Goal: Task Accomplishment & Management: Complete application form

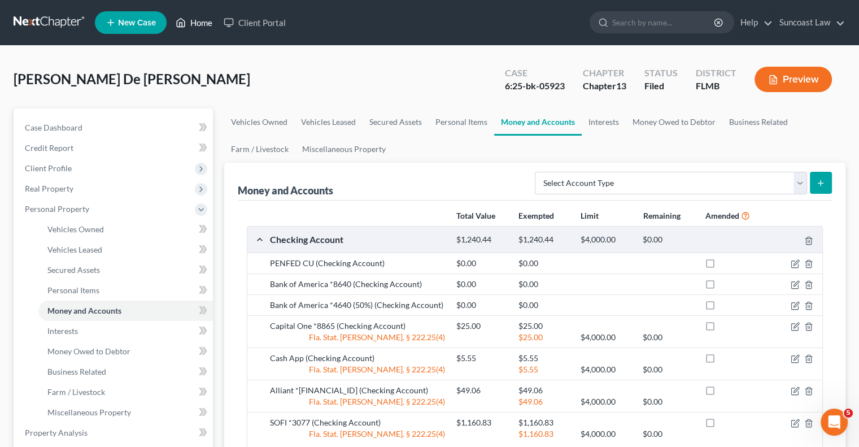
click at [203, 21] on link "Home" at bounding box center [194, 22] width 48 height 20
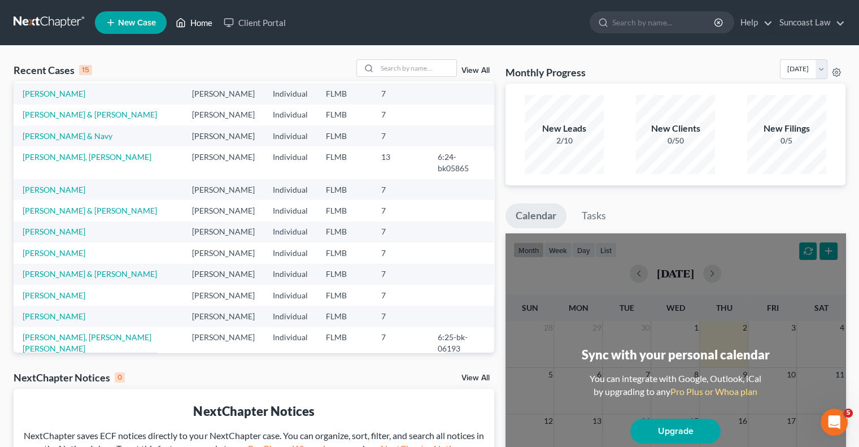
scroll to position [77, 0]
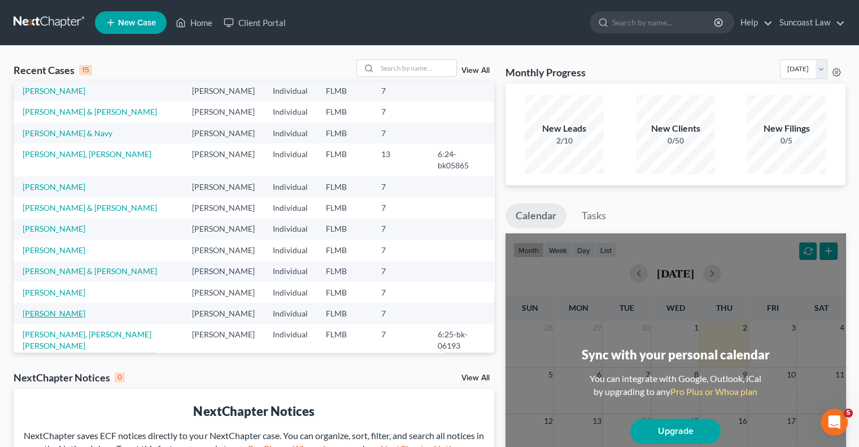
click at [55, 308] on link "[PERSON_NAME]" at bounding box center [54, 313] width 63 height 10
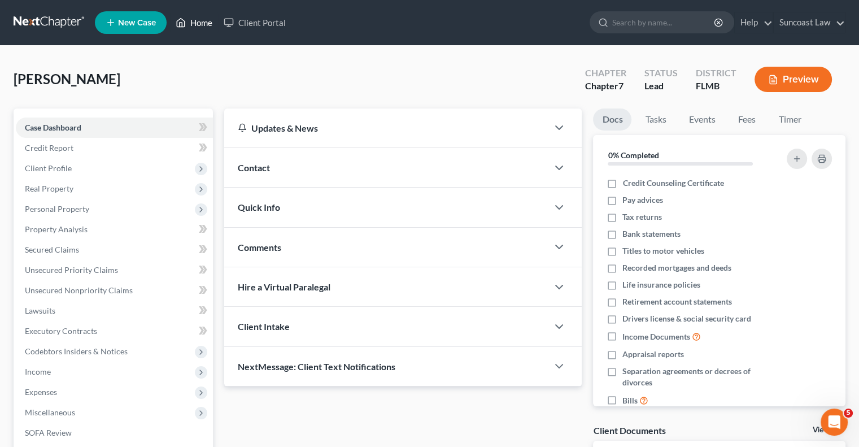
drag, startPoint x: 199, startPoint y: 18, endPoint x: 381, endPoint y: 98, distance: 198.6
click at [199, 18] on link "Home" at bounding box center [194, 22] width 48 height 20
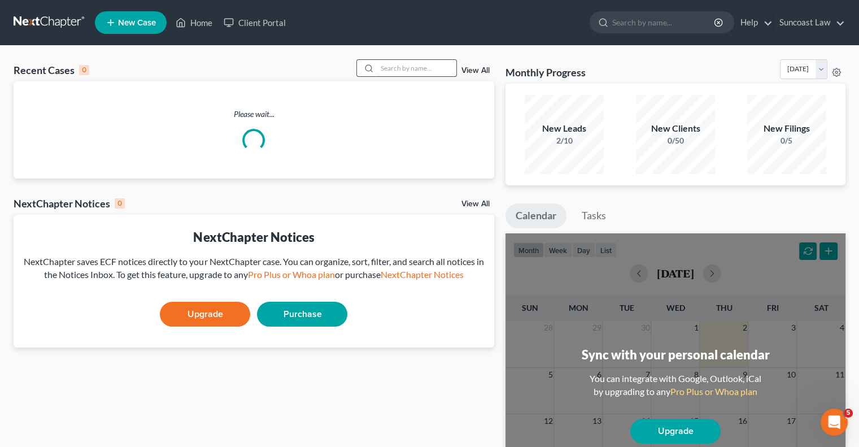
click at [404, 67] on input "search" at bounding box center [416, 68] width 79 height 16
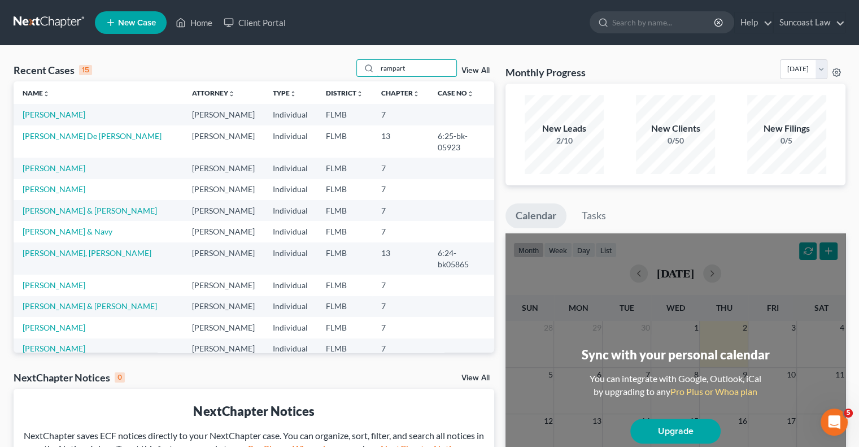
type input "rampart"
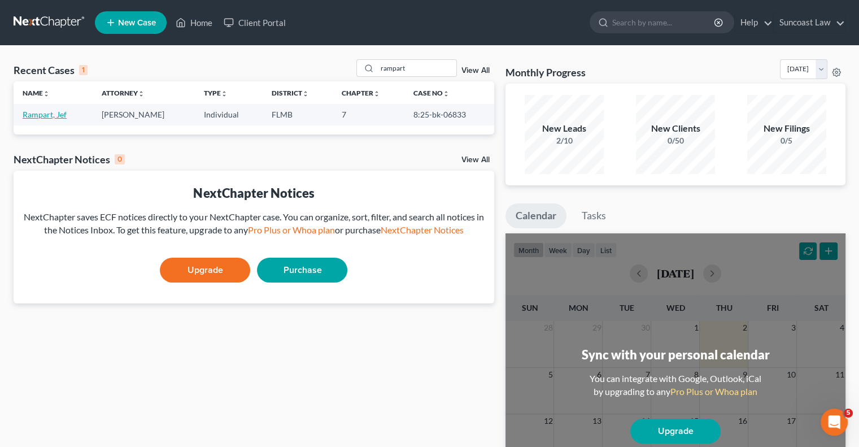
click at [54, 118] on link "Rampart, Jef" at bounding box center [45, 115] width 44 height 10
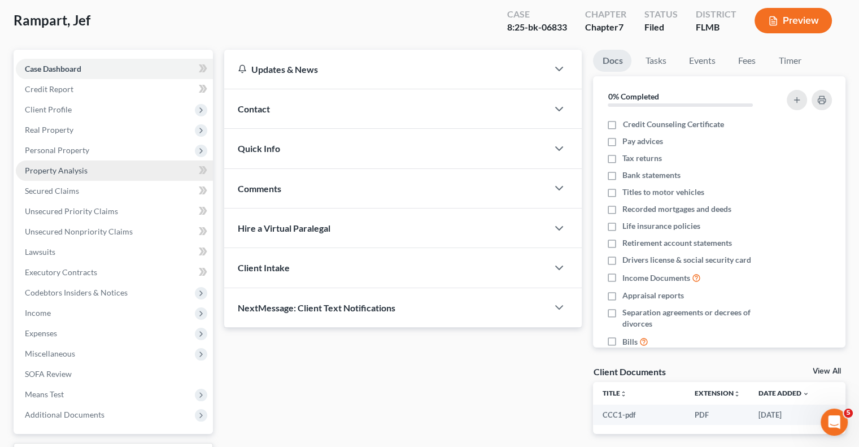
scroll to position [153, 0]
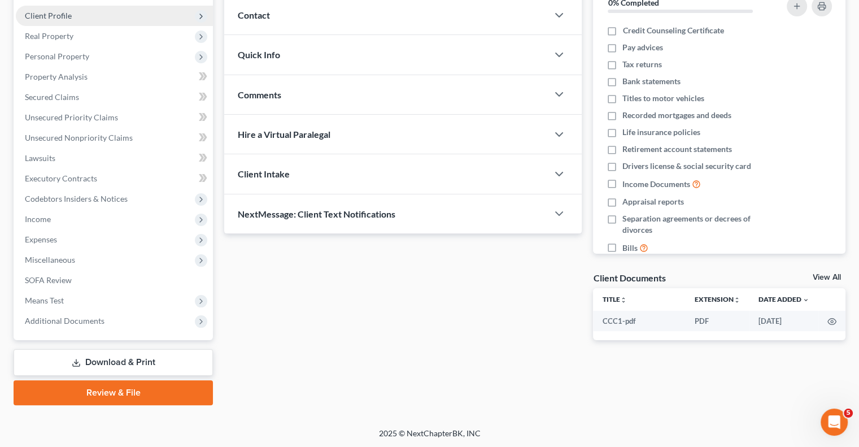
drag, startPoint x: 140, startPoint y: 362, endPoint x: 208, endPoint y: 13, distance: 355.1
click at [140, 362] on link "Download & Print" at bounding box center [113, 362] width 199 height 27
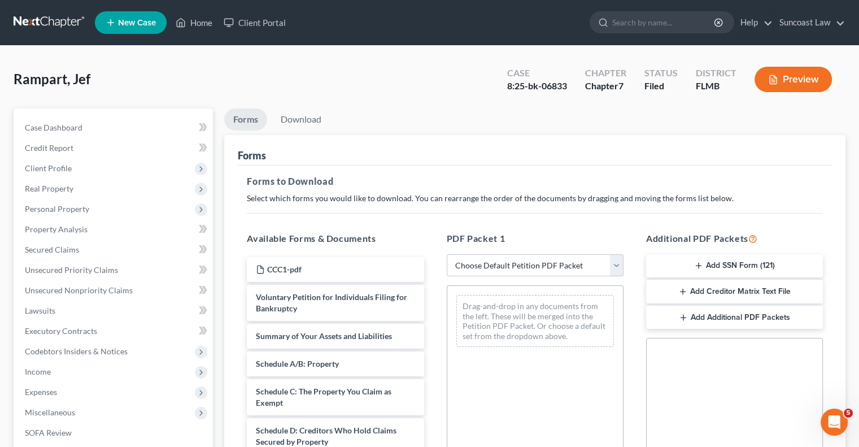
drag, startPoint x: 536, startPoint y: 262, endPoint x: 537, endPoint y: 275, distance: 13.7
click at [536, 262] on select "Choose Default Petition PDF Packet Complete Bankruptcy Petition (all forms and …" at bounding box center [535, 265] width 177 height 23
select select "0"
click at [447, 254] on select "Choose Default Petition PDF Packet Complete Bankruptcy Petition (all forms and …" at bounding box center [535, 265] width 177 height 23
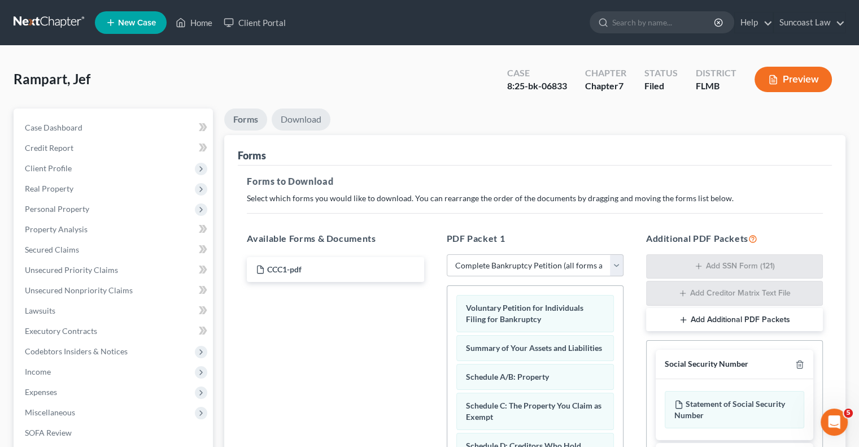
click at [305, 119] on link "Download" at bounding box center [301, 119] width 59 height 22
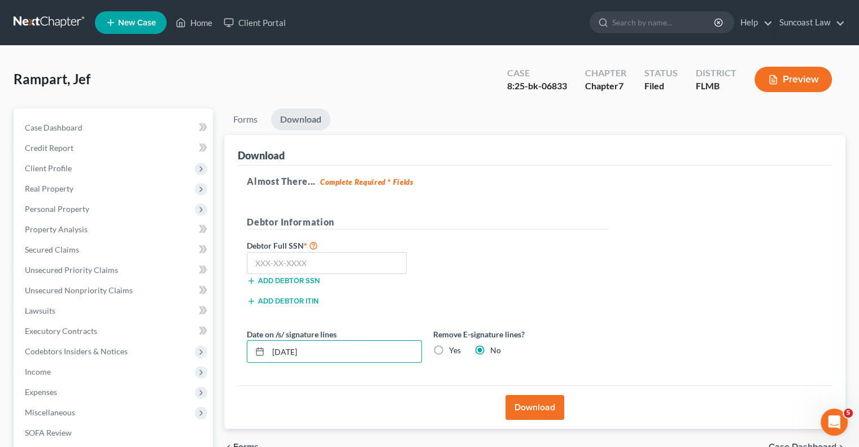
drag, startPoint x: 292, startPoint y: 341, endPoint x: 238, endPoint y: 329, distance: 55.0
click at [224, 336] on div "Download Almost There... Complete Required * Fields Debtor Information Debtor F…" at bounding box center [534, 282] width 621 height 294
type input "[DATE]"
click at [530, 398] on button "Download" at bounding box center [535, 407] width 59 height 25
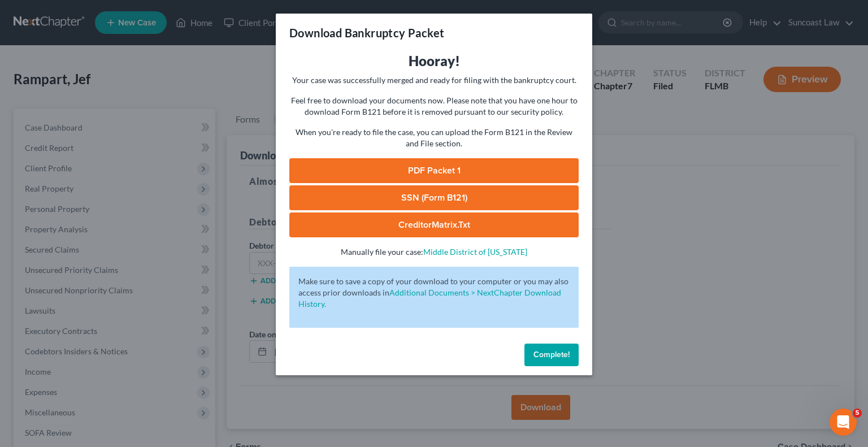
drag, startPoint x: 469, startPoint y: 168, endPoint x: 475, endPoint y: 171, distance: 5.8
click at [469, 168] on link "PDF Packet 1" at bounding box center [433, 170] width 289 height 25
click at [552, 354] on span "Complete!" at bounding box center [551, 355] width 36 height 10
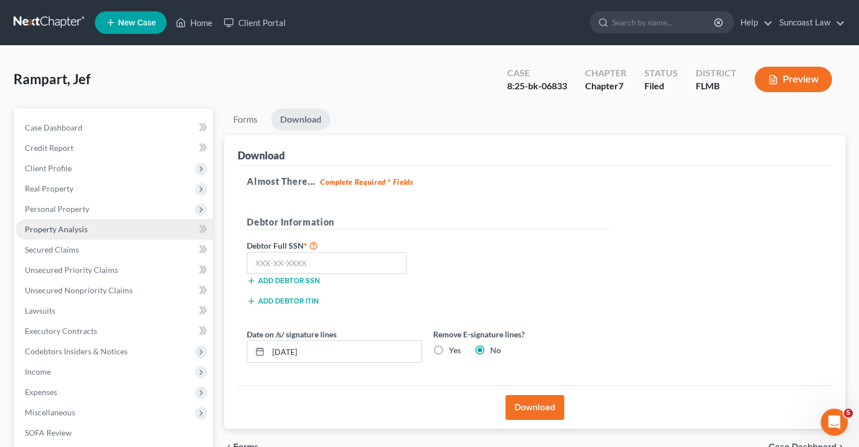
click at [90, 231] on link "Property Analysis" at bounding box center [114, 229] width 197 height 20
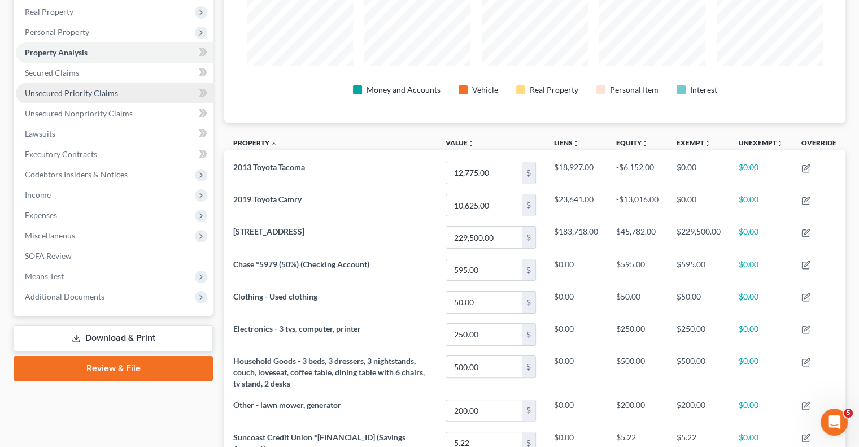
scroll to position [113, 0]
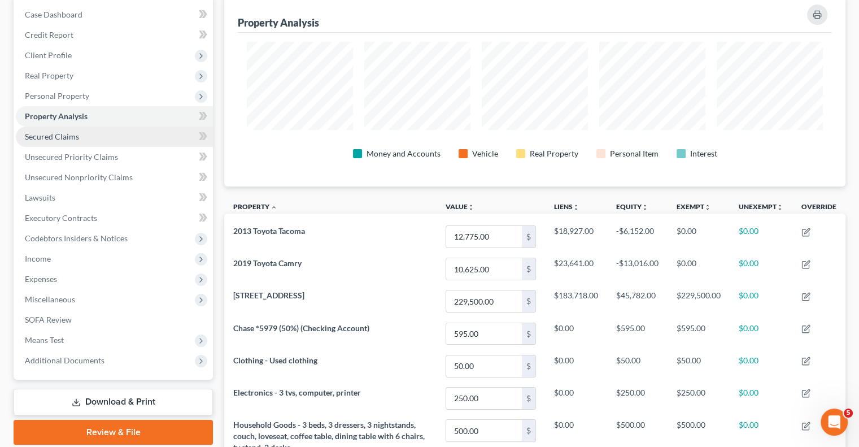
click at [58, 136] on span "Secured Claims" at bounding box center [52, 137] width 54 height 10
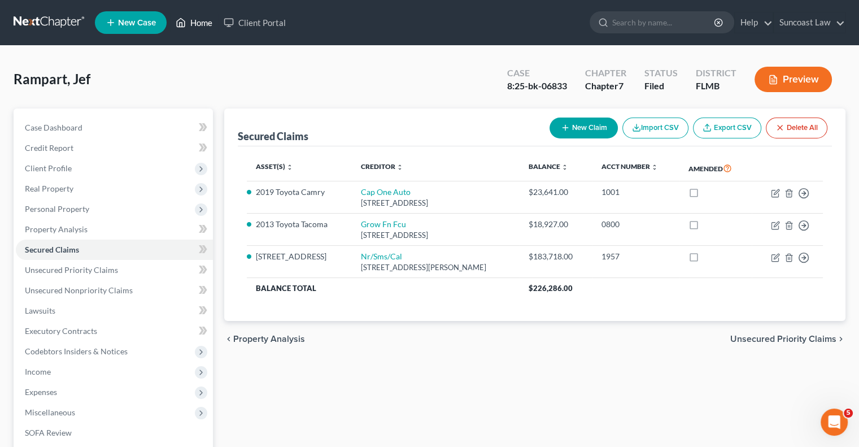
click at [204, 21] on link "Home" at bounding box center [194, 22] width 48 height 20
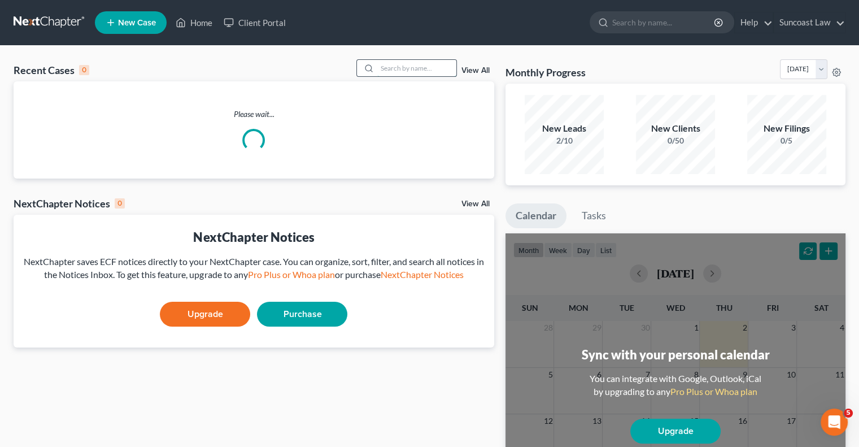
click at [417, 66] on input "search" at bounding box center [416, 68] width 79 height 16
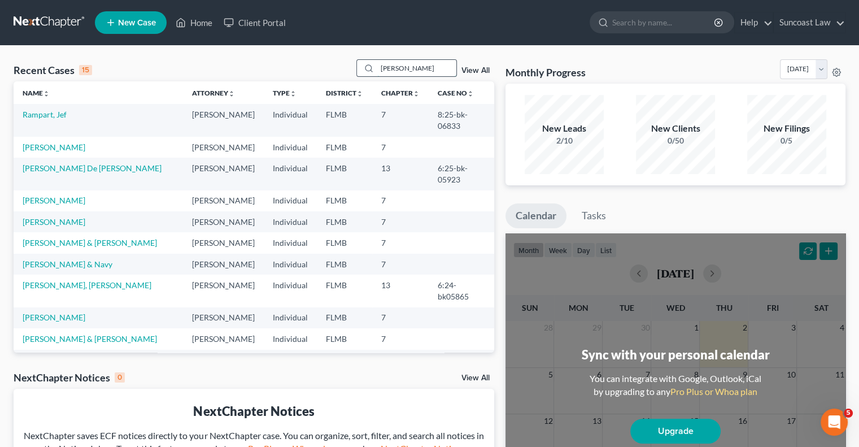
type input "[PERSON_NAME]"
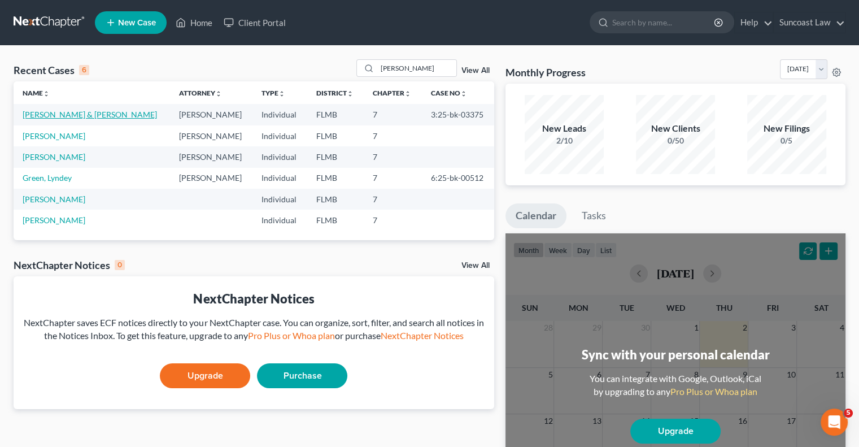
click at [56, 114] on link "[PERSON_NAME] & [PERSON_NAME]" at bounding box center [90, 115] width 134 height 10
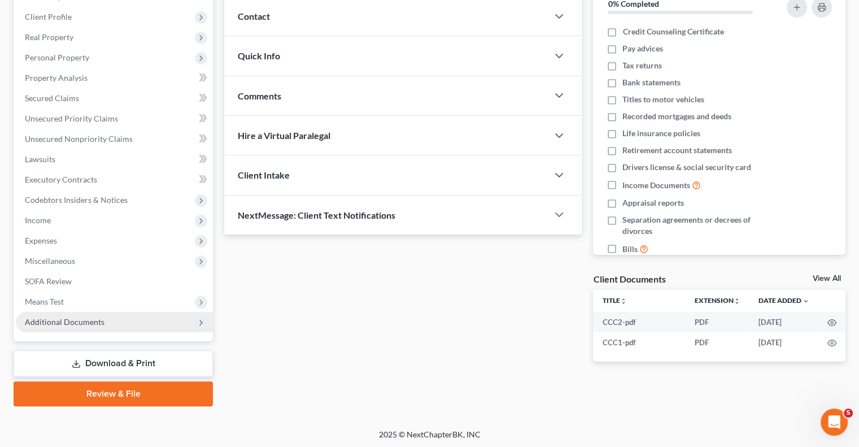
scroll to position [153, 0]
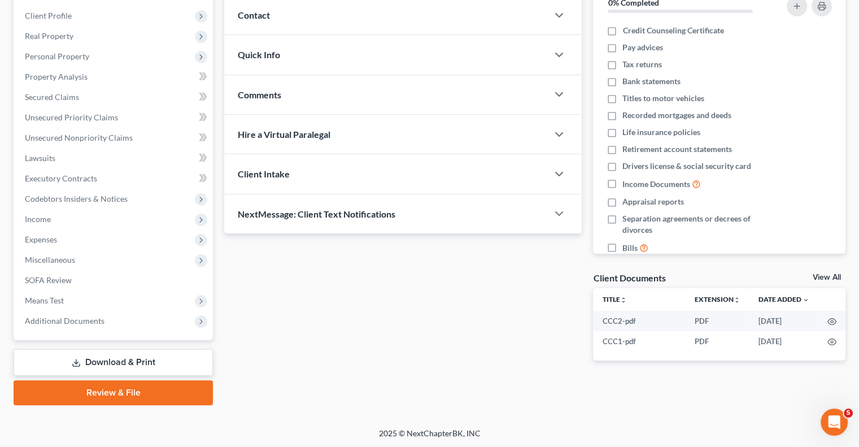
drag, startPoint x: 147, startPoint y: 353, endPoint x: 162, endPoint y: 357, distance: 15.4
click at [147, 353] on link "Download & Print" at bounding box center [113, 362] width 199 height 27
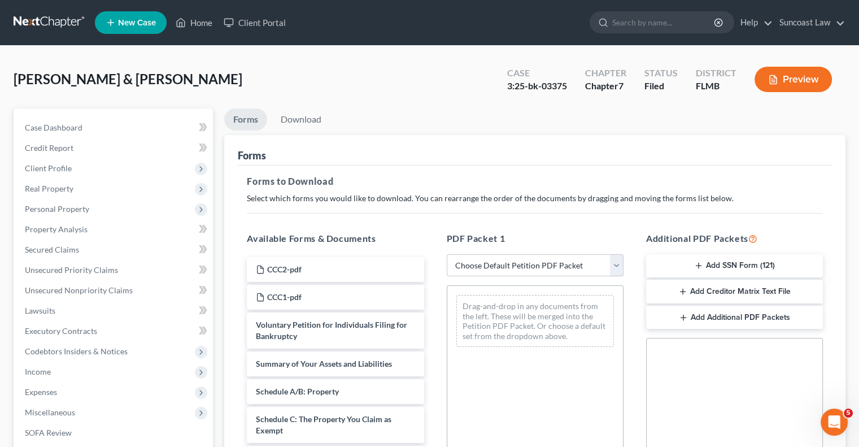
drag, startPoint x: 531, startPoint y: 264, endPoint x: 537, endPoint y: 273, distance: 11.1
click at [531, 264] on select "Choose Default Petition PDF Packet Complete Bankruptcy Petition (all forms and …" at bounding box center [535, 265] width 177 height 23
select select "0"
click at [447, 254] on select "Choose Default Petition PDF Packet Complete Bankruptcy Petition (all forms and …" at bounding box center [535, 265] width 177 height 23
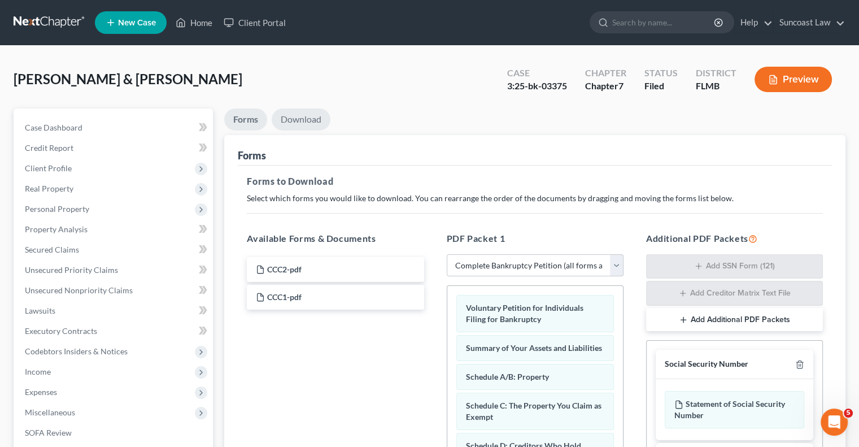
click at [303, 117] on link "Download" at bounding box center [301, 119] width 59 height 22
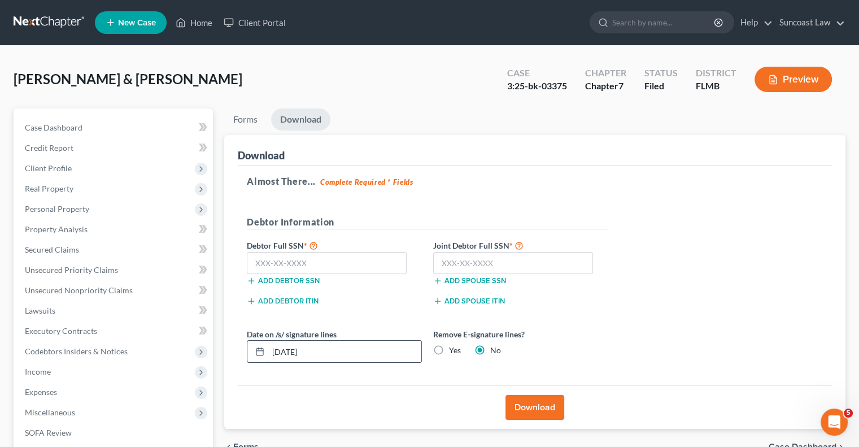
drag, startPoint x: 323, startPoint y: 345, endPoint x: 260, endPoint y: 340, distance: 63.0
click at [260, 340] on div "[DATE]" at bounding box center [334, 351] width 175 height 23
type input "[DATE]"
click at [550, 401] on button "Download" at bounding box center [535, 407] width 59 height 25
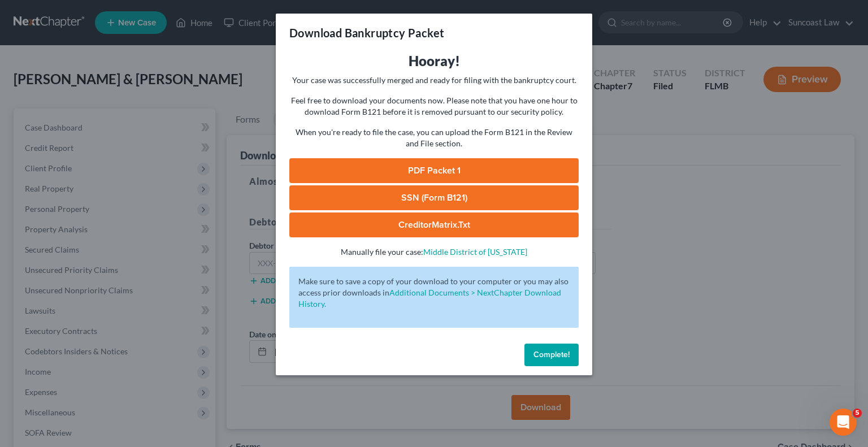
click at [506, 171] on link "PDF Packet 1" at bounding box center [433, 170] width 289 height 25
drag, startPoint x: 552, startPoint y: 350, endPoint x: 529, endPoint y: 432, distance: 85.1
click at [552, 350] on span "Complete!" at bounding box center [551, 355] width 36 height 10
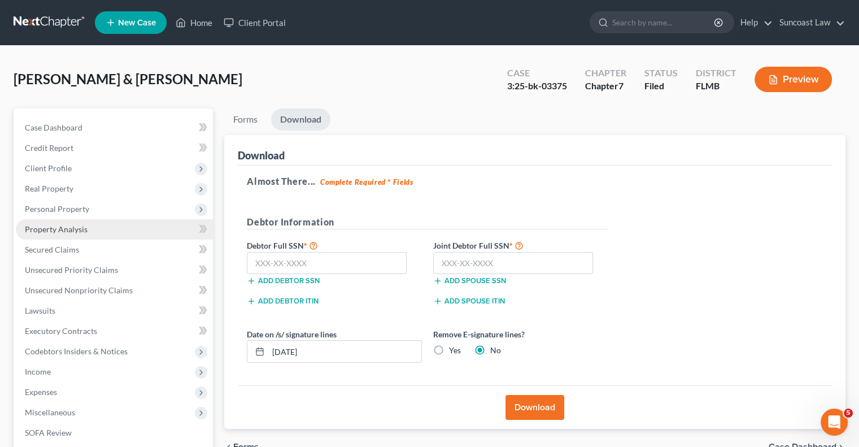
drag, startPoint x: 70, startPoint y: 232, endPoint x: 76, endPoint y: 237, distance: 7.2
click at [70, 232] on span "Property Analysis" at bounding box center [56, 229] width 63 height 10
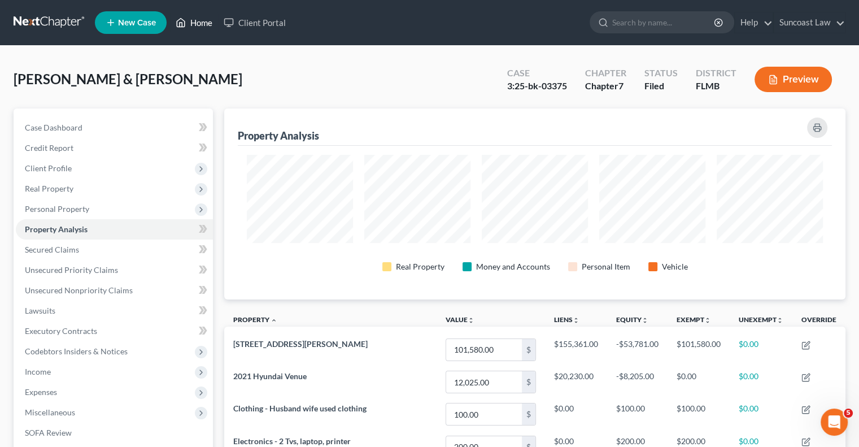
click at [197, 20] on link "Home" at bounding box center [194, 22] width 48 height 20
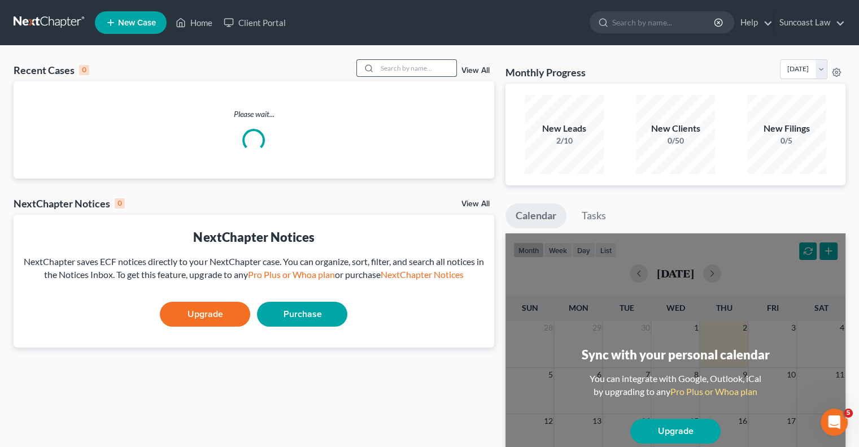
click at [401, 73] on input "search" at bounding box center [416, 68] width 79 height 16
type input "scag"
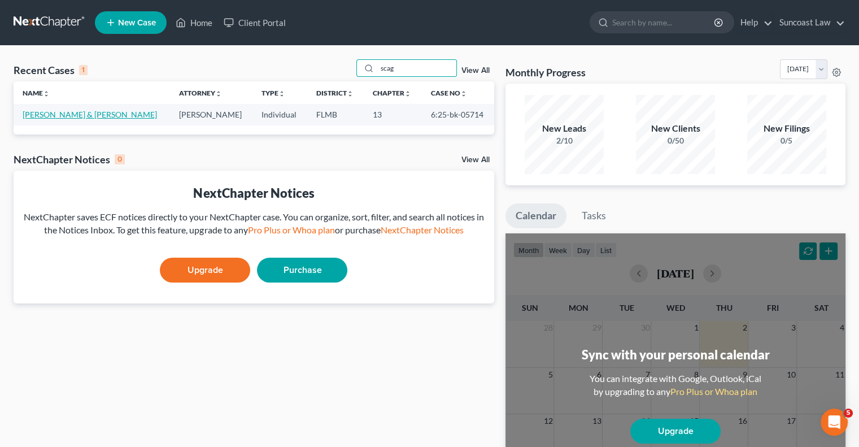
click at [90, 115] on link "[PERSON_NAME] & [PERSON_NAME]" at bounding box center [90, 115] width 134 height 10
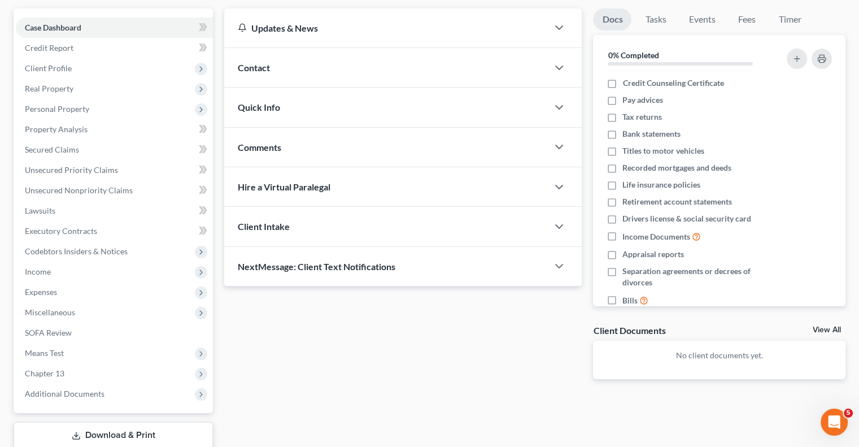
scroll to position [169, 0]
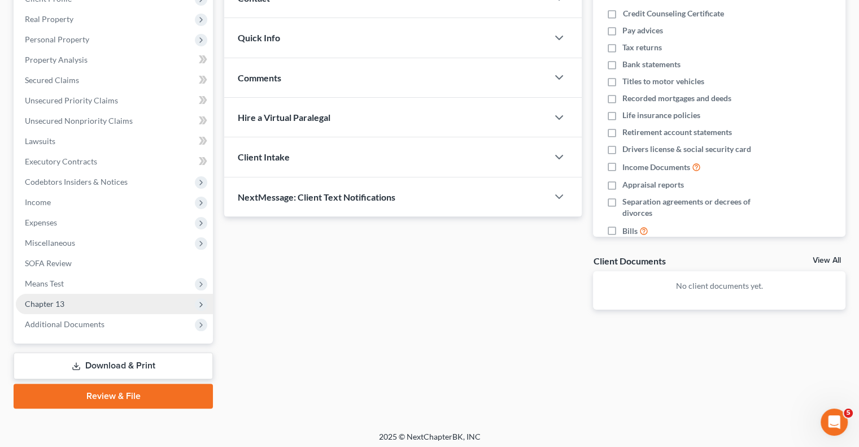
drag, startPoint x: 79, startPoint y: 280, endPoint x: 104, endPoint y: 295, distance: 29.2
click at [79, 280] on span "Means Test" at bounding box center [114, 283] width 197 height 20
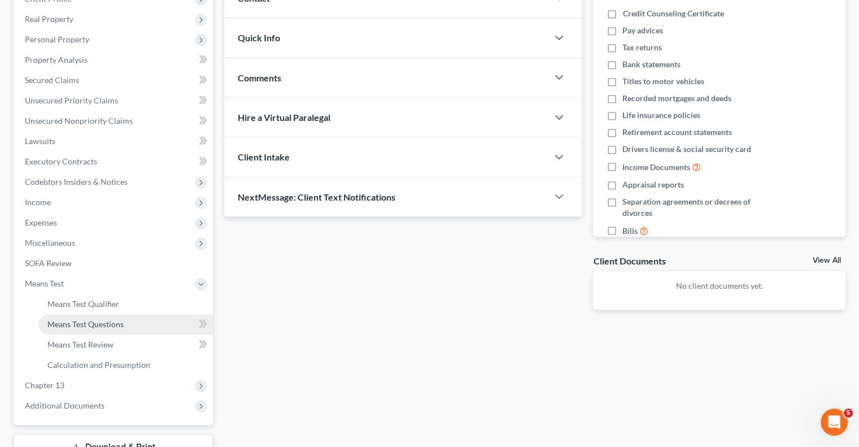
click at [118, 325] on span "Means Test Questions" at bounding box center [85, 324] width 76 height 10
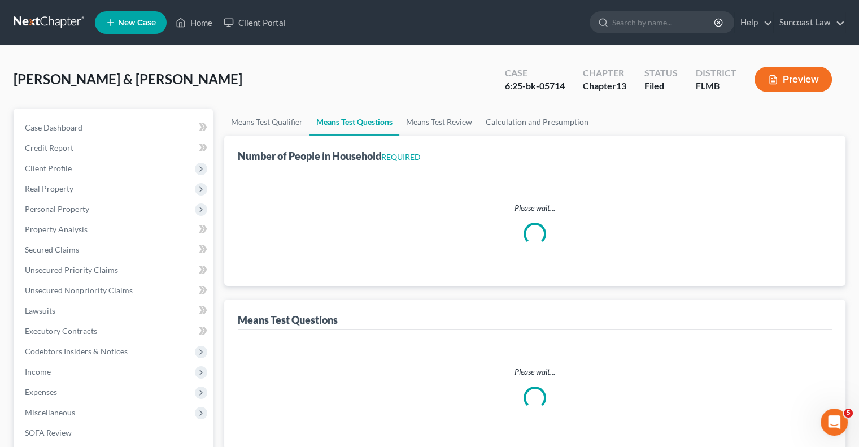
select select "0"
select select "60"
select select "1"
select select "20"
select select "1"
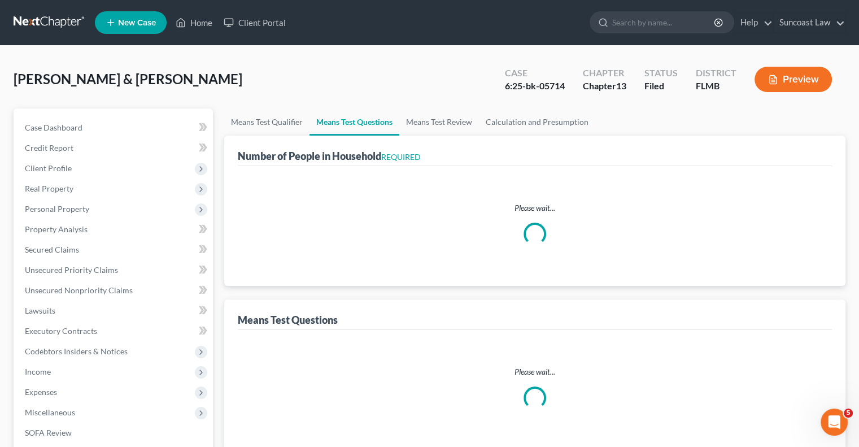
select select "20"
select select "0"
select select "60"
select select "2"
select select "6"
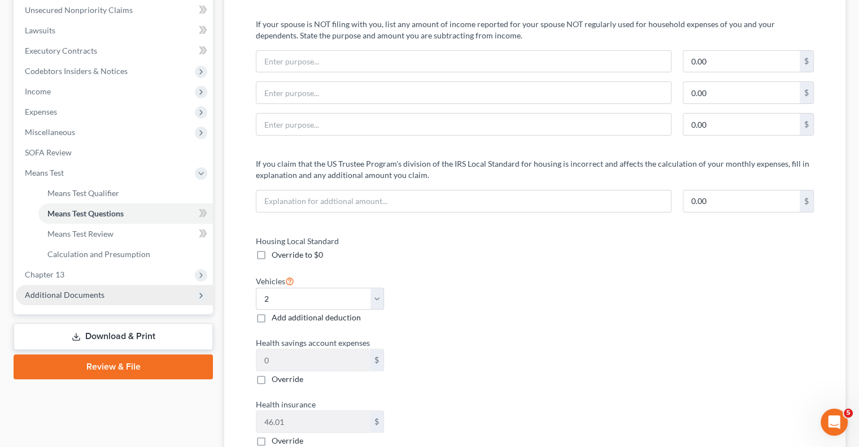
scroll to position [282, 0]
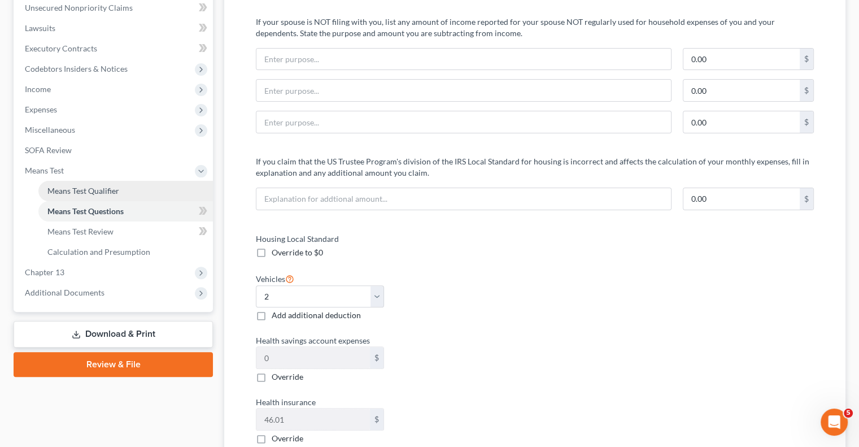
click at [95, 192] on span "Means Test Qualifier" at bounding box center [83, 191] width 72 height 10
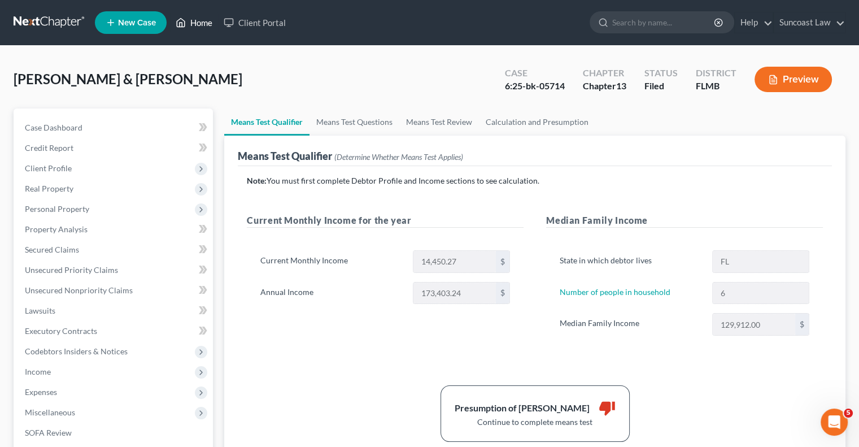
click at [200, 20] on link "Home" at bounding box center [194, 22] width 48 height 20
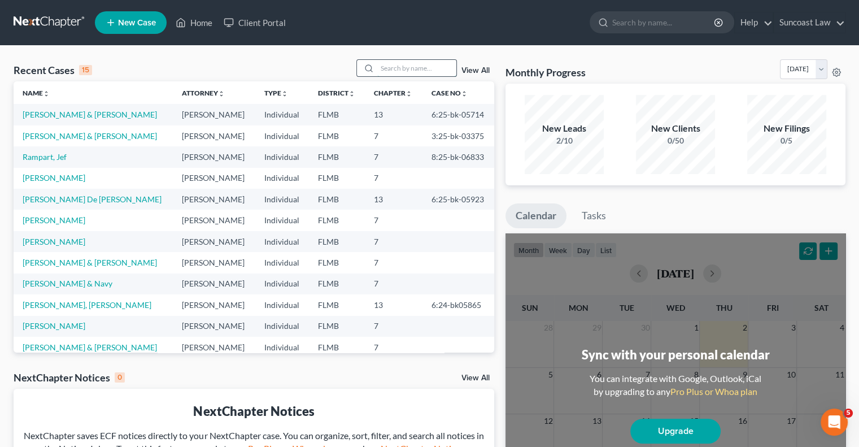
click at [421, 68] on input "search" at bounding box center [416, 68] width 79 height 16
type input "[PERSON_NAME]"
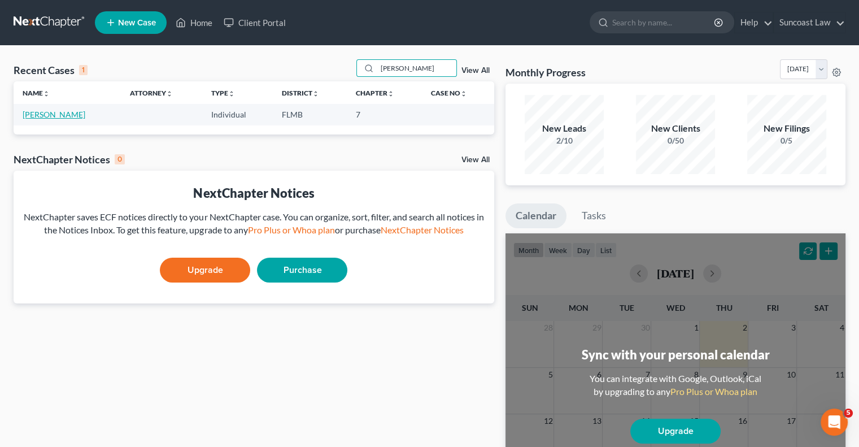
click at [50, 115] on link "[PERSON_NAME]" at bounding box center [54, 115] width 63 height 10
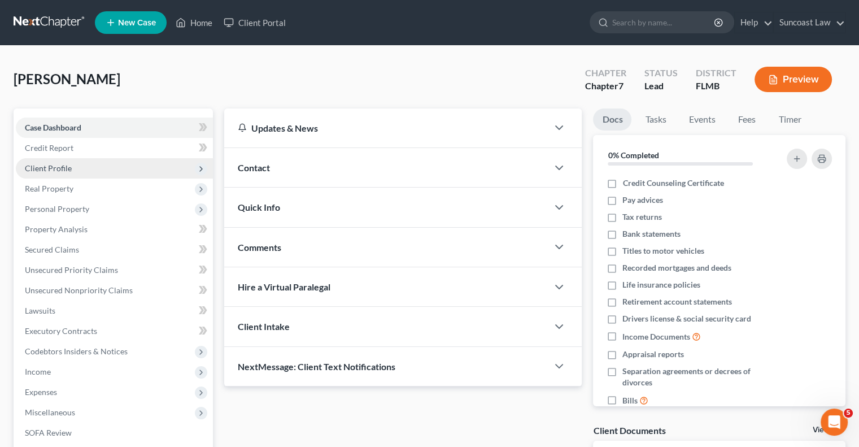
click at [75, 169] on span "Client Profile" at bounding box center [114, 168] width 197 height 20
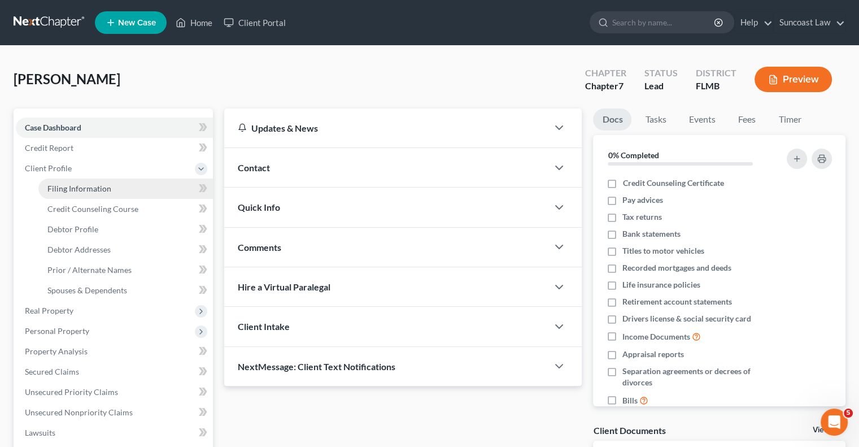
click at [106, 185] on span "Filing Information" at bounding box center [79, 189] width 64 height 10
select select "1"
select select "0"
select select "15"
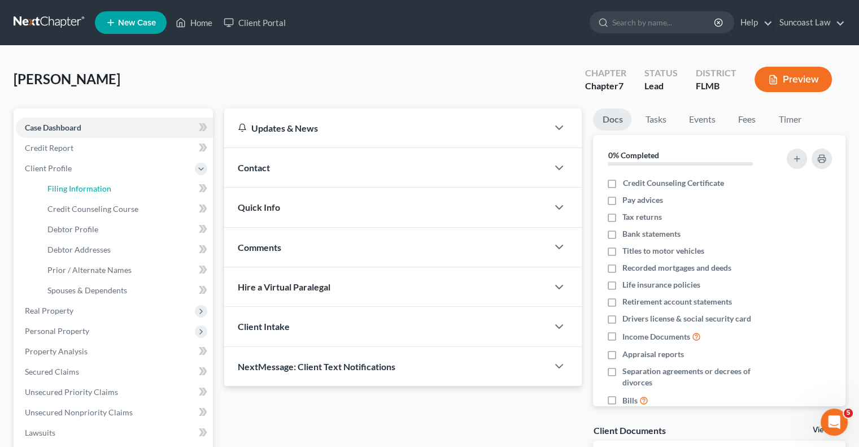
select select "9"
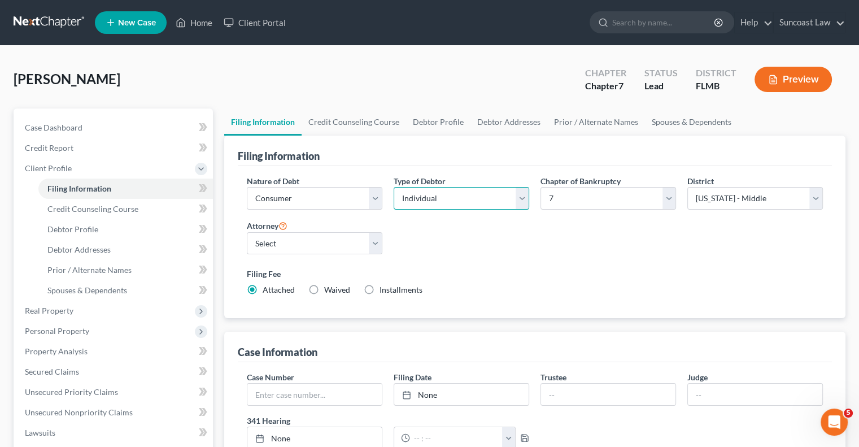
drag, startPoint x: 469, startPoint y: 187, endPoint x: 462, endPoint y: 207, distance: 21.1
click at [469, 187] on select "Select Individual Joint" at bounding box center [462, 198] width 136 height 23
select select "1"
click at [394, 187] on select "Select Individual Joint" at bounding box center [462, 198] width 136 height 23
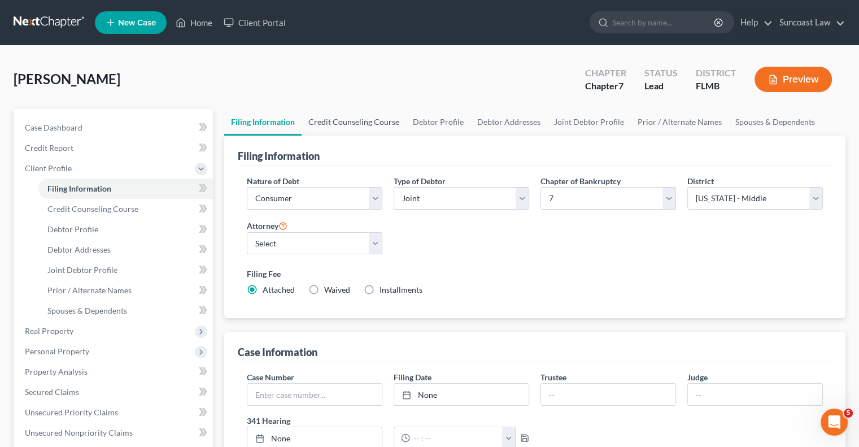
click at [346, 127] on link "Credit Counseling Course" at bounding box center [354, 121] width 105 height 27
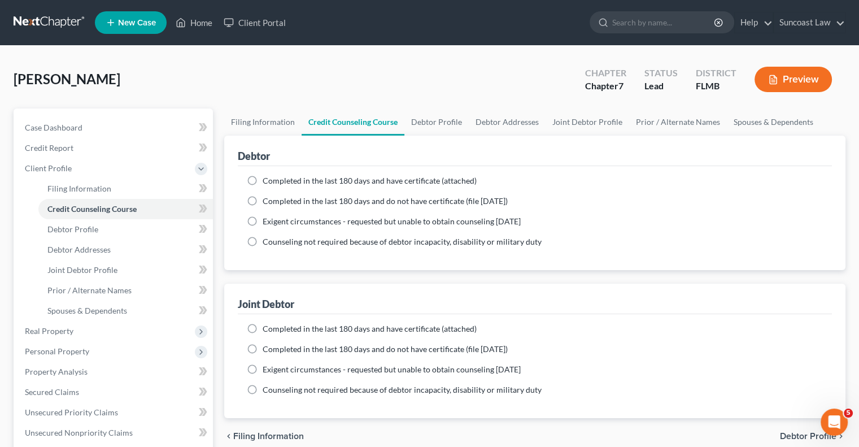
click at [263, 181] on label "Completed in the last 180 days and have certificate (attached)" at bounding box center [370, 180] width 214 height 11
click at [267, 181] on input "Completed in the last 180 days and have certificate (attached)" at bounding box center [270, 178] width 7 height 7
radio input "true"
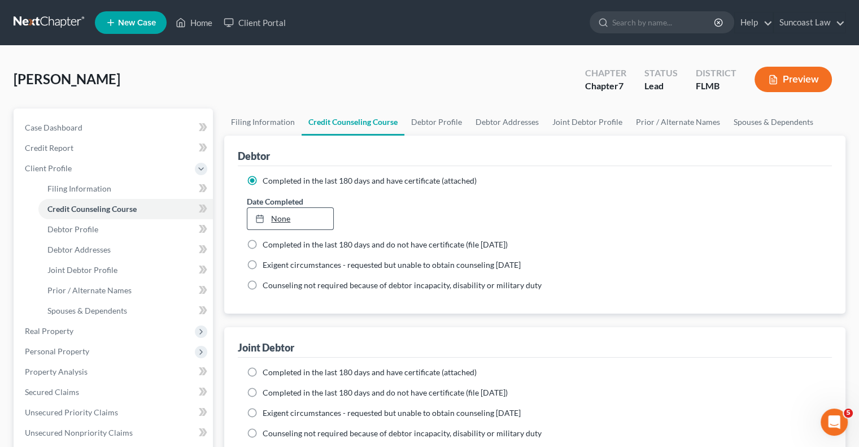
click at [282, 215] on link "None" at bounding box center [289, 218] width 85 height 21
type input "[DATE]"
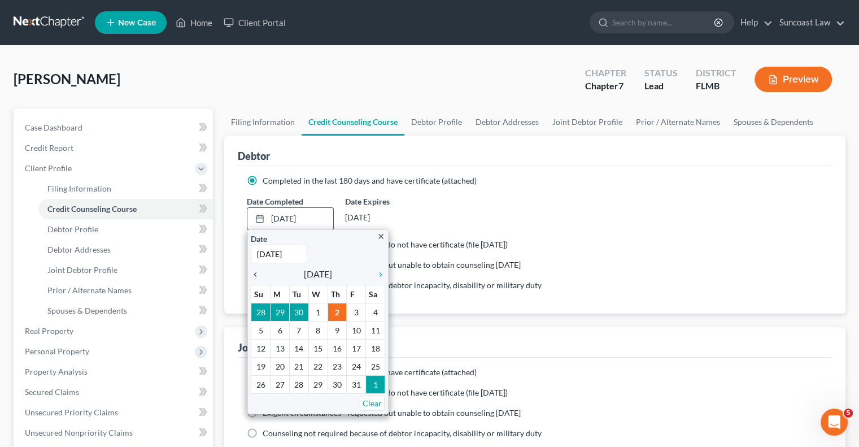
click at [254, 273] on icon "chevron_left" at bounding box center [258, 274] width 15 height 9
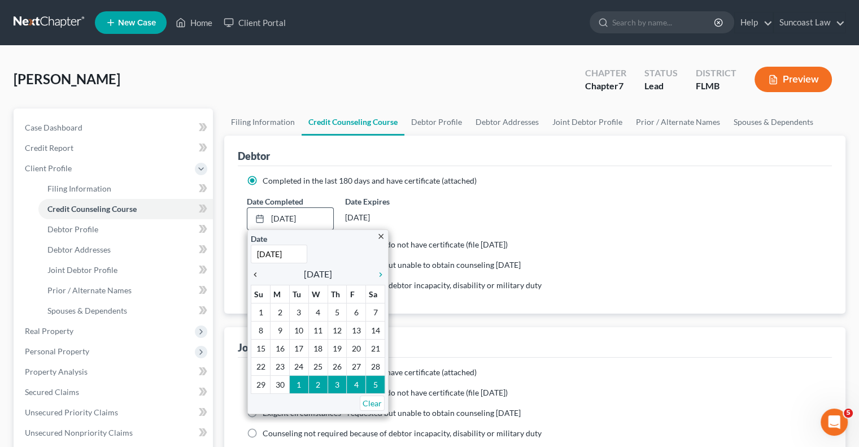
click at [252, 268] on div "chevron_left" at bounding box center [258, 273] width 15 height 11
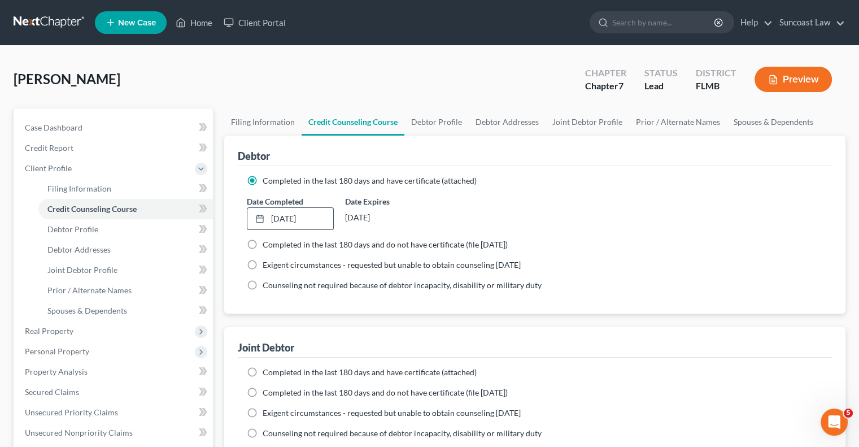
click at [263, 368] on label "Completed in the last 180 days and have certificate (attached)" at bounding box center [370, 372] width 214 height 11
click at [267, 368] on input "Completed in the last 180 days and have certificate (attached)" at bounding box center [270, 370] width 7 height 7
radio input "true"
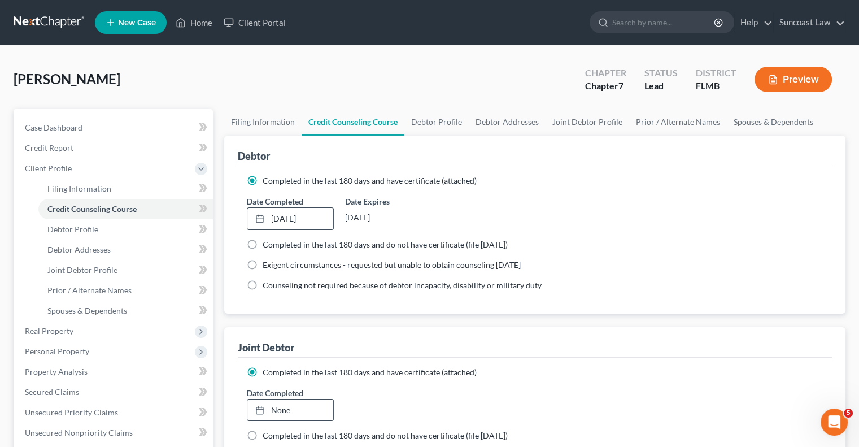
type input "[DATE]"
drag, startPoint x: 279, startPoint y: 408, endPoint x: 348, endPoint y: 425, distance: 71.5
click at [279, 408] on link "None" at bounding box center [289, 409] width 85 height 21
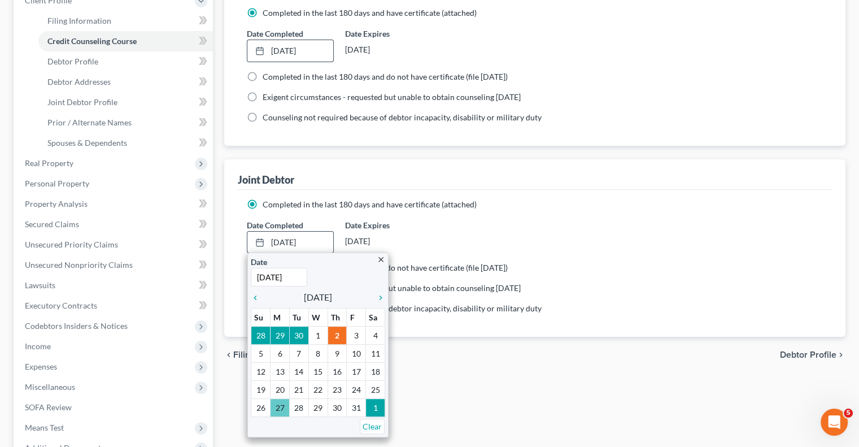
scroll to position [169, 0]
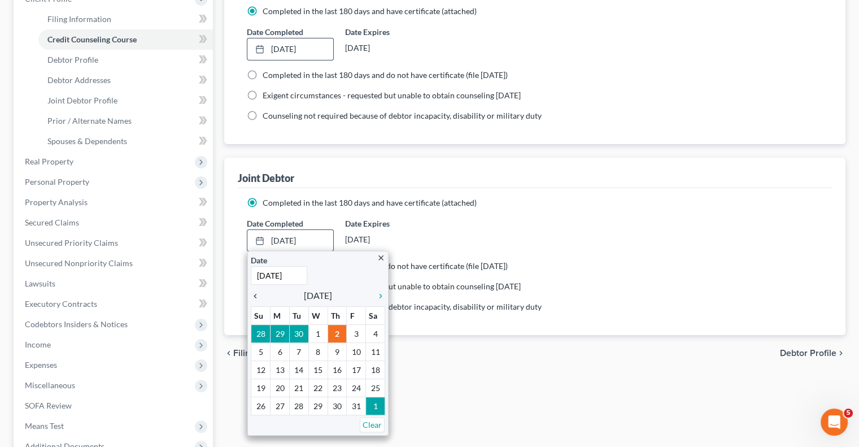
click at [253, 298] on icon "chevron_left" at bounding box center [258, 295] width 15 height 9
click at [254, 295] on icon "chevron_left" at bounding box center [258, 295] width 15 height 9
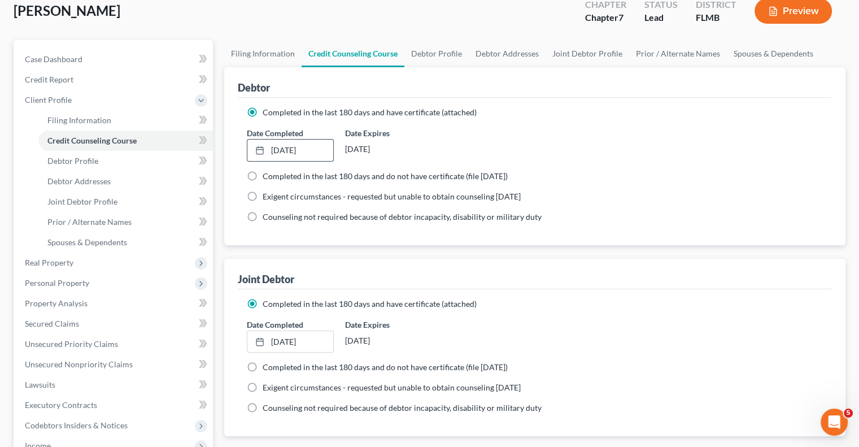
scroll to position [0, 0]
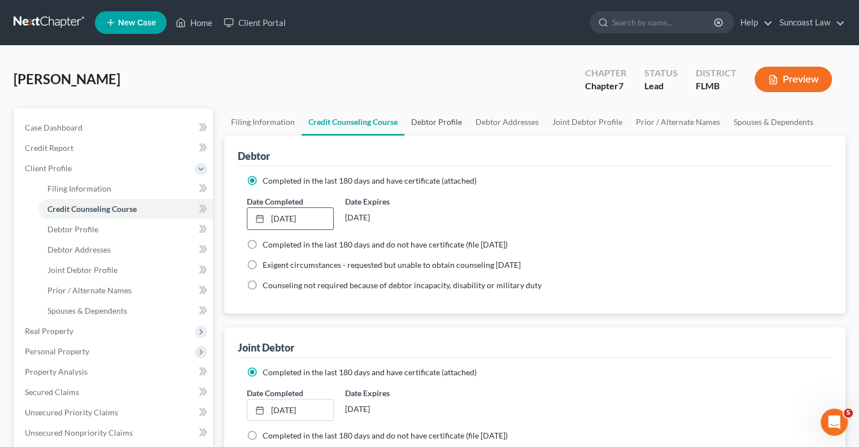
click at [439, 119] on link "Debtor Profile" at bounding box center [436, 121] width 64 height 27
select select "1"
select select "0"
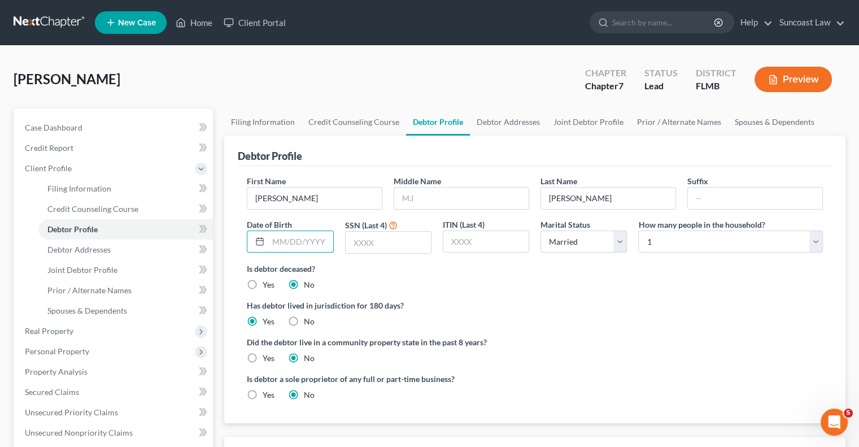
drag, startPoint x: 324, startPoint y: 241, endPoint x: 377, endPoint y: 210, distance: 61.3
click at [325, 241] on input "text" at bounding box center [300, 241] width 64 height 21
type input "[DATE]"
type input "1685"
drag, startPoint x: 680, startPoint y: 238, endPoint x: 680, endPoint y: 230, distance: 7.9
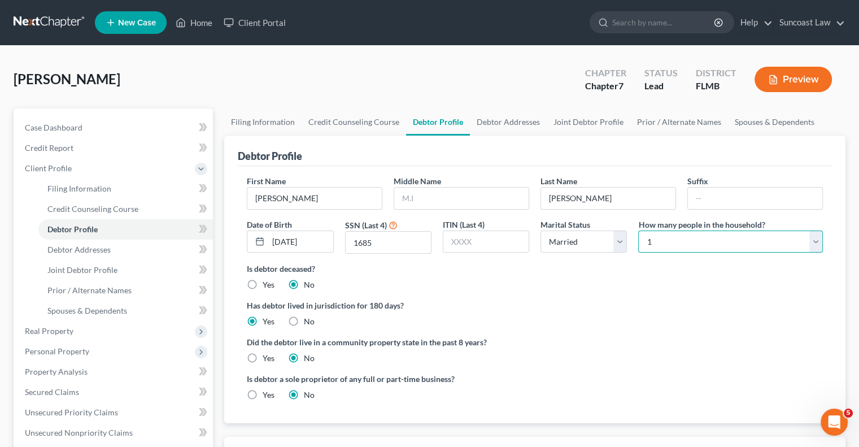
click at [680, 238] on select "Select 1 2 3 4 5 6 7 8 9 10 11 12 13 14 15 16 17 18 19 20" at bounding box center [730, 241] width 185 height 23
select select "1"
click at [638, 230] on select "Select 1 2 3 4 5 6 7 8 9 10 11 12 13 14 15 16 17 18 19 20" at bounding box center [730, 241] width 185 height 23
click at [508, 119] on link "Debtor Addresses" at bounding box center [508, 121] width 77 height 27
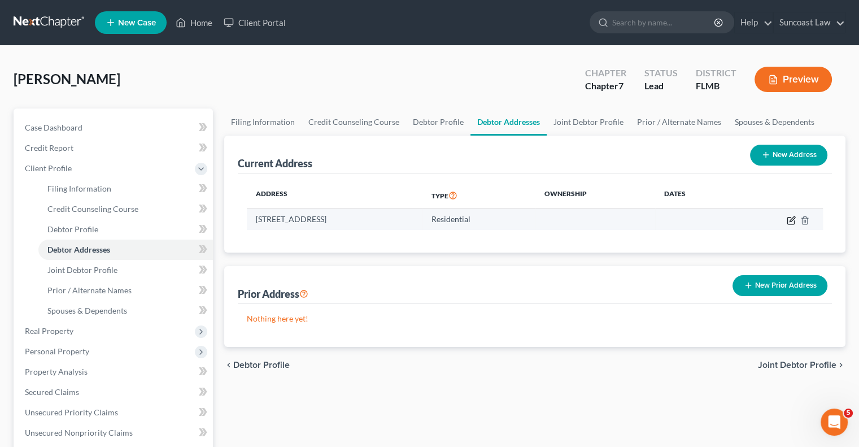
click at [790, 219] on icon "button" at bounding box center [791, 220] width 9 height 9
select select "9"
select select "0"
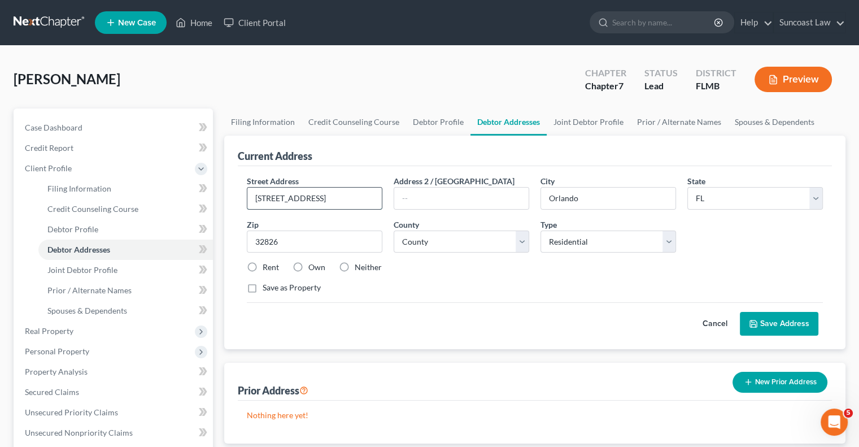
click at [321, 197] on input "[STREET_ADDRESS]" at bounding box center [314, 198] width 134 height 21
type input "[STREET_ADDRESS]"
drag, startPoint x: 469, startPoint y: 245, endPoint x: 465, endPoint y: 232, distance: 13.6
click at [469, 245] on select "County [GEOGRAPHIC_DATA] [GEOGRAPHIC_DATA] [GEOGRAPHIC_DATA] [GEOGRAPHIC_DATA] …" at bounding box center [462, 241] width 136 height 23
select select "47"
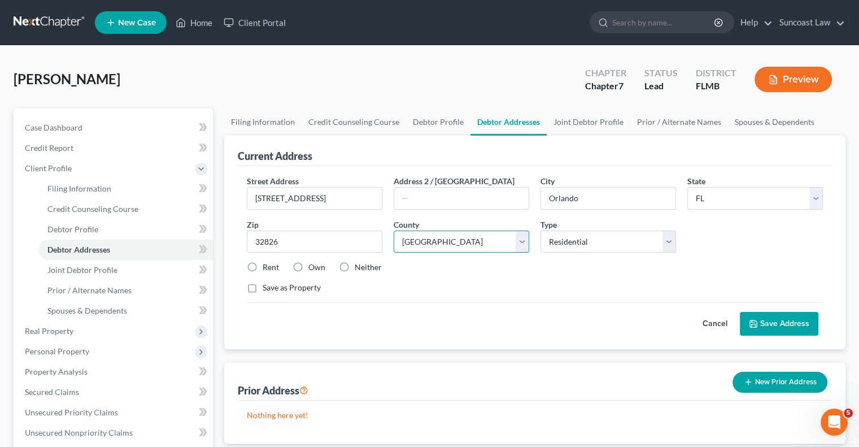
click at [394, 230] on select "County [GEOGRAPHIC_DATA] [GEOGRAPHIC_DATA] [GEOGRAPHIC_DATA] [GEOGRAPHIC_DATA] …" at bounding box center [462, 241] width 136 height 23
click at [263, 268] on label "Rent" at bounding box center [271, 267] width 16 height 11
click at [267, 268] on input "Rent" at bounding box center [270, 265] width 7 height 7
radio input "true"
click at [778, 323] on button "Save Address" at bounding box center [779, 324] width 79 height 24
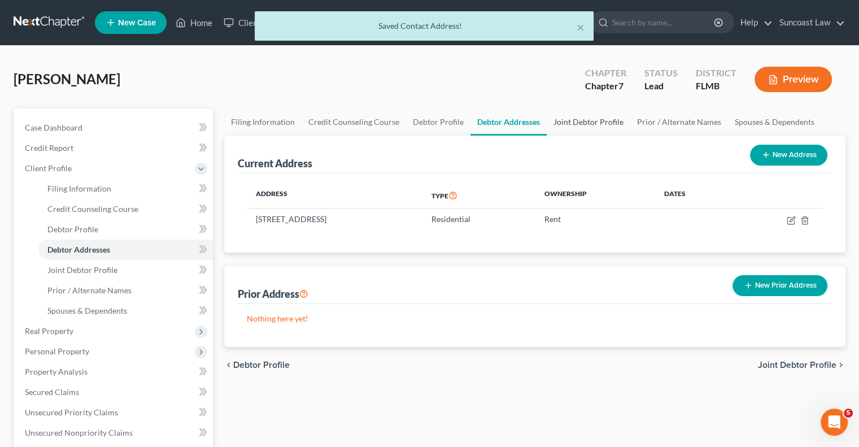
click at [594, 124] on link "Joint Debtor Profile" at bounding box center [589, 121] width 84 height 27
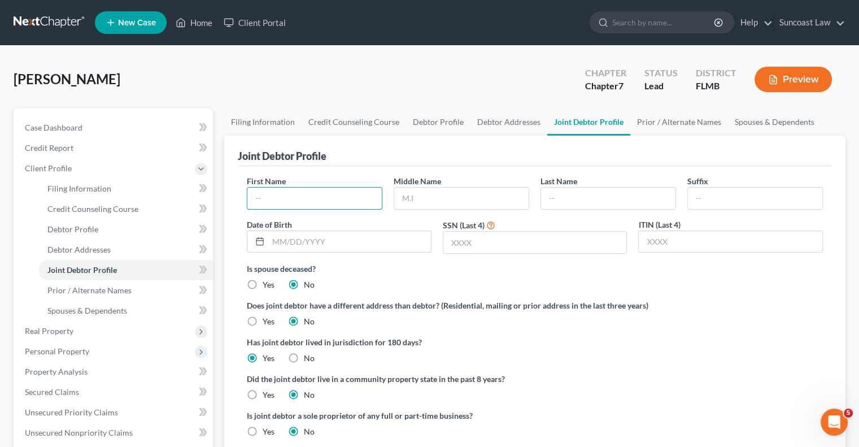
drag, startPoint x: 306, startPoint y: 195, endPoint x: 395, endPoint y: 228, distance: 95.1
click at [308, 194] on input "text" at bounding box center [314, 198] width 134 height 21
type input "[US_STATE]"
type input "[PERSON_NAME]"
type input "[DATE]"
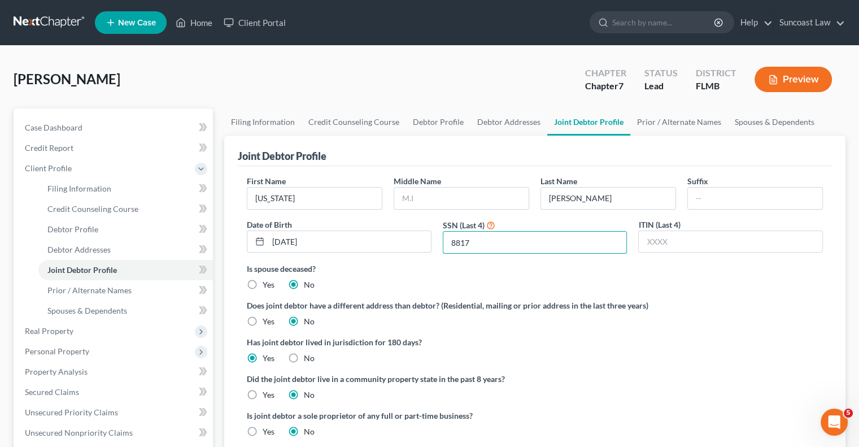
type input "8817"
click at [673, 121] on link "Prior / Alternate Names" at bounding box center [679, 121] width 98 height 27
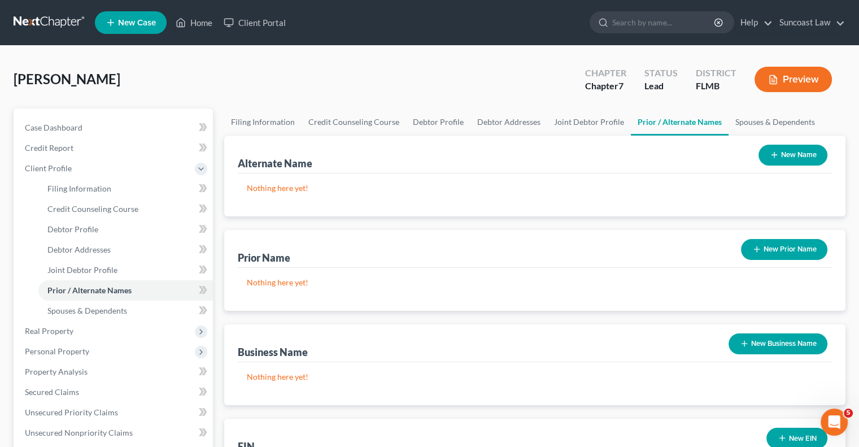
click at [816, 154] on button "New Name" at bounding box center [793, 155] width 69 height 21
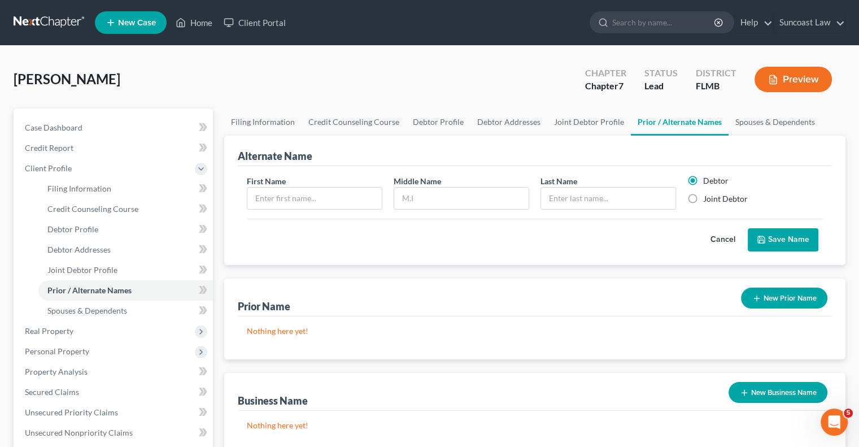
click at [709, 196] on label "Joint Debtor" at bounding box center [725, 198] width 45 height 11
click at [709, 196] on input "Joint Debtor" at bounding box center [711, 196] width 7 height 7
radio input "true"
radio input "false"
click at [349, 194] on input "text" at bounding box center [314, 198] width 134 height 21
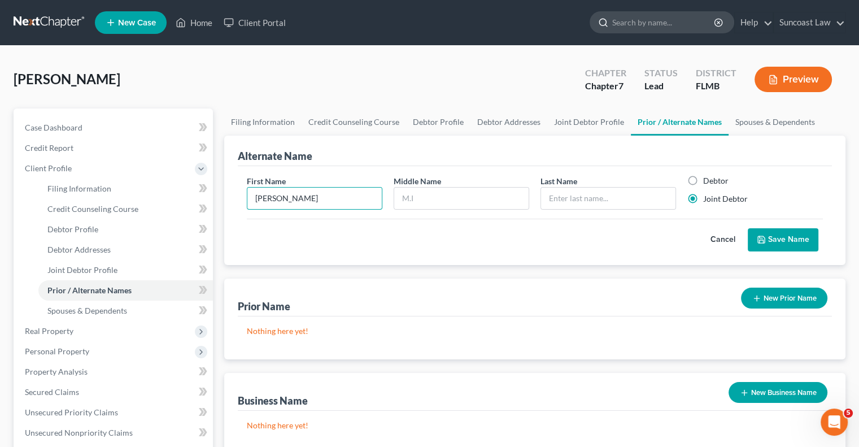
type input "[PERSON_NAME]"
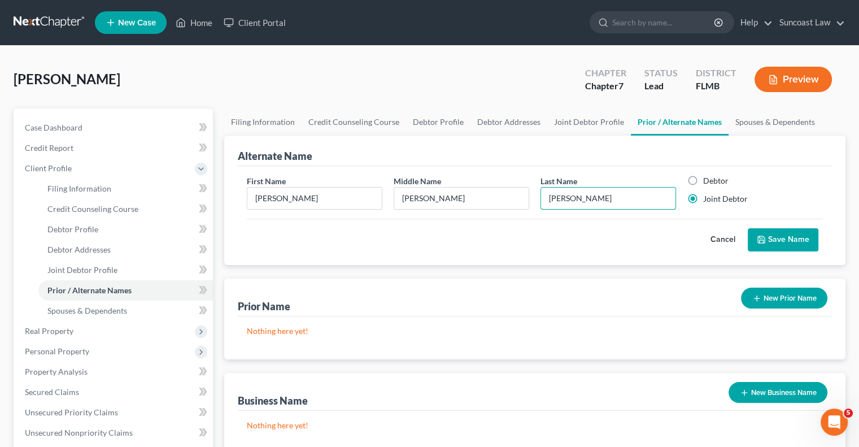
type input "[PERSON_NAME]"
click at [777, 239] on button "Save Name" at bounding box center [783, 240] width 71 height 24
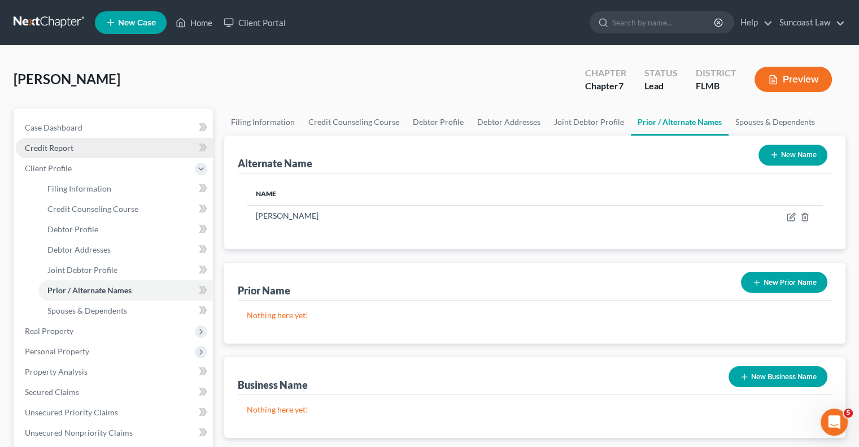
click at [80, 149] on link "Credit Report" at bounding box center [114, 148] width 197 height 20
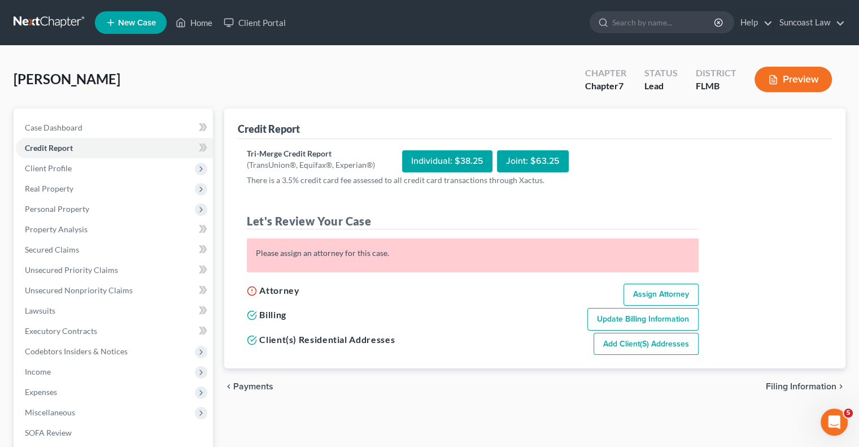
click at [669, 289] on link "Assign Attorney" at bounding box center [661, 295] width 75 height 23
select select "1"
select select "0"
select select "15"
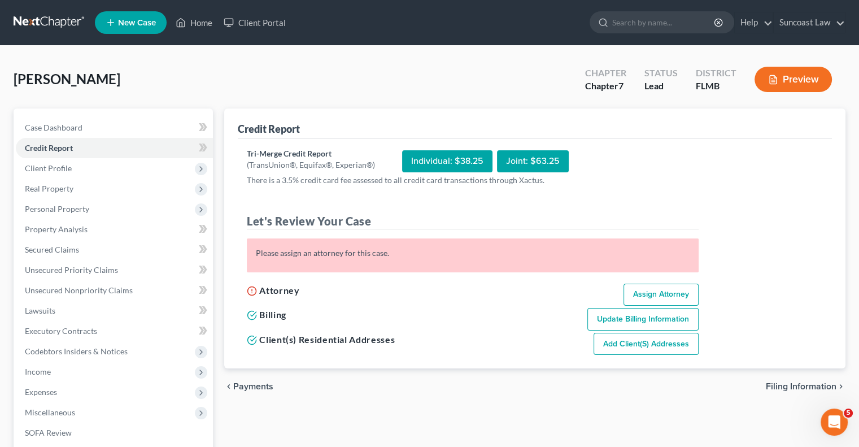
select select "9"
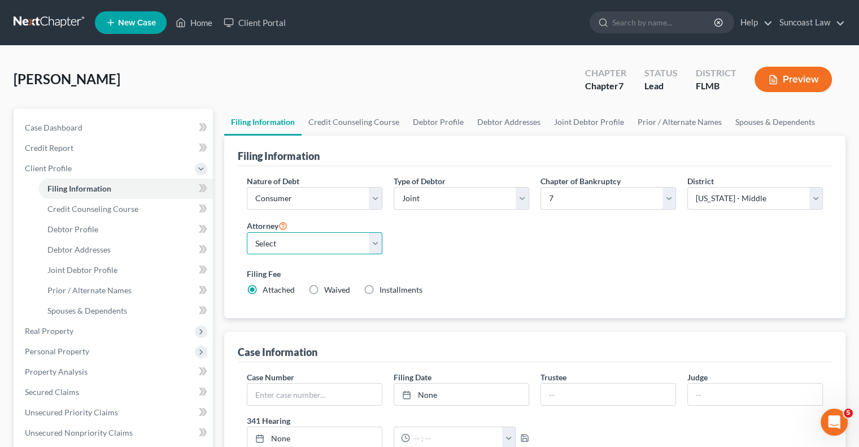
drag, startPoint x: 285, startPoint y: 241, endPoint x: 289, endPoint y: 253, distance: 12.0
click at [285, 241] on select "Select [PERSON_NAME] - FLMB [PERSON_NAME] - FLMB" at bounding box center [315, 243] width 136 height 23
select select "0"
click at [247, 232] on select "Select [PERSON_NAME] - FLMB [PERSON_NAME] - FLMB" at bounding box center [315, 243] width 136 height 23
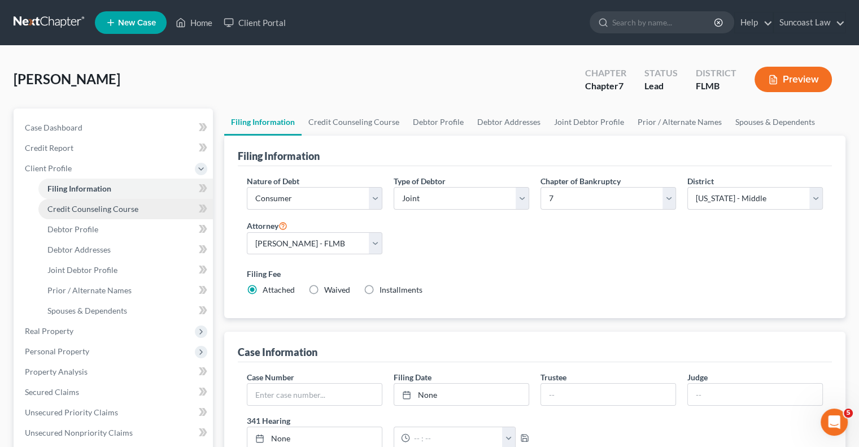
click at [114, 209] on span "Credit Counseling Course" at bounding box center [92, 209] width 91 height 10
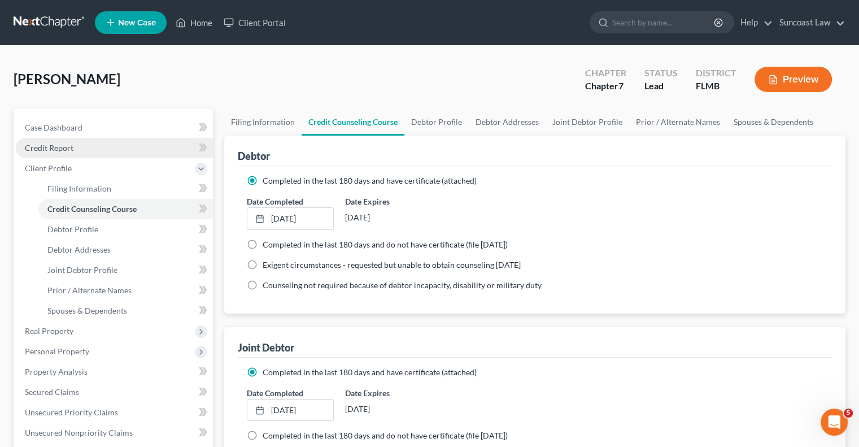
click at [59, 147] on span "Credit Report" at bounding box center [49, 148] width 49 height 10
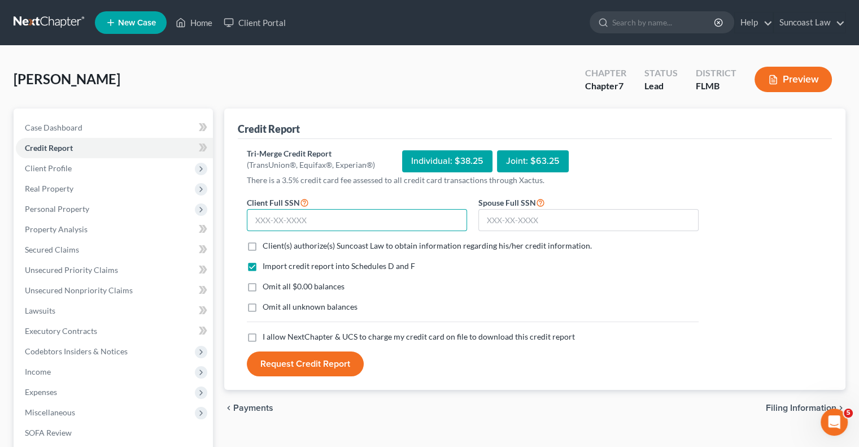
click at [361, 215] on input "text" at bounding box center [357, 220] width 220 height 23
click at [547, 159] on div "Joint: $63.25" at bounding box center [533, 161] width 72 height 22
drag, startPoint x: 301, startPoint y: 217, endPoint x: 308, endPoint y: 206, distance: 14.0
click at [302, 217] on input "text" at bounding box center [357, 220] width 220 height 23
type input "081-54-1685"
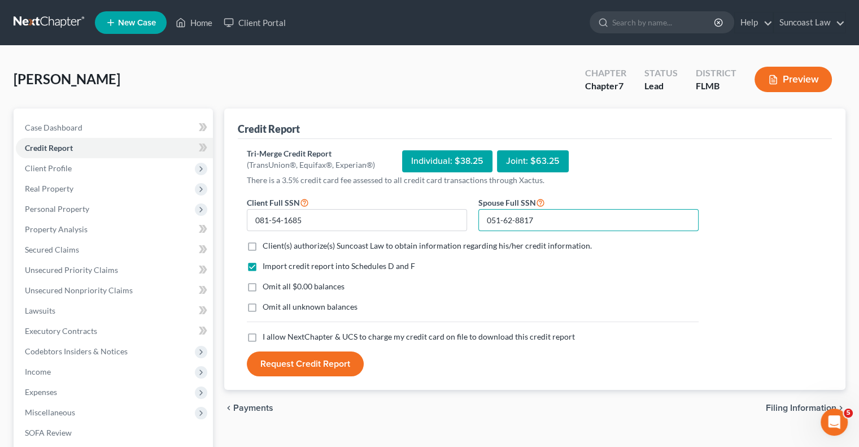
type input "051-62-8817"
drag, startPoint x: 252, startPoint y: 245, endPoint x: 256, endPoint y: 334, distance: 88.8
click at [263, 245] on label "Client(s) authorize(s) Suncoast Law to obtain information regarding his/her cre…" at bounding box center [427, 245] width 329 height 11
click at [267, 245] on input "Client(s) authorize(s) Suncoast Law to obtain information regarding his/her cre…" at bounding box center [270, 243] width 7 height 7
checkbox input "true"
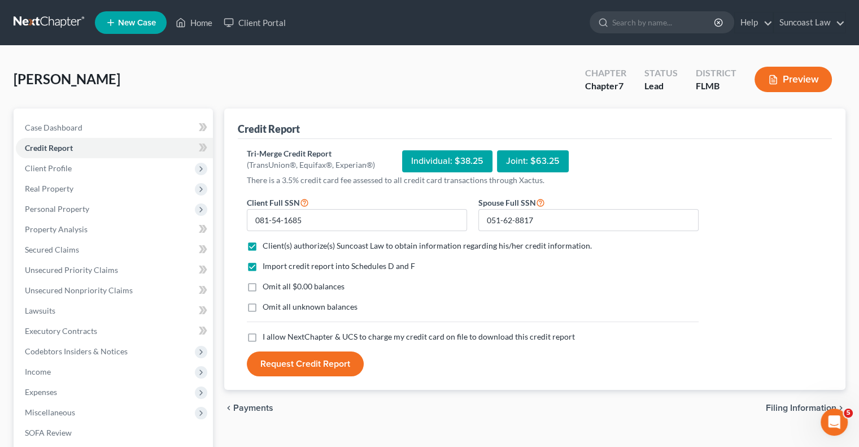
click at [263, 337] on label "I allow NextChapter & UCS to charge my credit card on file to download this cre…" at bounding box center [419, 336] width 312 height 11
click at [267, 337] on input "I allow NextChapter & UCS to charge my credit card on file to download this cre…" at bounding box center [270, 334] width 7 height 7
checkbox input "true"
click at [298, 360] on button "Request Credit Report" at bounding box center [305, 363] width 117 height 25
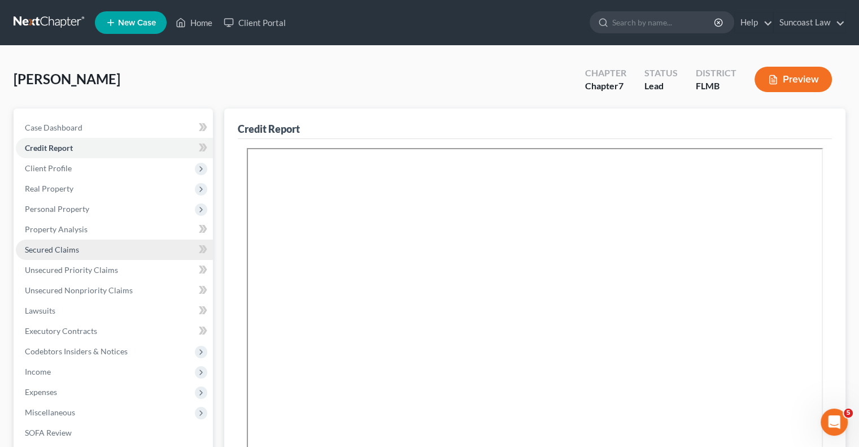
click at [86, 253] on link "Secured Claims" at bounding box center [114, 250] width 197 height 20
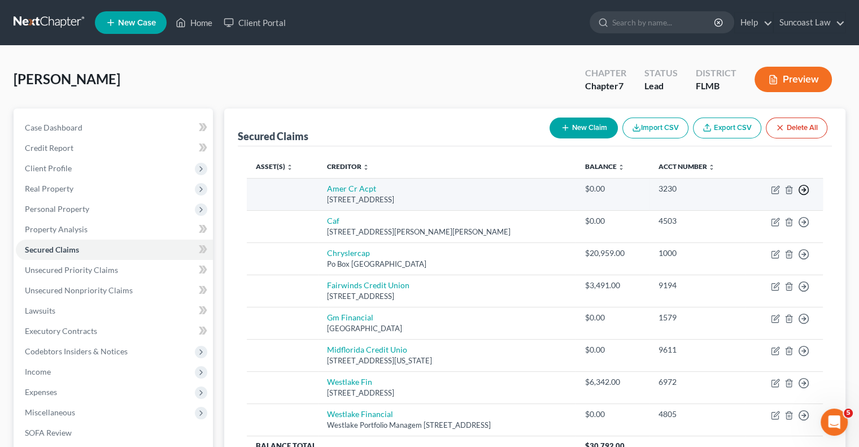
click at [805, 190] on polyline "button" at bounding box center [805, 190] width 2 height 4
click at [765, 220] on link "Move to F" at bounding box center [752, 217] width 94 height 19
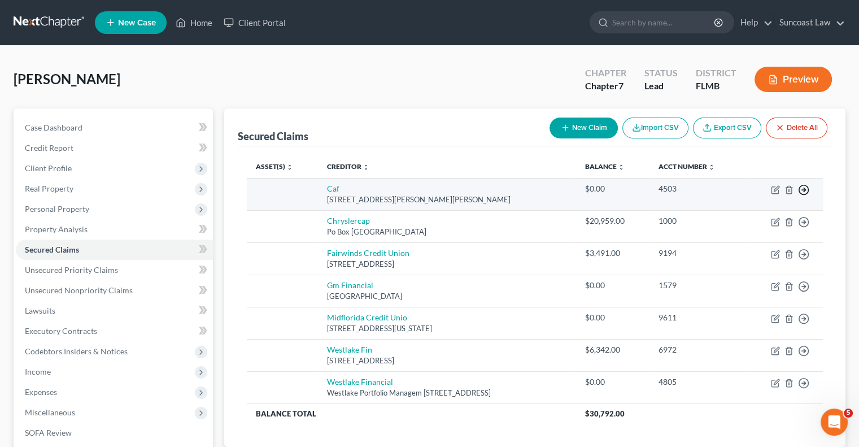
click at [804, 192] on icon "button" at bounding box center [803, 189] width 11 height 11
click at [751, 213] on link "Move to F" at bounding box center [752, 217] width 94 height 19
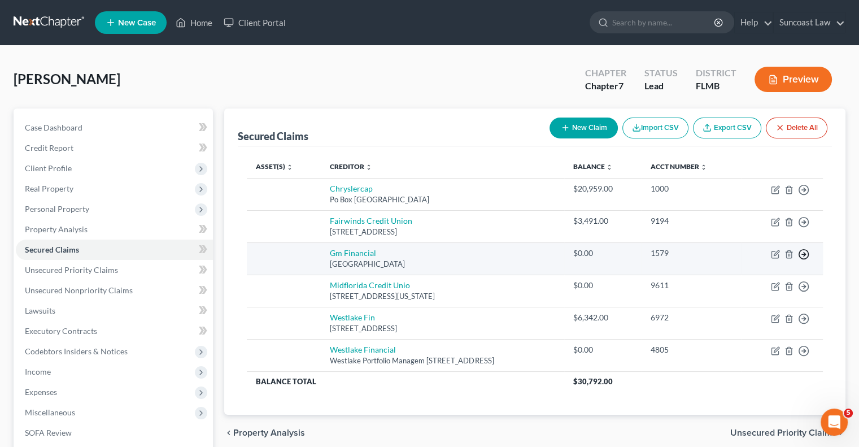
click at [804, 249] on icon "button" at bounding box center [803, 254] width 11 height 11
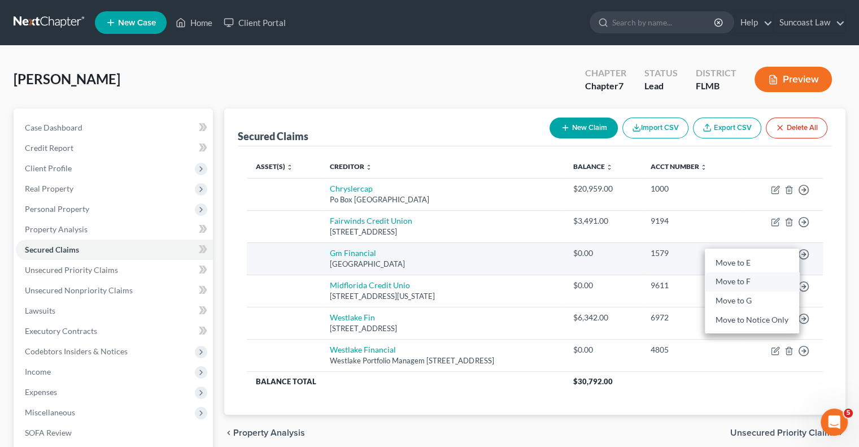
click at [751, 278] on link "Move to F" at bounding box center [752, 281] width 94 height 19
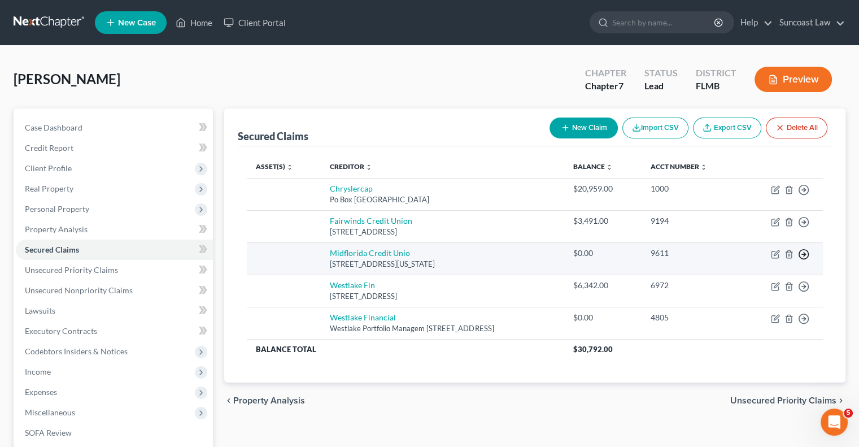
click at [802, 254] on icon "button" at bounding box center [803, 254] width 11 height 11
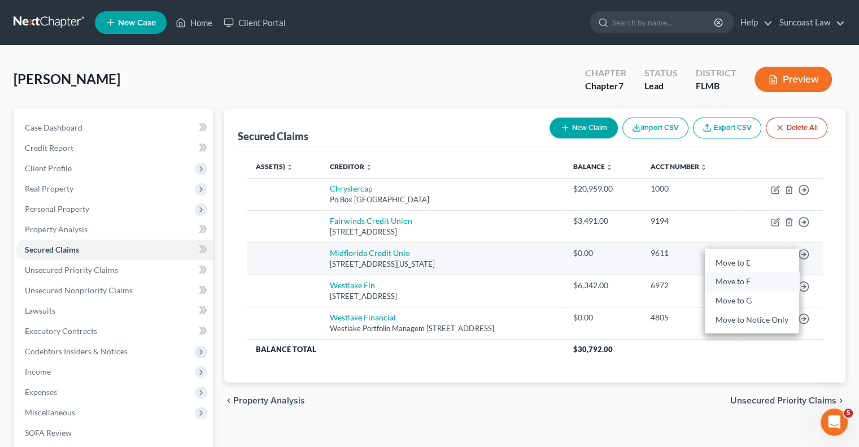
click at [749, 277] on link "Move to F" at bounding box center [752, 281] width 94 height 19
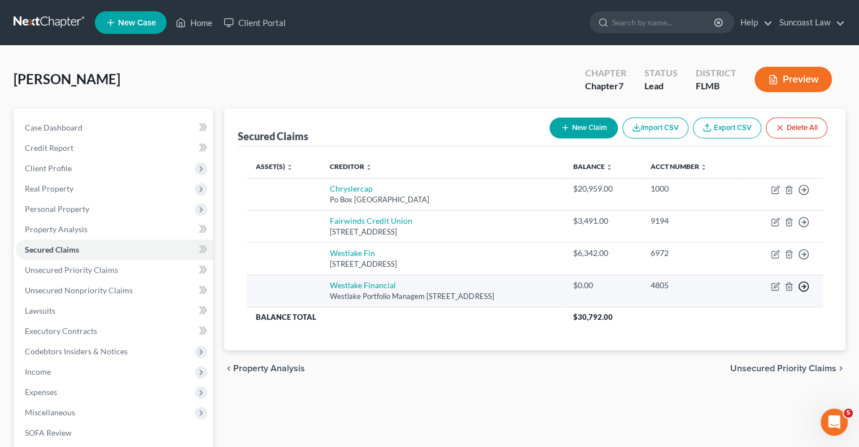
click at [804, 286] on line "button" at bounding box center [804, 286] width 4 height 0
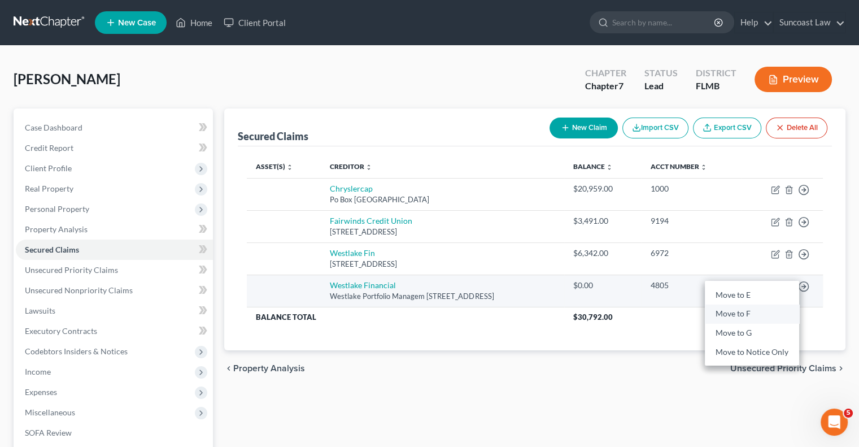
click at [758, 311] on link "Move to F" at bounding box center [752, 313] width 94 height 19
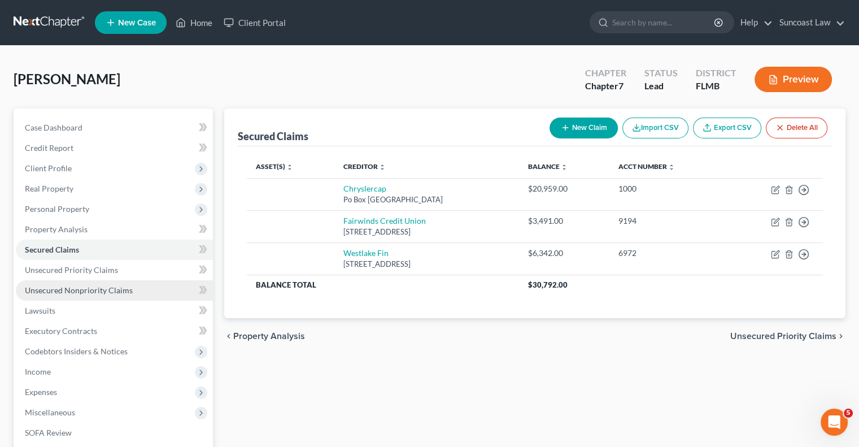
click at [122, 286] on span "Unsecured Nonpriority Claims" at bounding box center [79, 290] width 108 height 10
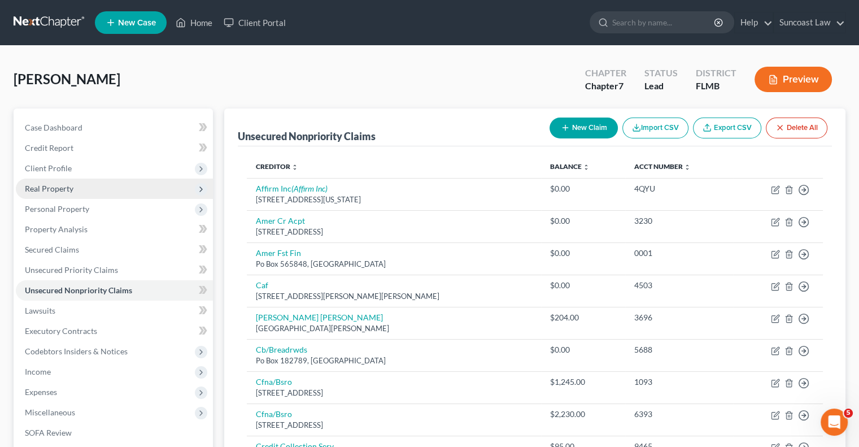
click at [72, 189] on span "Real Property" at bounding box center [49, 189] width 49 height 10
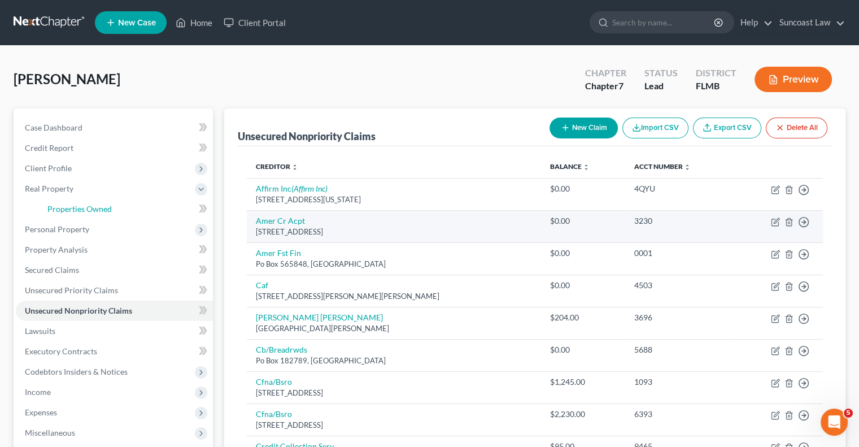
click at [103, 205] on span "Properties Owned" at bounding box center [79, 209] width 64 height 10
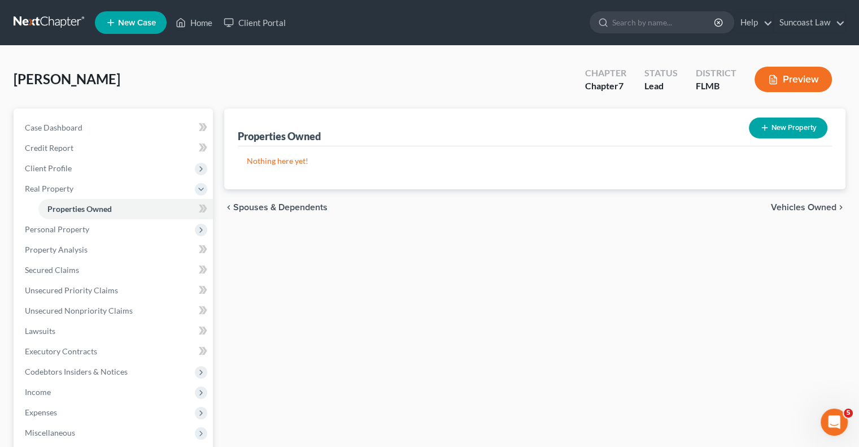
click at [786, 128] on button "New Property" at bounding box center [788, 128] width 79 height 21
select select "9"
select select "47"
select select "2"
select select "0"
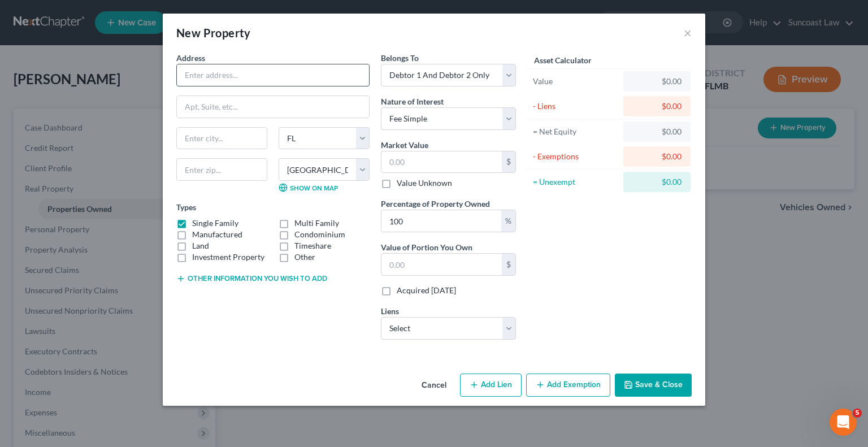
click at [279, 79] on input "text" at bounding box center [273, 74] width 192 height 21
paste input "[STREET_ADDRESS]"
type input "[STREET_ADDRESS]"
click at [226, 169] on input "text" at bounding box center [221, 169] width 91 height 23
type input "32826"
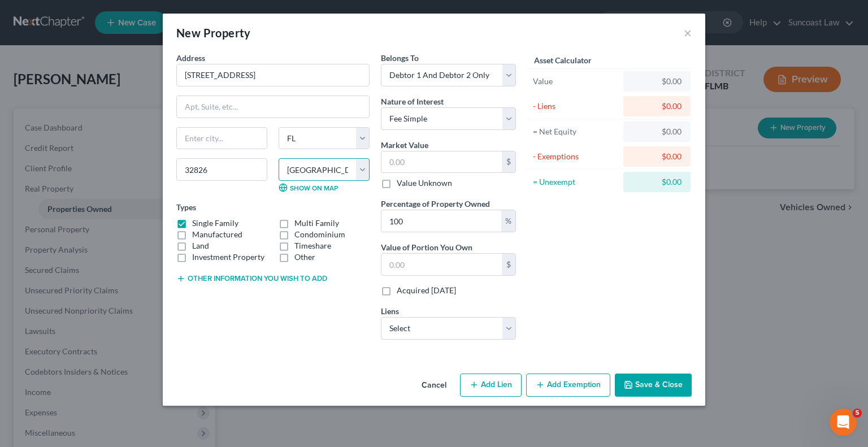
type input "Orlando"
click at [192, 229] on label "Manufactured" at bounding box center [217, 234] width 50 height 11
click at [197, 229] on input "Manufactured" at bounding box center [200, 232] width 7 height 7
checkbox input "true"
drag, startPoint x: 181, startPoint y: 223, endPoint x: 185, endPoint y: 232, distance: 9.9
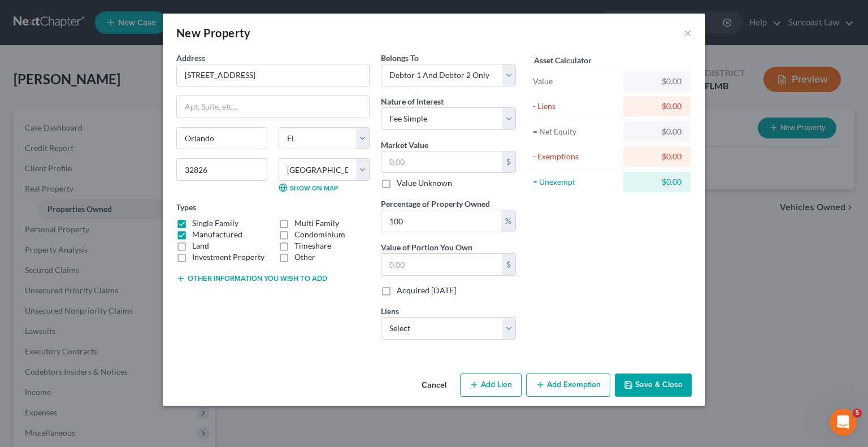
click at [192, 222] on label "Single Family" at bounding box center [215, 222] width 46 height 11
click at [197, 222] on input "Single Family" at bounding box center [200, 220] width 7 height 7
checkbox input "false"
click at [443, 173] on div "Market Value $ Value Unknown" at bounding box center [448, 164] width 135 height 50
click at [443, 163] on input "text" at bounding box center [441, 161] width 120 height 21
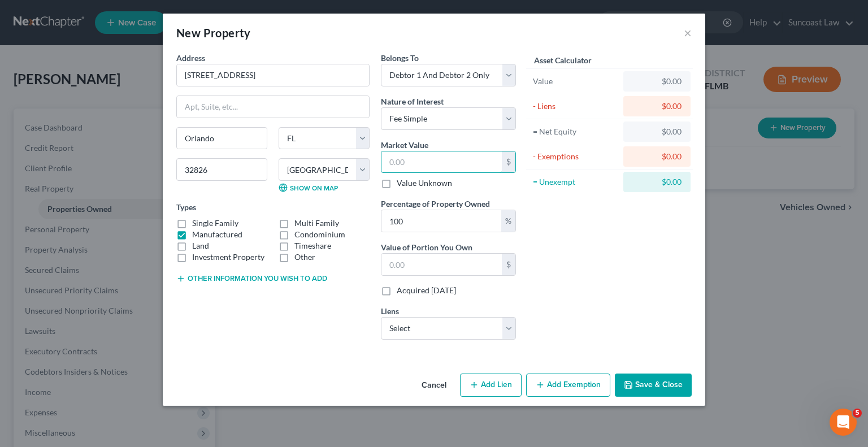
type input "6"
type input "6.00"
type input "60"
type input "60.00"
type input "600"
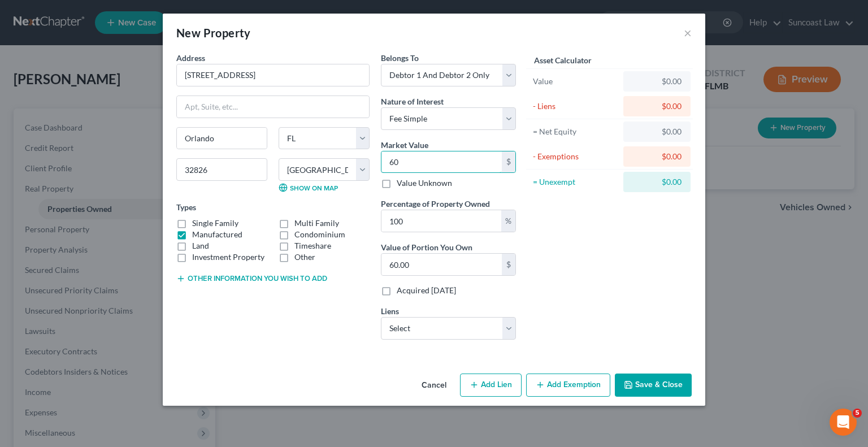
type input "600.00"
type input "6000"
type input "6,000.00"
type input "6,0000"
type input "60,000.00"
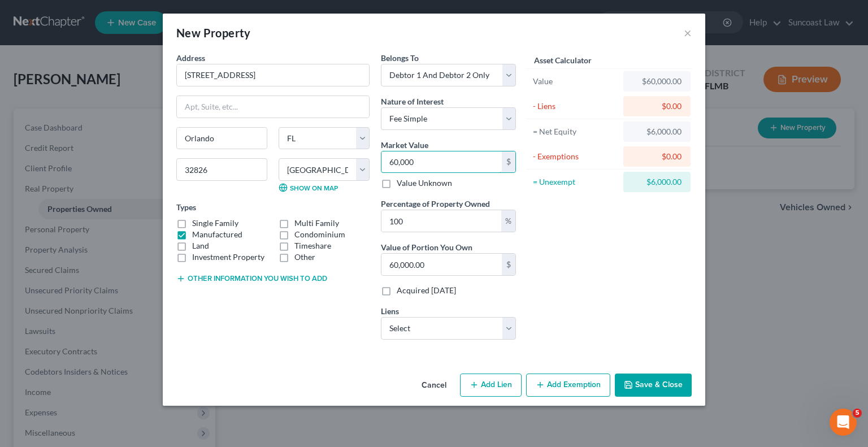
type input "60,000"
click at [585, 382] on button "Add Exemption" at bounding box center [568, 385] width 84 height 24
select select "2"
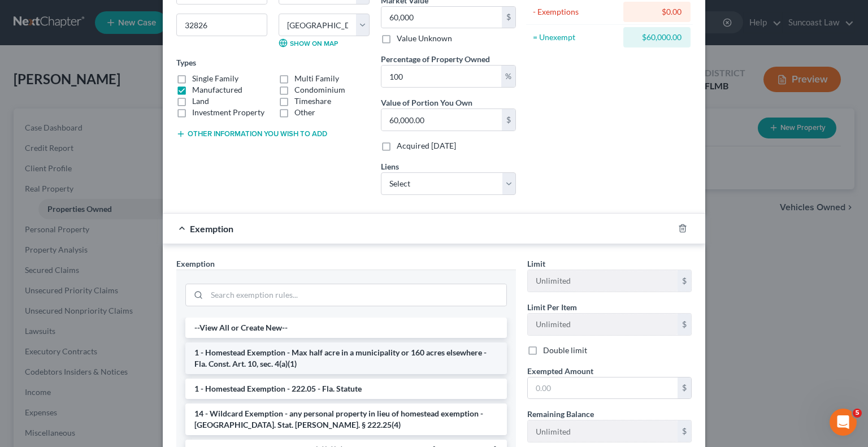
scroll to position [169, 0]
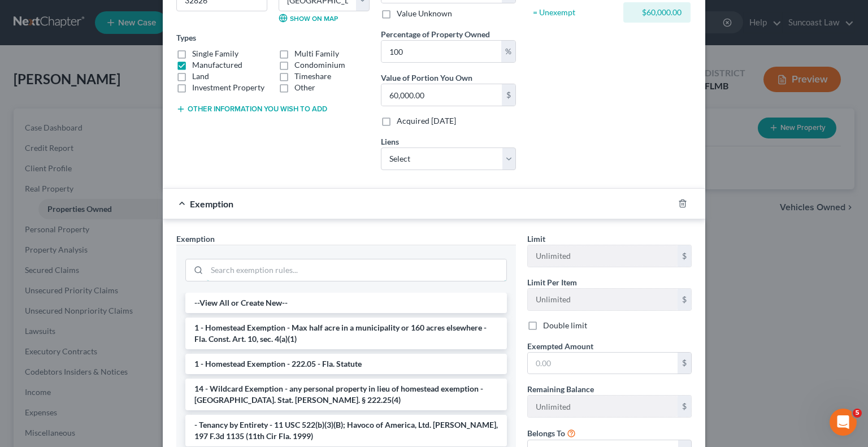
drag, startPoint x: 373, startPoint y: 268, endPoint x: 356, endPoint y: 280, distance: 20.2
click at [374, 268] on input "search" at bounding box center [356, 269] width 299 height 21
click at [351, 365] on li "1 - Homestead Exemption - 222.05 - Fla. Statute" at bounding box center [345, 364] width 321 height 20
click at [351, 365] on div "Exemption Set must be selected for CA. Exemption * --View All or Create New-- 1…" at bounding box center [346, 358] width 351 height 250
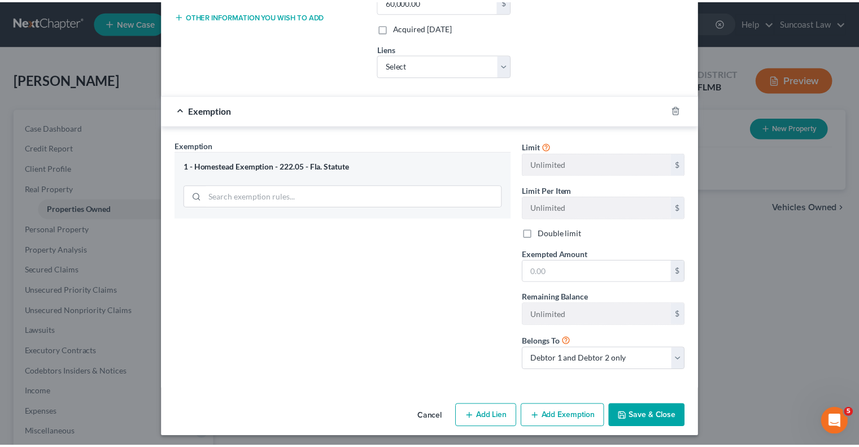
scroll to position [264, 0]
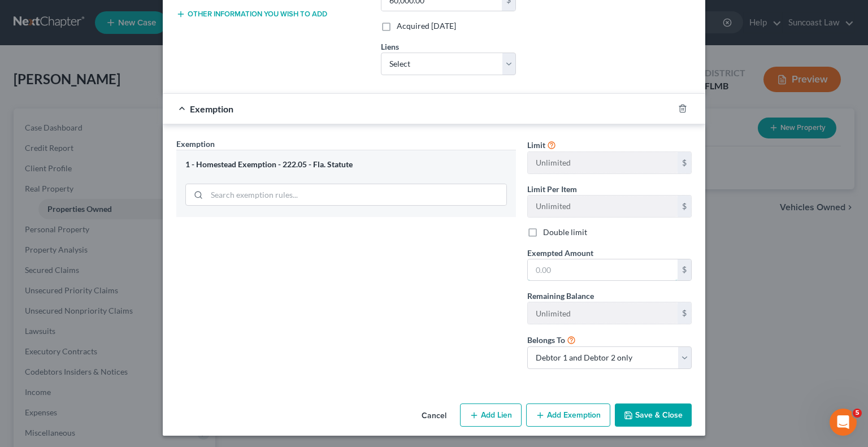
drag, startPoint x: 585, startPoint y: 263, endPoint x: 608, endPoint y: 236, distance: 35.7
click at [585, 263] on input "text" at bounding box center [603, 269] width 150 height 21
type input "60,000"
click at [644, 406] on button "Save & Close" at bounding box center [653, 415] width 77 height 24
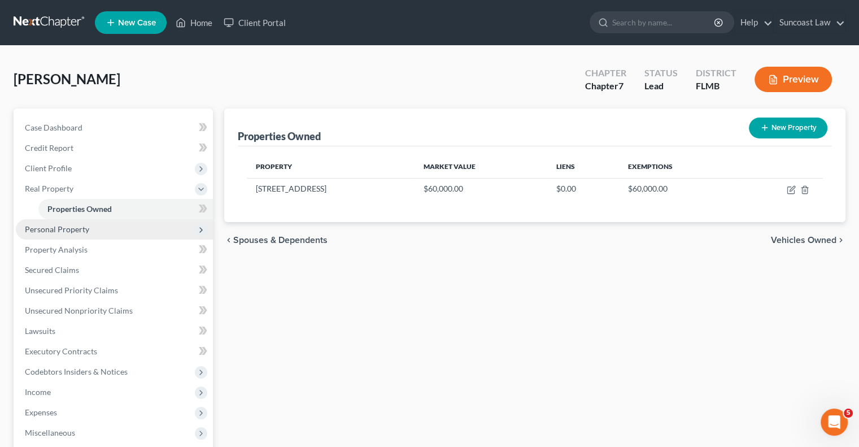
click at [72, 232] on span "Personal Property" at bounding box center [57, 229] width 64 height 10
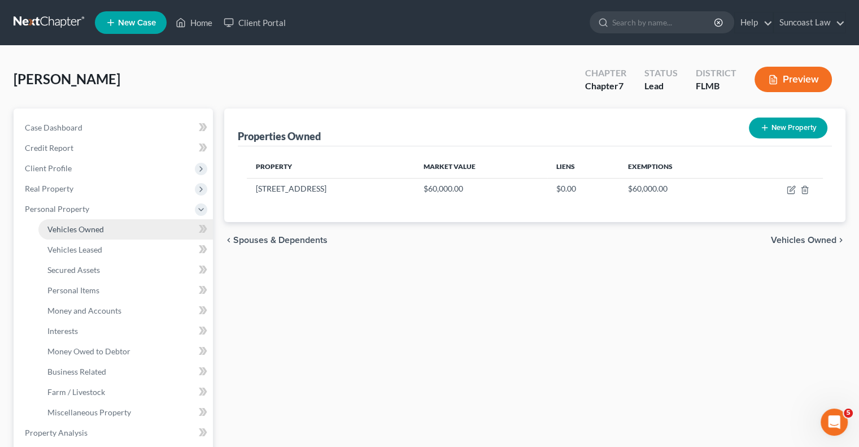
click at [78, 225] on span "Vehicles Owned" at bounding box center [75, 229] width 56 height 10
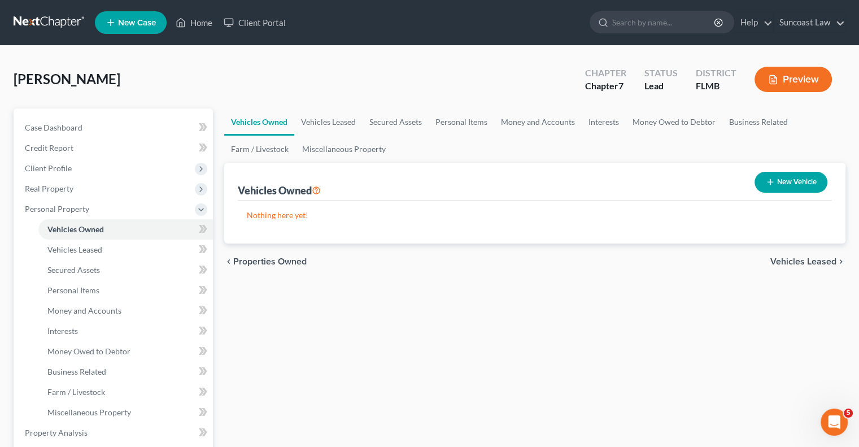
click at [800, 181] on button "New Vehicle" at bounding box center [791, 182] width 73 height 21
select select "0"
select select "2"
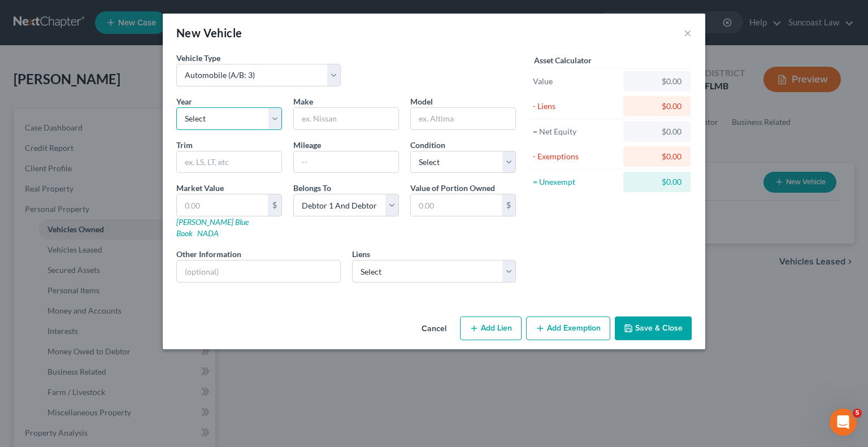
click at [252, 116] on select "Select 2026 2025 2024 2023 2022 2021 2020 2019 2018 2017 2016 2015 2014 2013 20…" at bounding box center [229, 118] width 106 height 23
select select "11"
click at [176, 107] on select "Select 2026 2025 2024 2023 2022 2021 2020 2019 2018 2017 2016 2015 2014 2013 20…" at bounding box center [229, 118] width 106 height 23
drag, startPoint x: 359, startPoint y: 115, endPoint x: 365, endPoint y: 113, distance: 5.9
click at [359, 115] on input "text" at bounding box center [346, 118] width 105 height 21
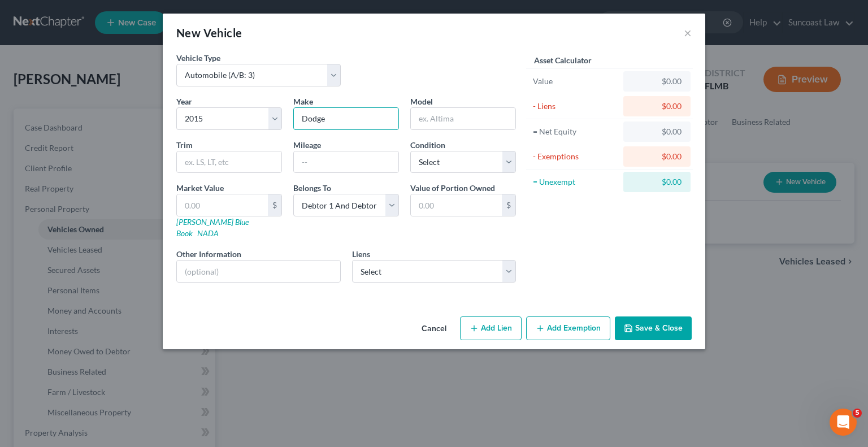
type input "Dodge"
type input "Journey"
type input "106500"
drag, startPoint x: 450, startPoint y: 162, endPoint x: 451, endPoint y: 171, distance: 8.5
click at [450, 162] on select "Select Excellent Very Good Good Fair Poor" at bounding box center [463, 162] width 106 height 23
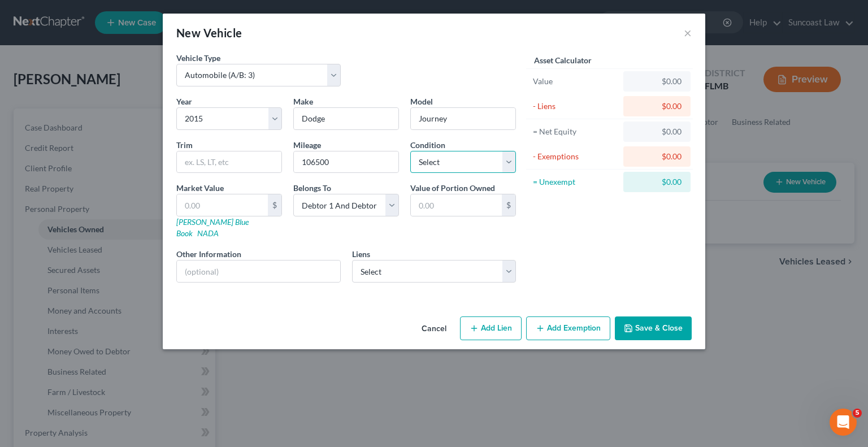
select select "3"
click at [410, 151] on select "Select Excellent Very Good Good Fair Poor" at bounding box center [463, 162] width 106 height 23
click at [289, 260] on input "text" at bounding box center [258, 270] width 163 height 21
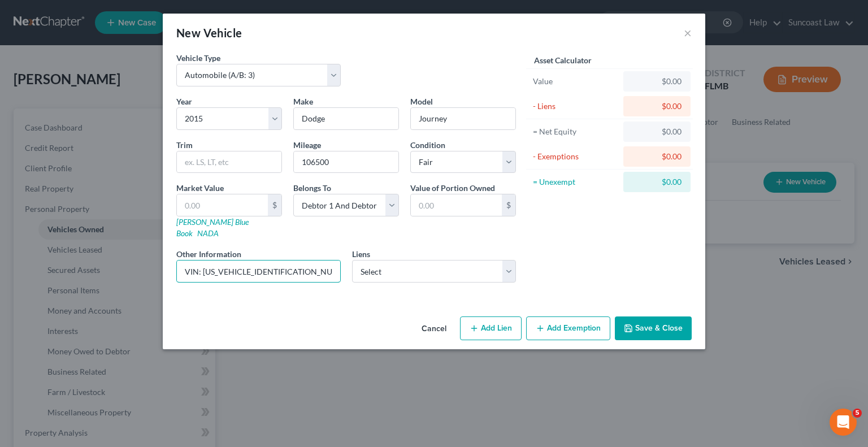
drag, startPoint x: 301, startPoint y: 259, endPoint x: 509, endPoint y: 27, distance: 311.6
click at [200, 260] on input "VIN: [US_VEHICLE_IDENTIFICATION_NUMBER]" at bounding box center [258, 270] width 163 height 21
type input "VIN: [US_VEHICLE_IDENTIFICATION_NUMBER]"
drag, startPoint x: 226, startPoint y: 196, endPoint x: 225, endPoint y: 206, distance: 9.6
click at [226, 196] on input "text" at bounding box center [222, 204] width 91 height 21
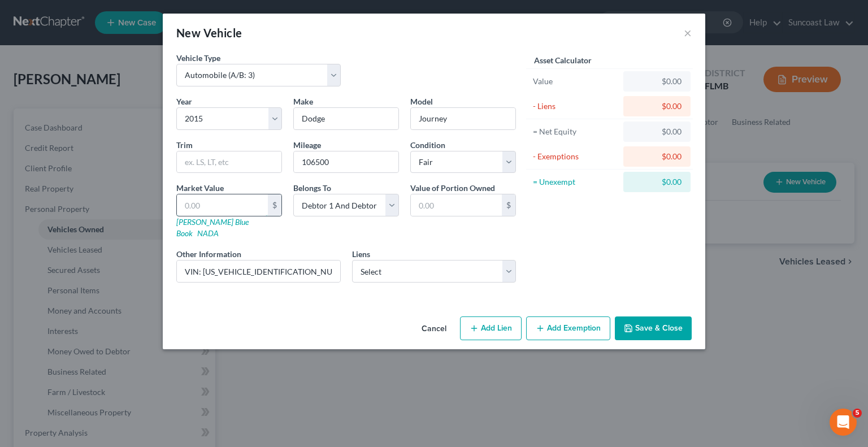
type input "3"
type input "3.00"
type input "33"
type input "33.00"
type input "330"
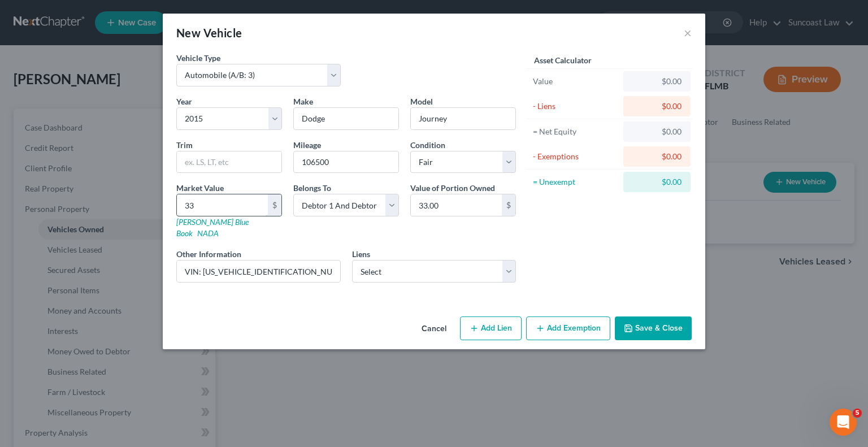
type input "330.00"
type input "3300"
type input "3,300.00"
type input "3,300"
click at [669, 316] on button "Save & Close" at bounding box center [653, 328] width 77 height 24
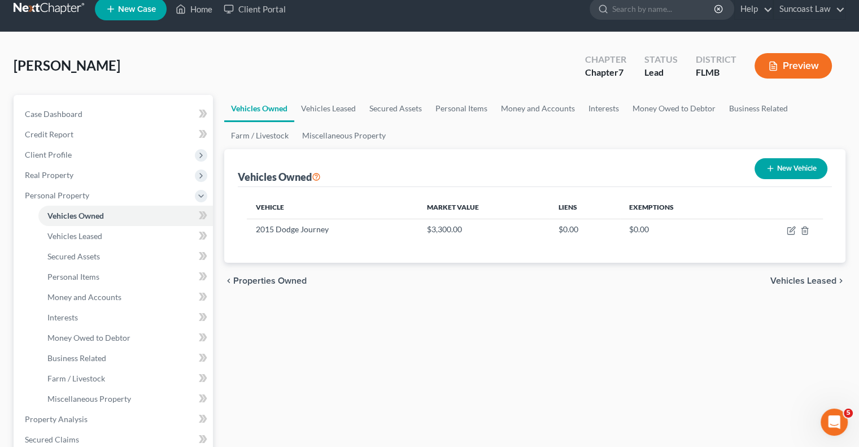
scroll to position [113, 0]
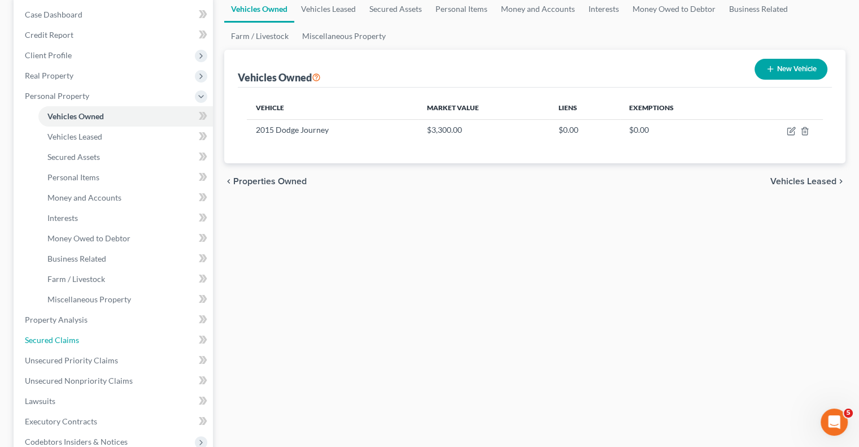
drag, startPoint x: 60, startPoint y: 340, endPoint x: 623, endPoint y: 316, distance: 563.7
click at [59, 340] on span "Secured Claims" at bounding box center [52, 340] width 54 height 10
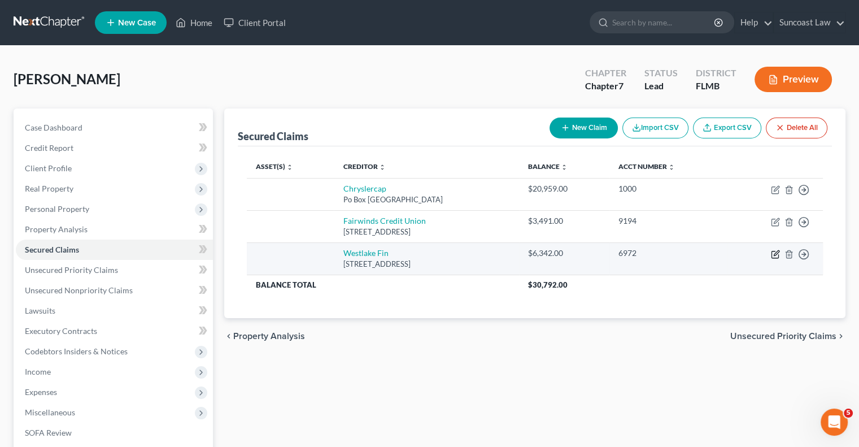
click at [779, 254] on icon "button" at bounding box center [775, 254] width 9 height 9
select select "4"
select select "0"
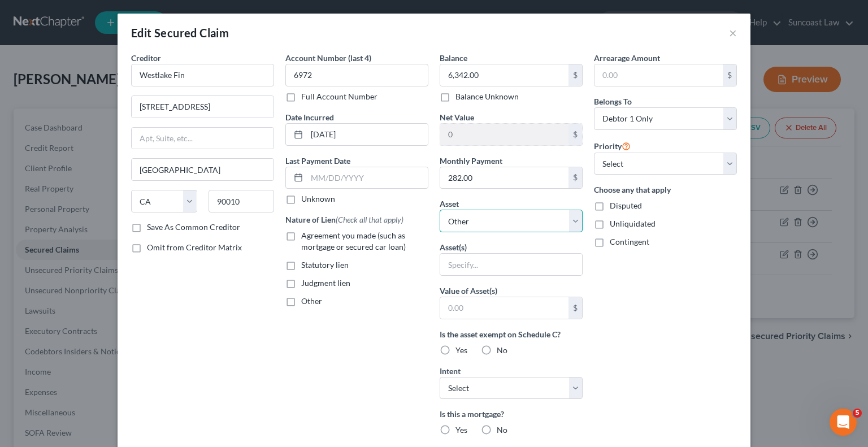
drag, startPoint x: 497, startPoint y: 223, endPoint x: 497, endPoint y: 230, distance: 6.8
click at [497, 223] on select "Select Other Multiple Assets [STREET_ADDRESS] - $60000.0 2015 Dodge Journey - $…" at bounding box center [511, 221] width 143 height 23
select select "3"
click at [440, 210] on select "Select Other Multiple Assets [STREET_ADDRESS] - $60000.0 2015 Dodge Journey - $…" at bounding box center [511, 221] width 143 height 23
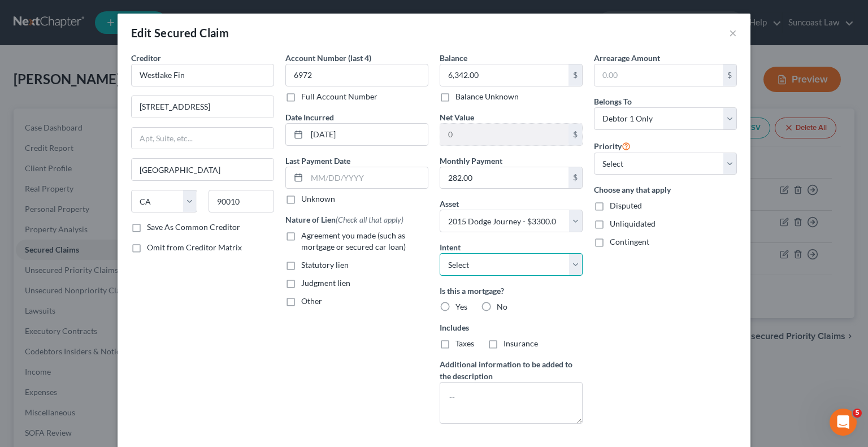
drag, startPoint x: 494, startPoint y: 266, endPoint x: 495, endPoint y: 273, distance: 8.0
click at [493, 266] on select "Select Surrender Redeem Reaffirm Avoid Other" at bounding box center [511, 264] width 143 height 23
select select "2"
click at [440, 253] on select "Select Surrender Redeem Reaffirm Avoid Other" at bounding box center [511, 264] width 143 height 23
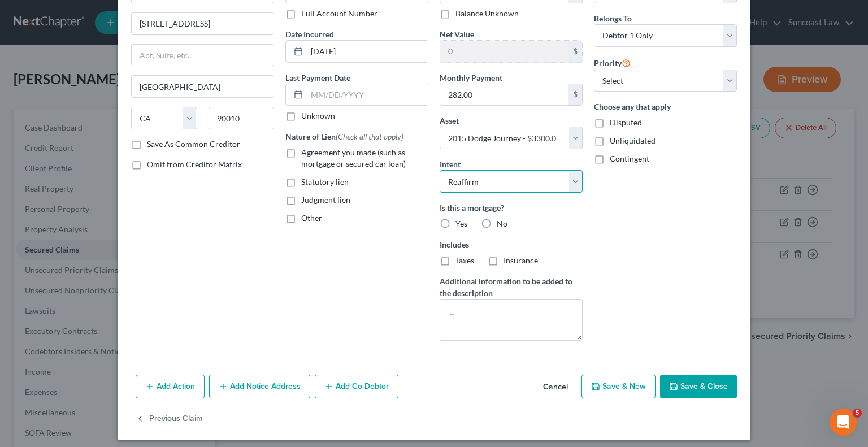
scroll to position [88, 0]
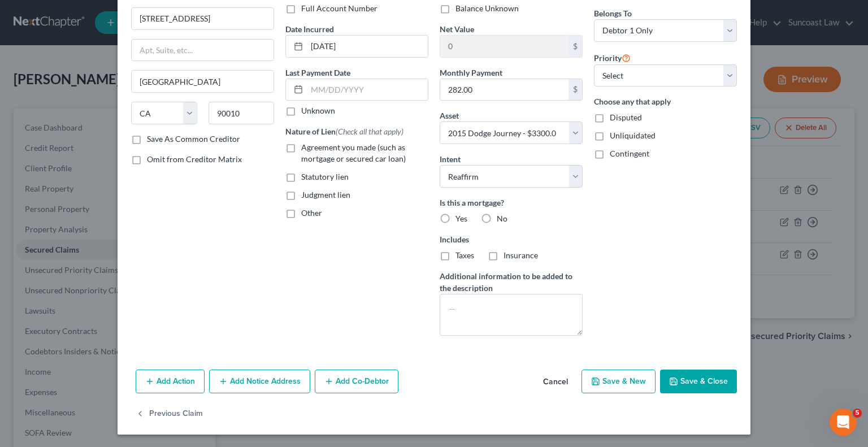
click at [497, 219] on label "No" at bounding box center [502, 218] width 11 height 11
click at [501, 219] on input "No" at bounding box center [504, 216] width 7 height 7
radio input "true"
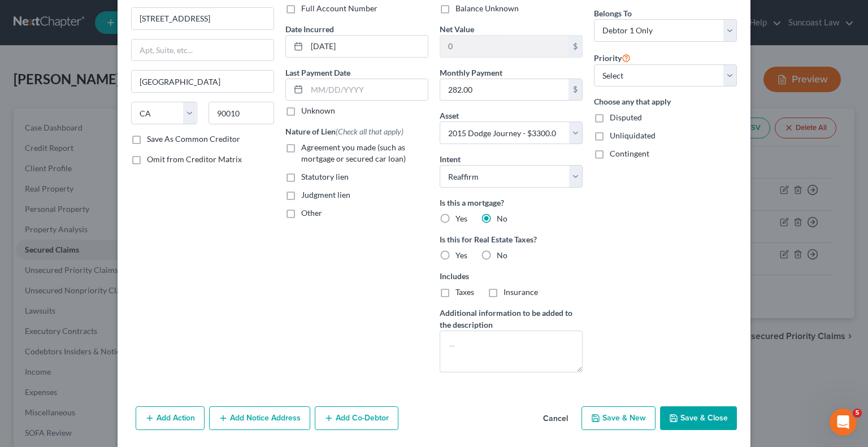
click at [702, 384] on div "Creditor * Westlake Fin 4751 [GEOGRAPHIC_DATA] Bvld [GEOGRAPHIC_DATA] [US_STATE…" at bounding box center [434, 183] width 633 height 438
click at [696, 417] on button "Save & Close" at bounding box center [698, 418] width 77 height 24
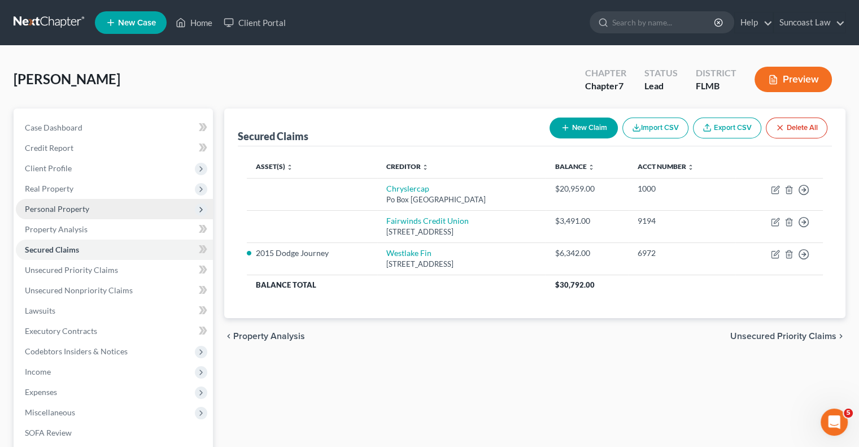
click at [58, 208] on span "Personal Property" at bounding box center [57, 209] width 64 height 10
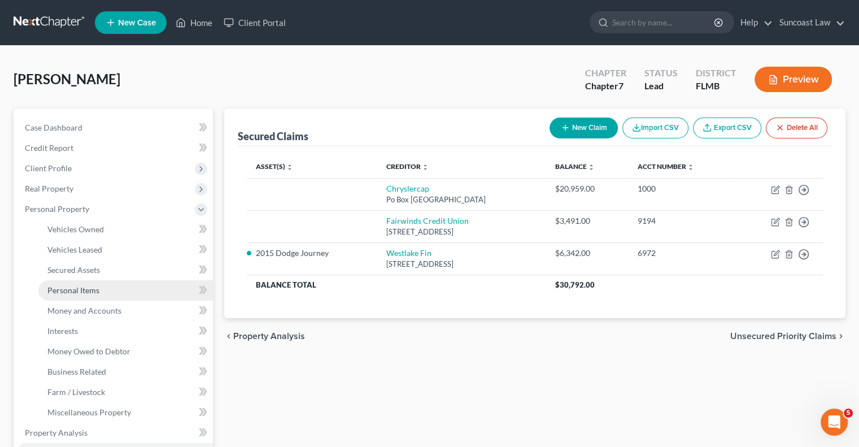
drag, startPoint x: 102, startPoint y: 293, endPoint x: 154, endPoint y: 297, distance: 52.2
click at [102, 292] on link "Personal Items" at bounding box center [125, 290] width 175 height 20
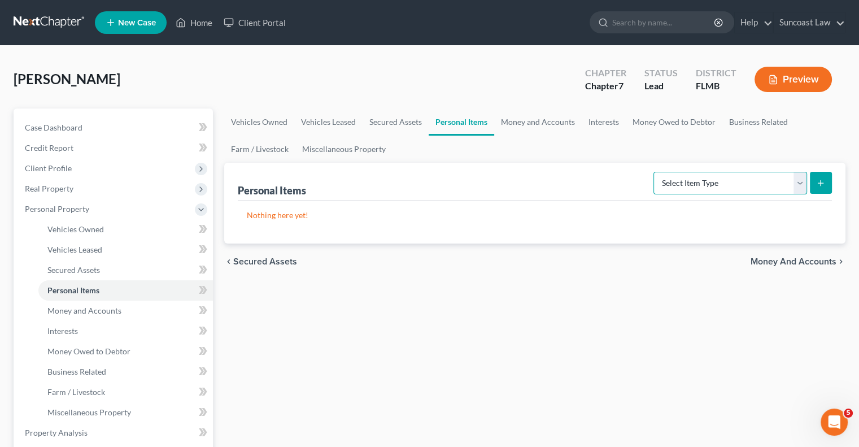
drag, startPoint x: 758, startPoint y: 179, endPoint x: 737, endPoint y: 192, distance: 24.6
click at [758, 179] on select "Select Item Type Clothing (A/B: 11) Collectibles Of Value (A/B: 8) Electronics …" at bounding box center [731, 183] width 154 height 23
select select "clothing"
click at [655, 172] on select "Select Item Type Clothing (A/B: 11) Collectibles Of Value (A/B: 8) Electronics …" at bounding box center [731, 183] width 154 height 23
click at [816, 184] on icon "submit" at bounding box center [820, 183] width 9 height 9
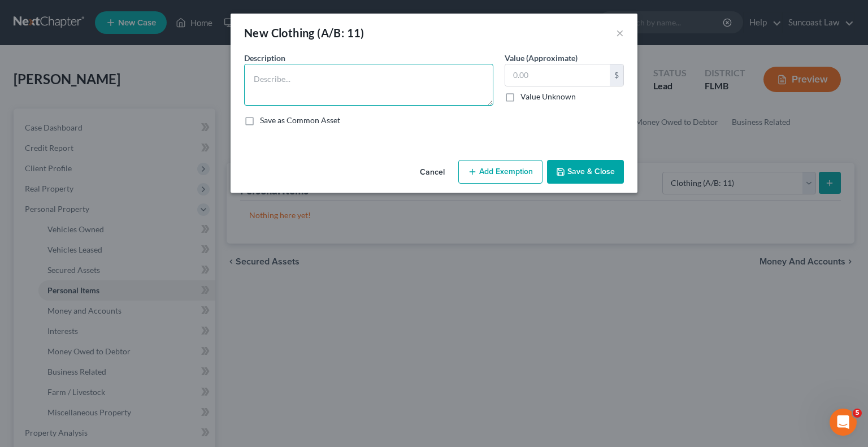
drag, startPoint x: 359, startPoint y: 84, endPoint x: 361, endPoint y: 40, distance: 44.7
click at [361, 83] on textarea at bounding box center [368, 85] width 249 height 42
type textarea "Husband and wife used clothing"
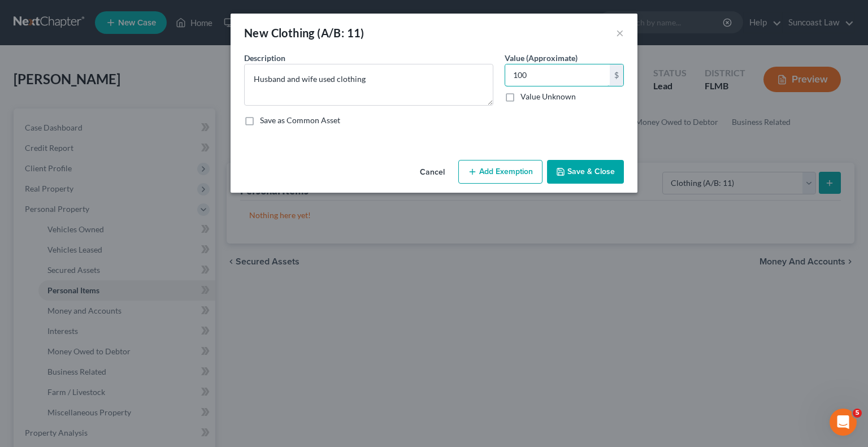
type input "100"
click at [493, 164] on button "Add Exemption" at bounding box center [500, 172] width 84 height 24
select select "2"
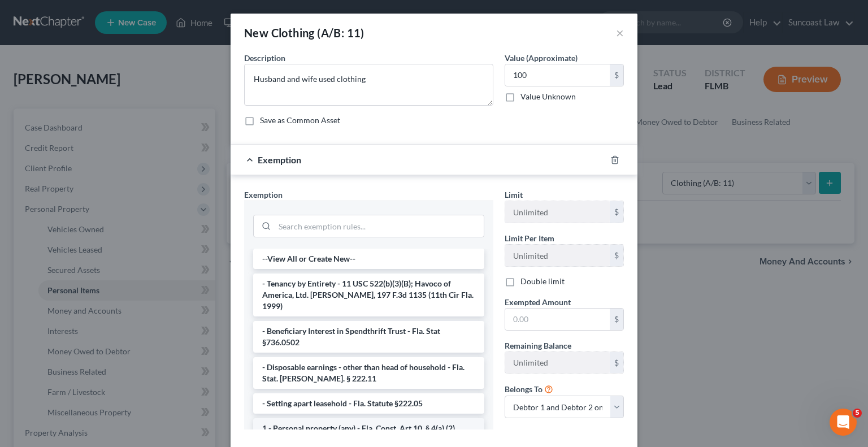
click at [378, 418] on li "1 - Personal property (any) - Fla. Const. Art.10, § 4(a) (2)" at bounding box center [368, 428] width 231 height 20
click at [378, 416] on div "Exemption Set must be selected for CA. Exemption * --View All or Create New-- -…" at bounding box center [368, 314] width 260 height 250
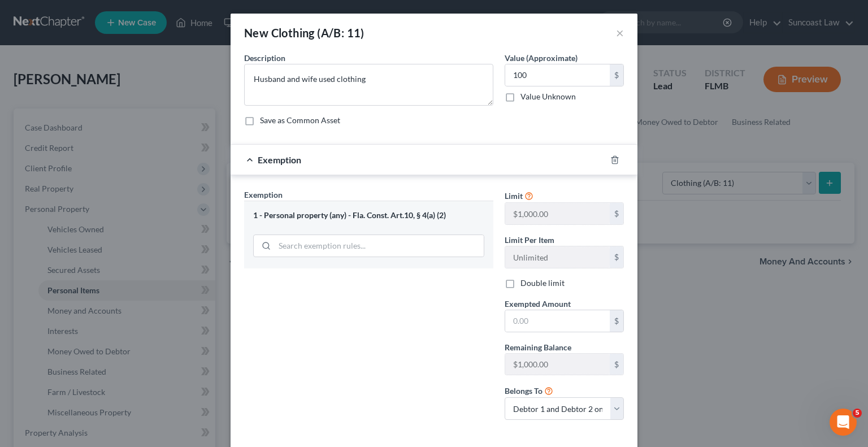
click at [520, 282] on label "Double limit" at bounding box center [542, 282] width 44 height 11
click at [525, 282] on input "Double limit" at bounding box center [528, 280] width 7 height 7
checkbox input "true"
drag, startPoint x: 548, startPoint y: 317, endPoint x: 542, endPoint y: 316, distance: 5.8
click at [548, 317] on input "text" at bounding box center [557, 320] width 105 height 21
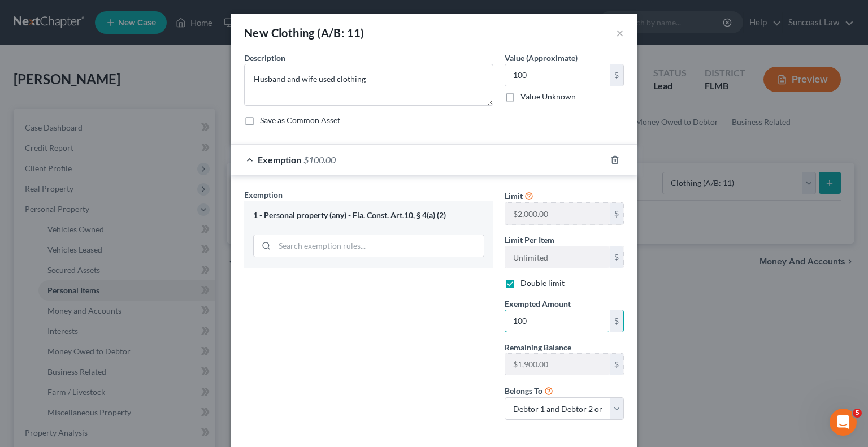
type input "100"
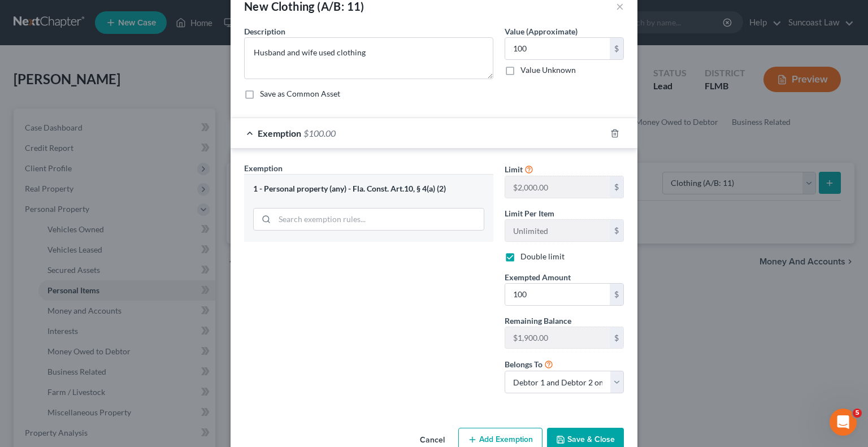
scroll to position [52, 0]
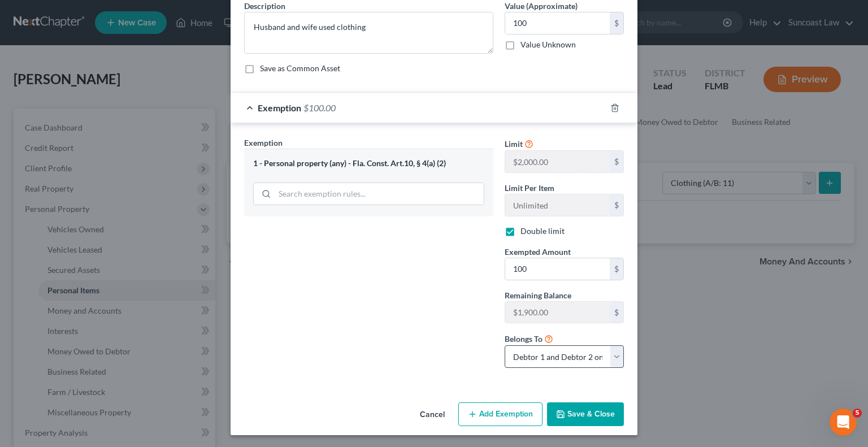
drag, startPoint x: 580, startPoint y: 409, endPoint x: 559, endPoint y: 348, distance: 64.7
click at [580, 410] on button "Save & Close" at bounding box center [585, 414] width 77 height 24
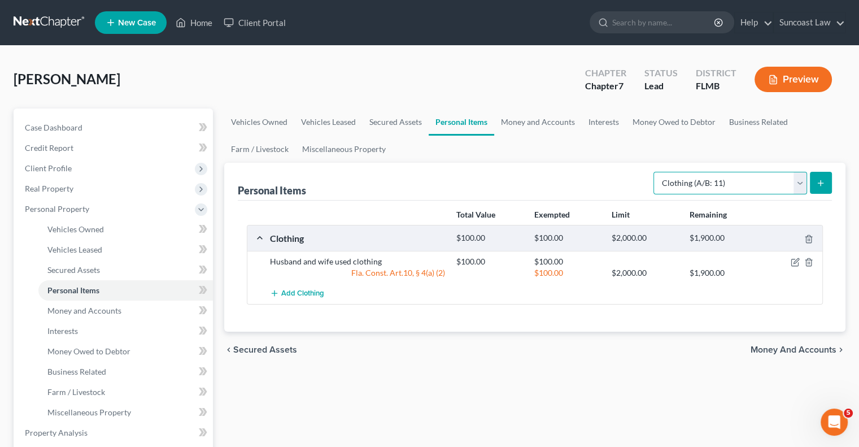
drag, startPoint x: 737, startPoint y: 173, endPoint x: 736, endPoint y: 190, distance: 16.4
click at [737, 173] on select "Select Item Type Clothing (A/B: 11) Collectibles Of Value (A/B: 8) Electronics …" at bounding box center [731, 183] width 154 height 23
select select "electronics"
click at [655, 172] on select "Select Item Type Clothing (A/B: 11) Collectibles Of Value (A/B: 8) Electronics …" at bounding box center [731, 183] width 154 height 23
click at [825, 180] on icon "submit" at bounding box center [820, 183] width 9 height 9
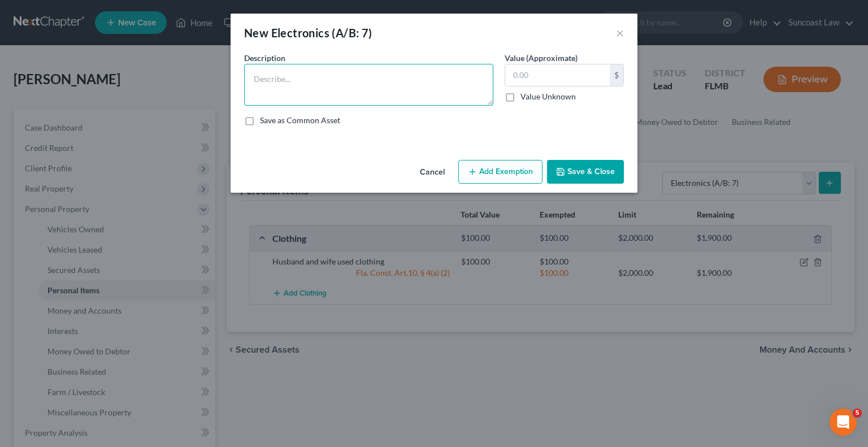
click at [343, 76] on textarea at bounding box center [368, 85] width 249 height 42
type textarea "3 tvs"
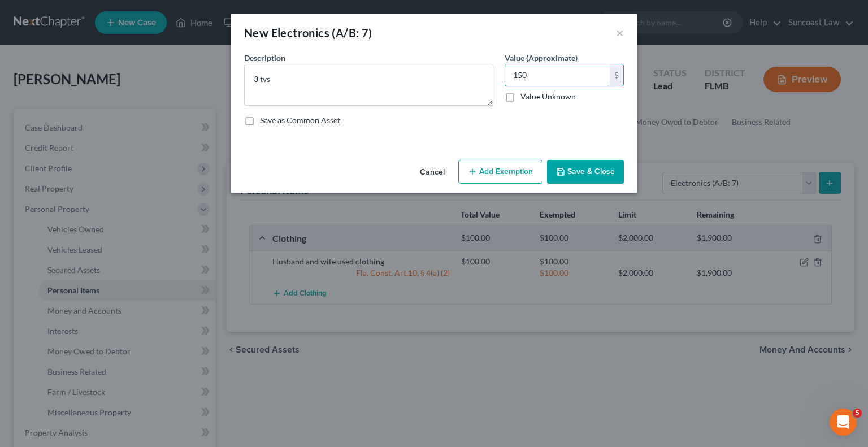
type input "150"
click at [494, 187] on div "Cancel Add Exemption Save & Close" at bounding box center [433, 173] width 407 height 37
click at [499, 171] on button "Add Exemption" at bounding box center [500, 172] width 84 height 24
select select "2"
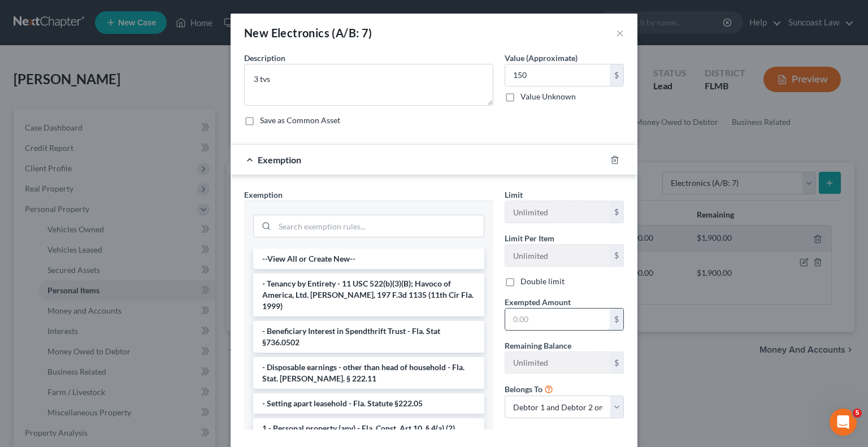
drag, startPoint x: 362, startPoint y: 412, endPoint x: 529, endPoint y: 316, distance: 193.1
click at [362, 418] on li "1 - Personal property (any) - Fla. Const. Art.10, § 4(a) (2)" at bounding box center [368, 428] width 231 height 20
click at [362, 413] on div "Exemption Set must be selected for CA. Exemption * --View All or Create New-- -…" at bounding box center [368, 314] width 260 height 250
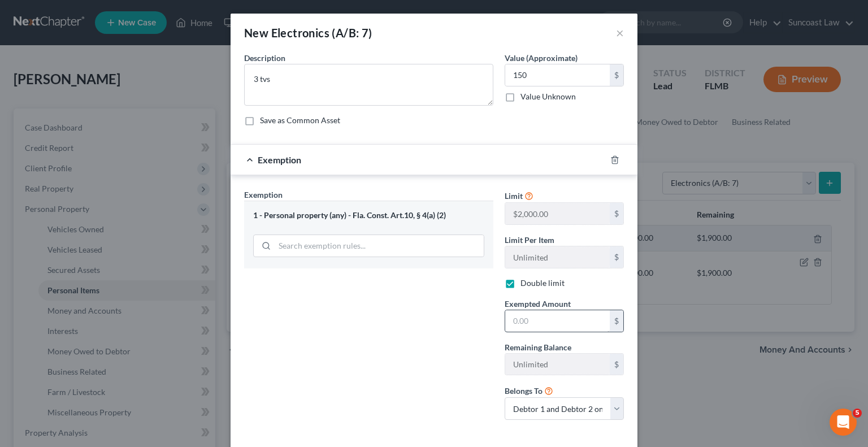
checkbox input "true"
drag, startPoint x: 529, startPoint y: 316, endPoint x: 663, endPoint y: 143, distance: 219.0
click at [529, 316] on input "text" at bounding box center [557, 320] width 105 height 21
type input "150"
drag, startPoint x: 384, startPoint y: 332, endPoint x: 479, endPoint y: 347, distance: 96.8
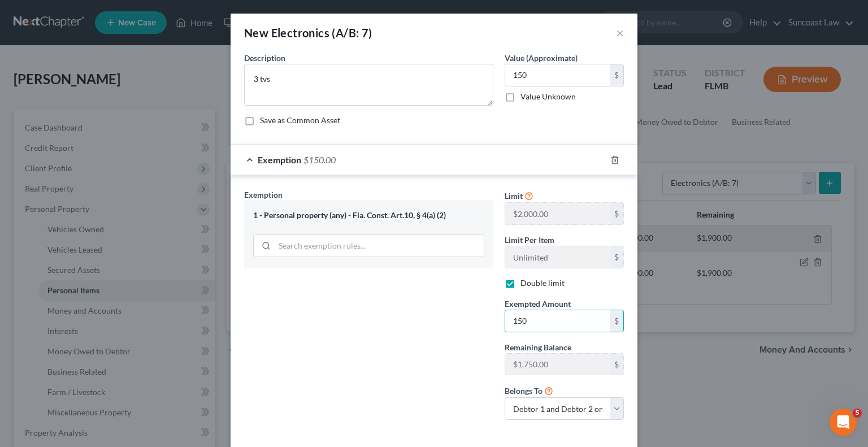
click at [384, 332] on div "Exemption Set must be selected for CA. Exemption * 1 - Personal property (any) …" at bounding box center [368, 309] width 260 height 240
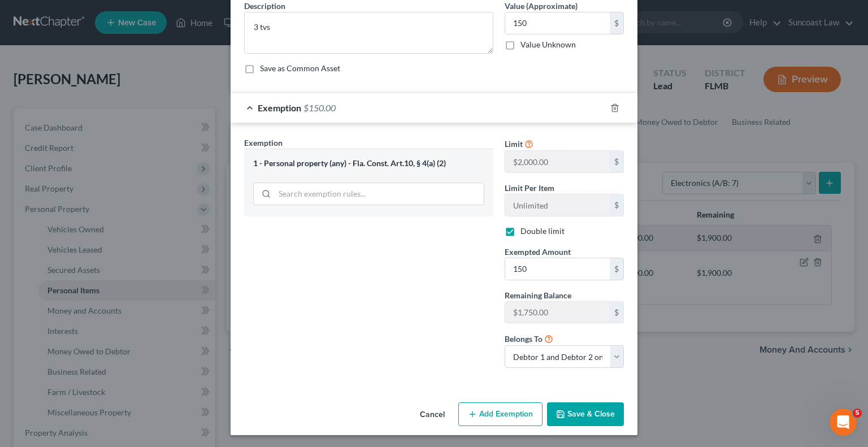
click at [587, 411] on button "Save & Close" at bounding box center [585, 414] width 77 height 24
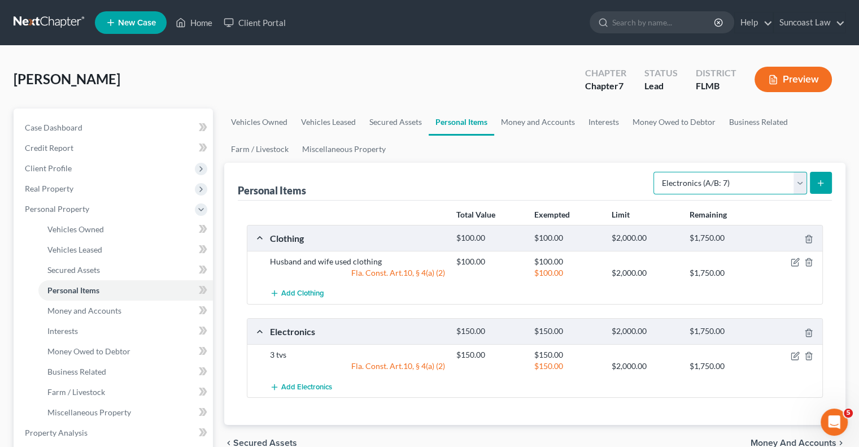
click at [732, 182] on select "Select Item Type Clothing (A/B: 11) Collectibles Of Value (A/B: 8) Electronics …" at bounding box center [731, 183] width 154 height 23
select select "household_goods"
click at [655, 172] on select "Select Item Type Clothing (A/B: 11) Collectibles Of Value (A/B: 8) Electronics …" at bounding box center [731, 183] width 154 height 23
click at [811, 178] on button "submit" at bounding box center [821, 183] width 22 height 22
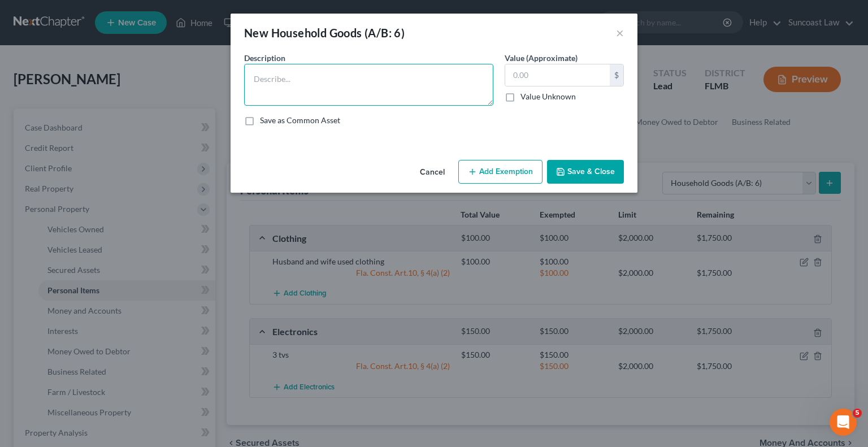
drag, startPoint x: 376, startPoint y: 91, endPoint x: 377, endPoint y: 13, distance: 78.0
click at [380, 90] on textarea at bounding box center [368, 85] width 249 height 42
type textarea "living room set, 2 beds, 2 dressers, dining table and chairs"
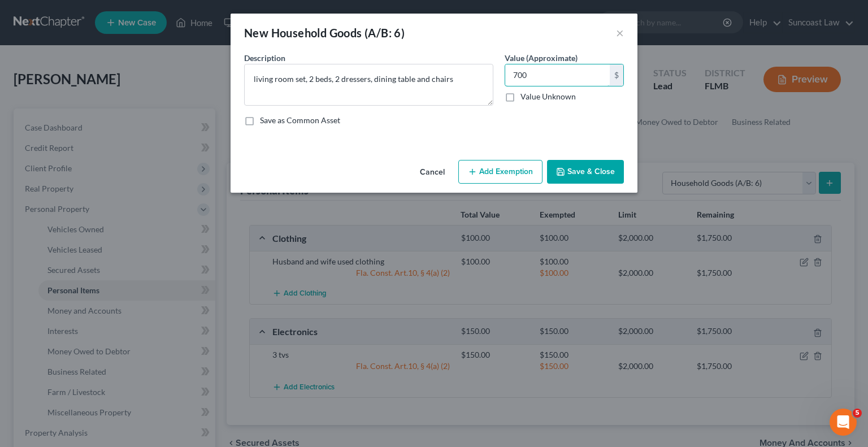
type input "700"
click at [502, 175] on button "Add Exemption" at bounding box center [500, 172] width 84 height 24
select select "2"
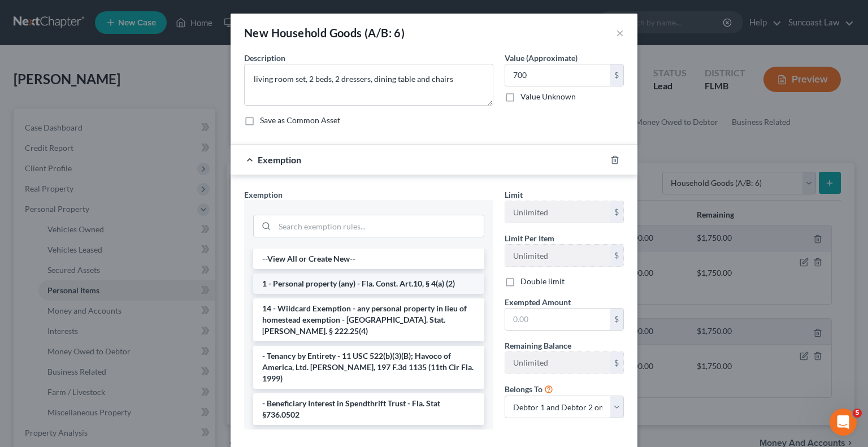
click at [344, 279] on li "1 - Personal property (any) - Fla. Const. Art.10, § 4(a) (2)" at bounding box center [368, 283] width 231 height 20
click at [344, 279] on div "Exemption Set must be selected for CA. Exemption * --View All or Create New-- 1…" at bounding box center [368, 314] width 260 height 250
checkbox input "true"
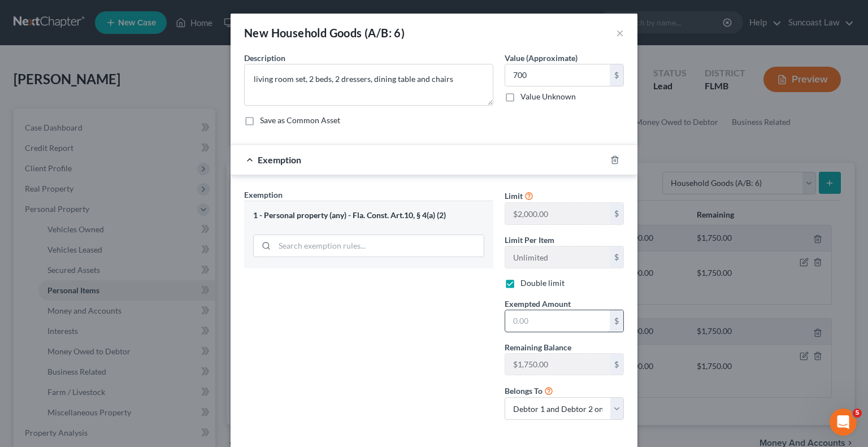
click at [538, 317] on input "text" at bounding box center [557, 320] width 105 height 21
type input "6"
type input "700"
drag, startPoint x: 408, startPoint y: 340, endPoint x: 428, endPoint y: 352, distance: 23.1
click at [408, 340] on div "Exemption Set must be selected for CA. Exemption * 1 - Personal property (any) …" at bounding box center [368, 309] width 260 height 240
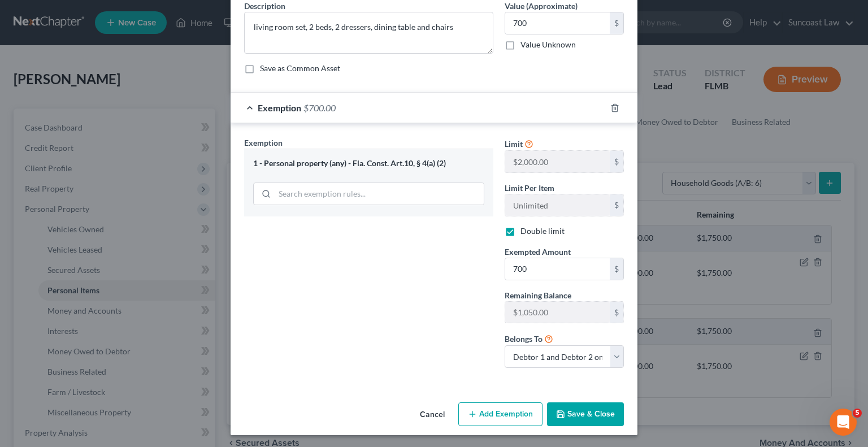
click at [581, 411] on button "Save & Close" at bounding box center [585, 414] width 77 height 24
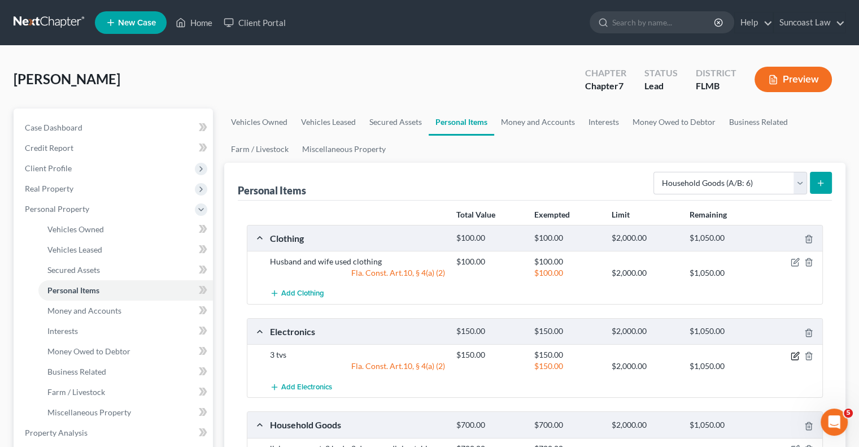
click at [794, 352] on icon "button" at bounding box center [795, 355] width 9 height 9
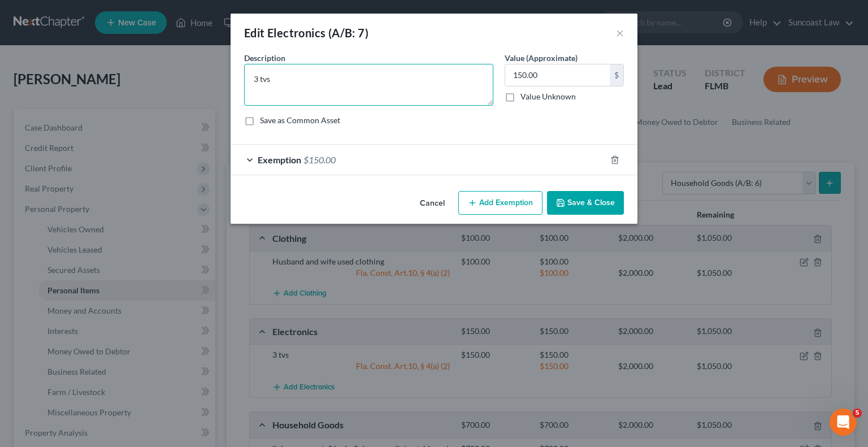
click at [427, 64] on textarea "3 tvs" at bounding box center [368, 85] width 249 height 42
type textarea "3 tvs, laptop"
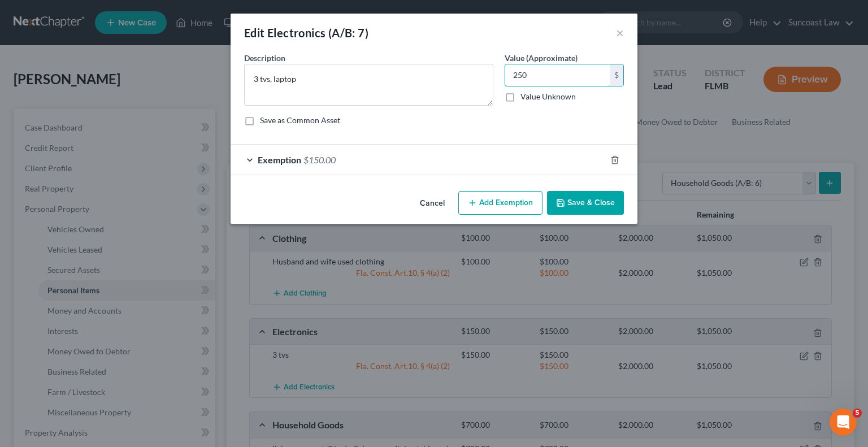
type input "250"
click at [497, 153] on div "Exemption $150.00" at bounding box center [417, 160] width 375 height 30
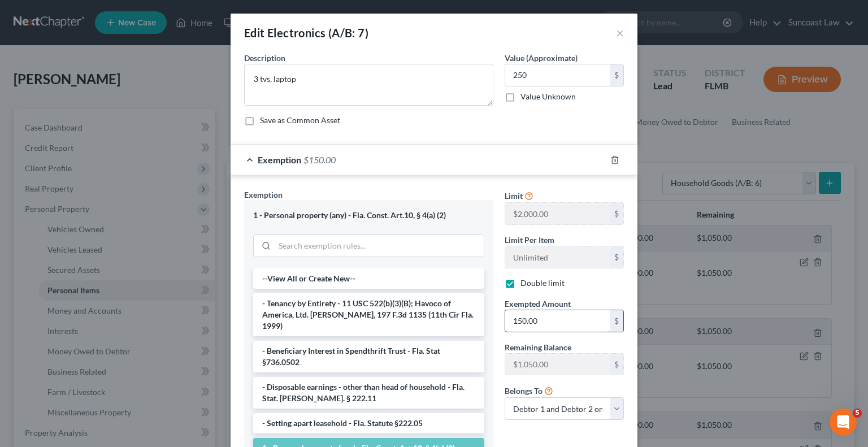
click at [539, 320] on input "150.00" at bounding box center [557, 320] width 105 height 21
type input "250"
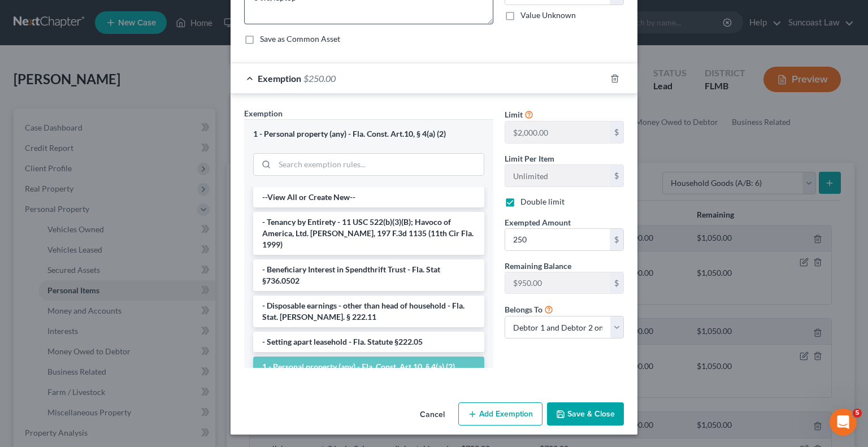
drag, startPoint x: 585, startPoint y: 412, endPoint x: 264, endPoint y: 2, distance: 520.8
click at [585, 412] on button "Save & Close" at bounding box center [585, 414] width 77 height 24
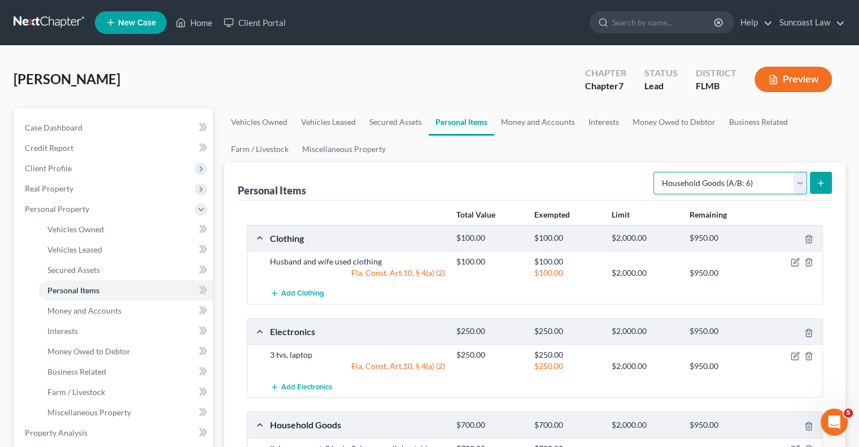
click at [725, 178] on select "Select Item Type Clothing (A/B: 11) Collectibles Of Value (A/B: 8) Electronics …" at bounding box center [731, 183] width 154 height 23
select select "jewelry"
click at [655, 172] on select "Select Item Type Clothing (A/B: 11) Collectibles Of Value (A/B: 8) Electronics …" at bounding box center [731, 183] width 154 height 23
click at [823, 179] on icon "submit" at bounding box center [820, 183] width 9 height 9
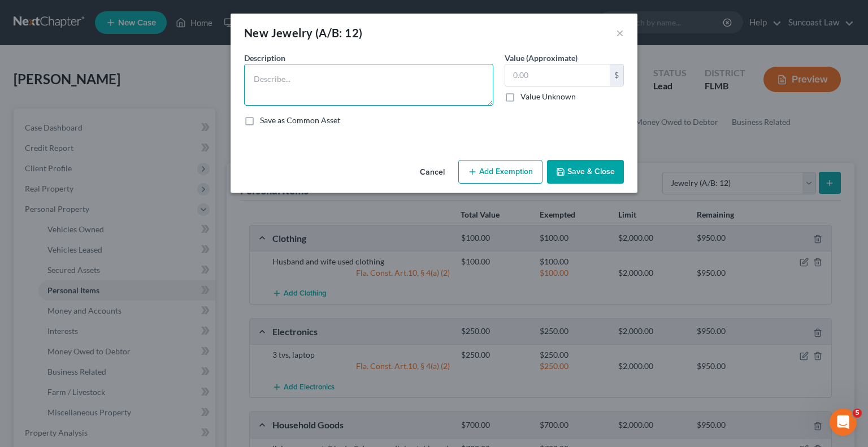
click at [386, 83] on textarea at bounding box center [368, 85] width 249 height 42
type textarea "wedding rings"
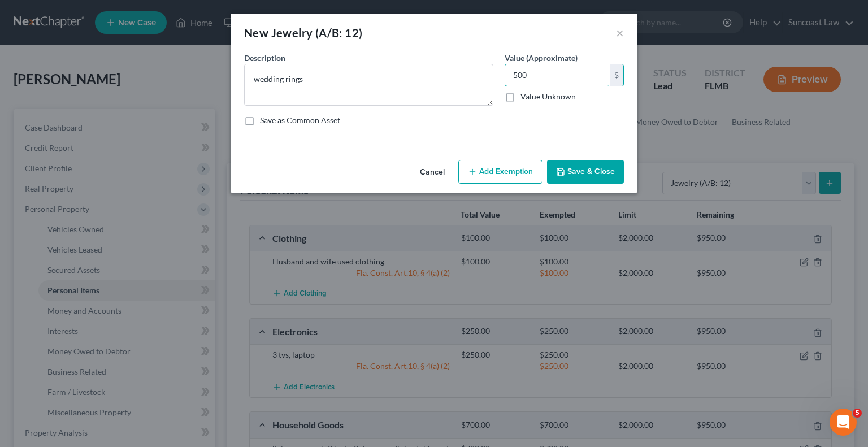
type input "500"
click at [494, 172] on button "Add Exemption" at bounding box center [500, 172] width 84 height 24
select select "2"
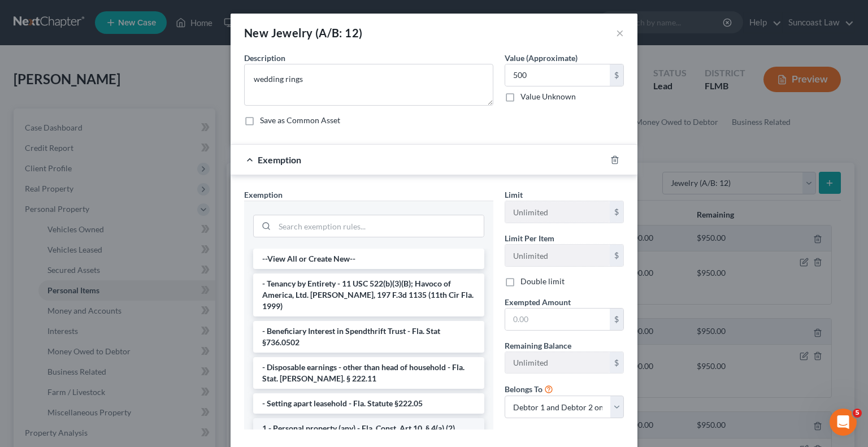
click at [389, 418] on li "1 - Personal property (any) - Fla. Const. Art.10, § 4(a) (2)" at bounding box center [368, 428] width 231 height 20
click at [389, 415] on div "Exemption Set must be selected for CA. Exemption * --View All or Create New-- -…" at bounding box center [368, 314] width 260 height 250
checkbox input "true"
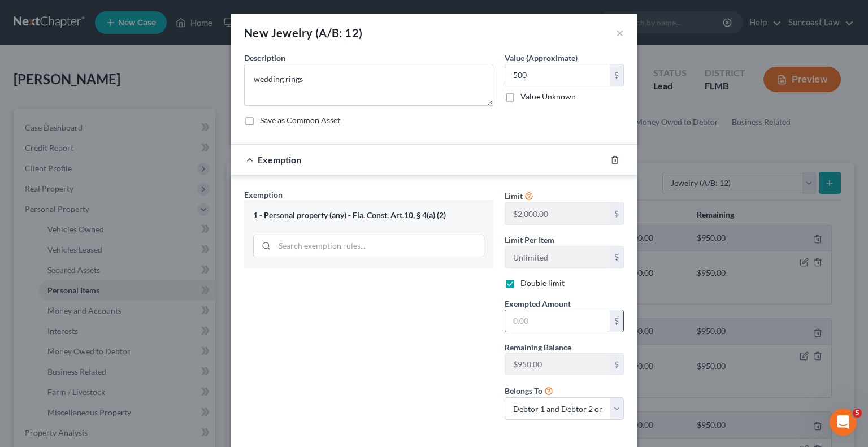
click at [565, 317] on input "text" at bounding box center [557, 320] width 105 height 21
type input "500"
click at [384, 316] on div "Exemption Set must be selected for CA. Exemption * 1 - Personal property (any) …" at bounding box center [368, 309] width 260 height 240
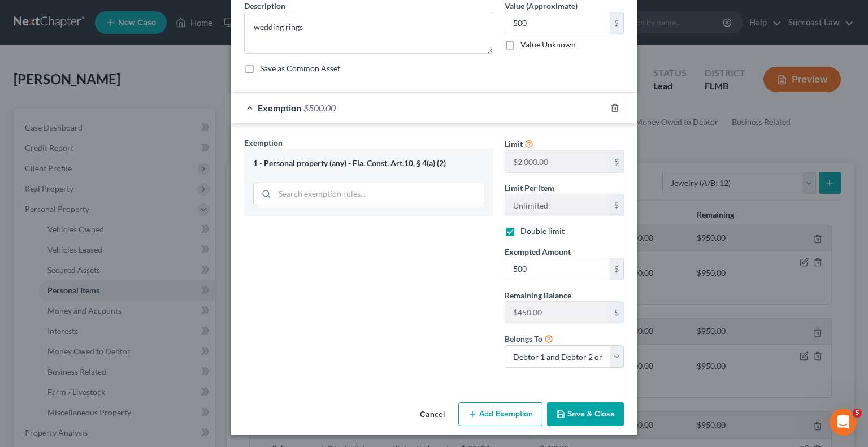
drag, startPoint x: 576, startPoint y: 413, endPoint x: 368, endPoint y: 8, distance: 455.3
click at [577, 413] on button "Save & Close" at bounding box center [585, 414] width 77 height 24
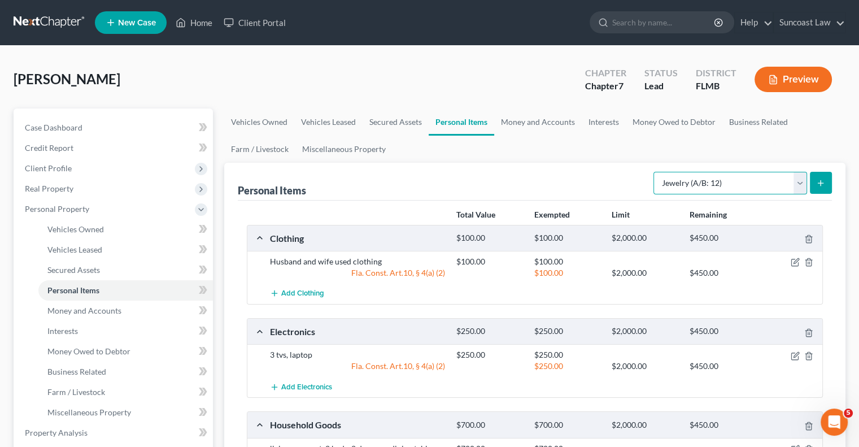
drag, startPoint x: 723, startPoint y: 179, endPoint x: 725, endPoint y: 188, distance: 9.5
click at [723, 179] on select "Select Item Type Clothing (A/B: 11) Collectibles Of Value (A/B: 8) Electronics …" at bounding box center [731, 183] width 154 height 23
select select "other"
click at [655, 172] on select "Select Item Type Clothing (A/B: 11) Collectibles Of Value (A/B: 8) Electronics …" at bounding box center [731, 183] width 154 height 23
click at [812, 182] on button "submit" at bounding box center [821, 183] width 22 height 22
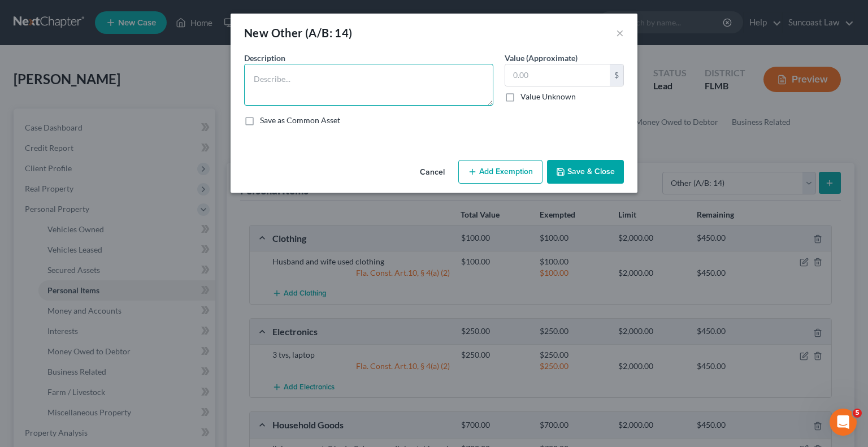
drag, startPoint x: 430, startPoint y: 84, endPoint x: 473, endPoint y: 36, distance: 64.5
click at [429, 83] on textarea at bounding box center [368, 85] width 249 height 42
type textarea "patio set, tools"
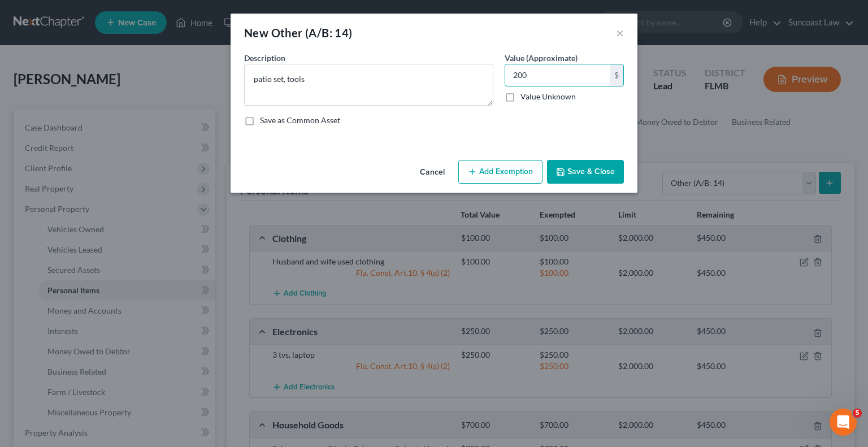
type input "200"
click at [488, 176] on button "Add Exemption" at bounding box center [500, 172] width 84 height 24
select select "2"
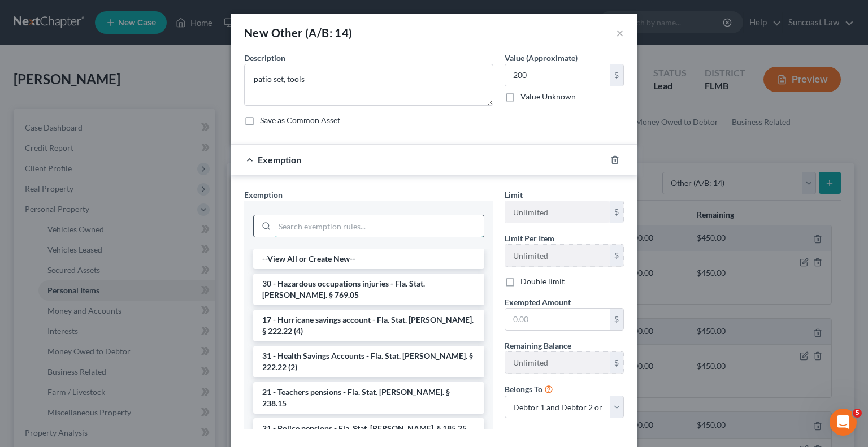
click at [345, 230] on input "search" at bounding box center [379, 225] width 209 height 21
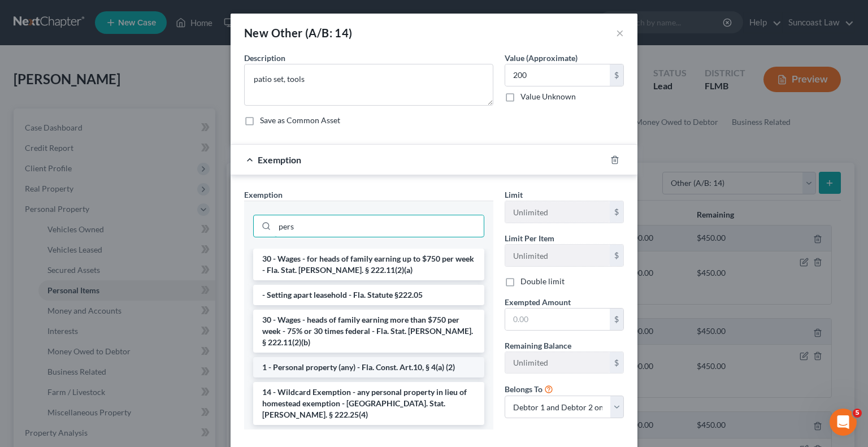
type input "pers"
drag, startPoint x: 316, startPoint y: 356, endPoint x: 344, endPoint y: 333, distance: 36.5
click at [316, 357] on li "1 - Personal property (any) - Fla. Const. Art.10, § 4(a) (2)" at bounding box center [368, 367] width 231 height 20
click at [316, 356] on div "Exemption Set must be selected for CA. Exemption * pers 30 - Wages - for heads …" at bounding box center [368, 314] width 260 height 250
checkbox input "true"
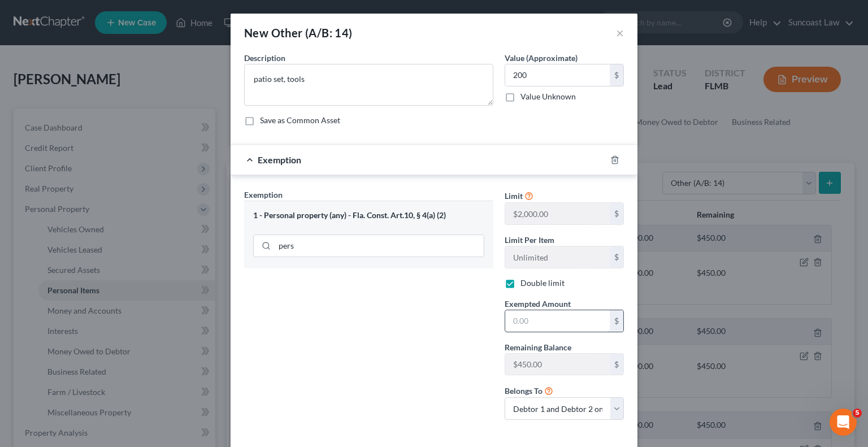
drag, startPoint x: 564, startPoint y: 317, endPoint x: 576, endPoint y: 312, distance: 13.1
click at [564, 317] on input "text" at bounding box center [557, 320] width 105 height 21
type input "200"
click at [401, 308] on div "Exemption Set must be selected for CA. Exemption * 1 - Personal property (any) …" at bounding box center [368, 309] width 260 height 240
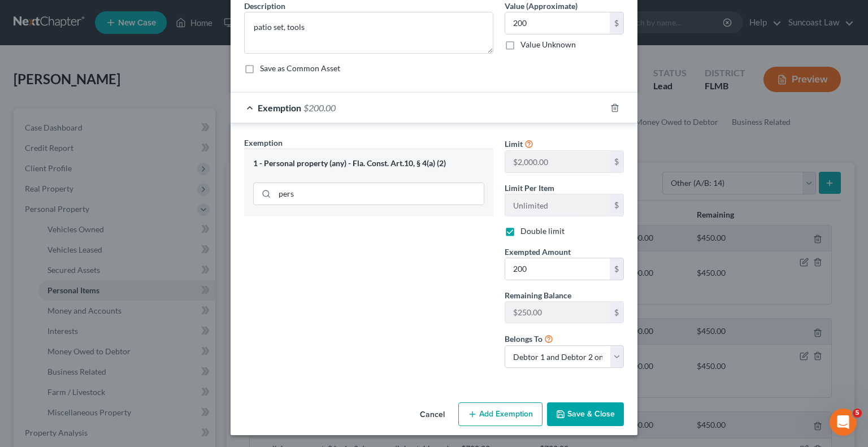
click at [590, 416] on button "Save & Close" at bounding box center [585, 414] width 77 height 24
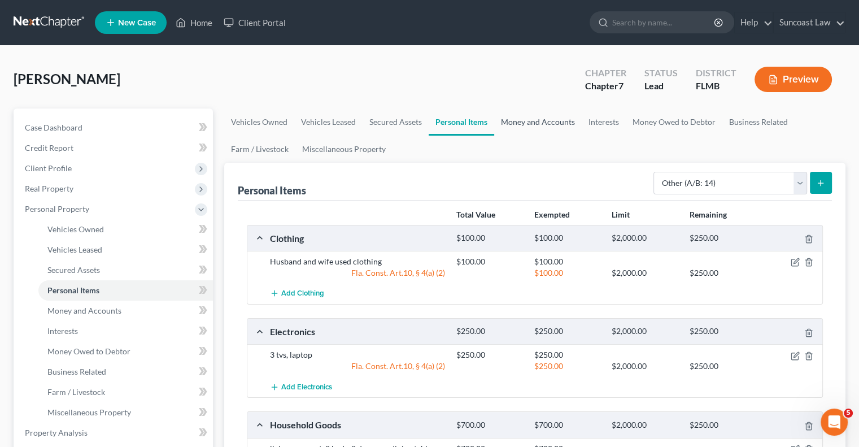
click at [525, 119] on link "Money and Accounts" at bounding box center [538, 121] width 88 height 27
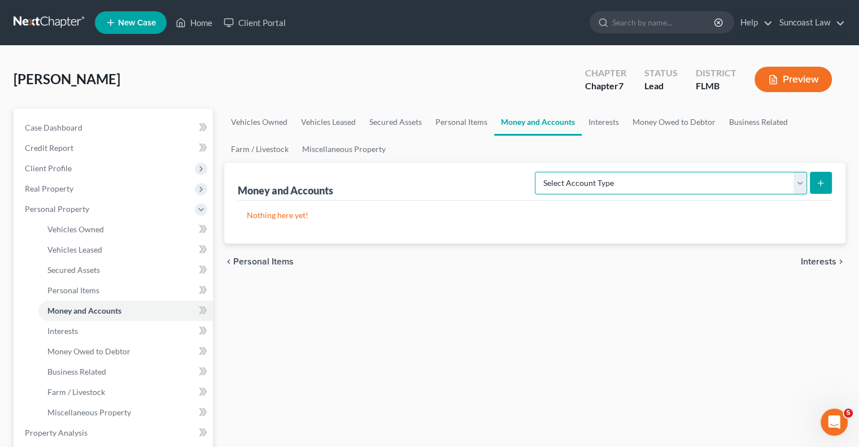
click at [690, 185] on select "Select Account Type Brokerage (A/B: 18, SOFA: 20) Cash on Hand (A/B: 16) Certif…" at bounding box center [671, 183] width 272 height 23
select select "savings"
click at [538, 172] on select "Select Account Type Brokerage (A/B: 18, SOFA: 20) Cash on Hand (A/B: 16) Certif…" at bounding box center [671, 183] width 272 height 23
click at [818, 181] on icon "submit" at bounding box center [820, 183] width 9 height 9
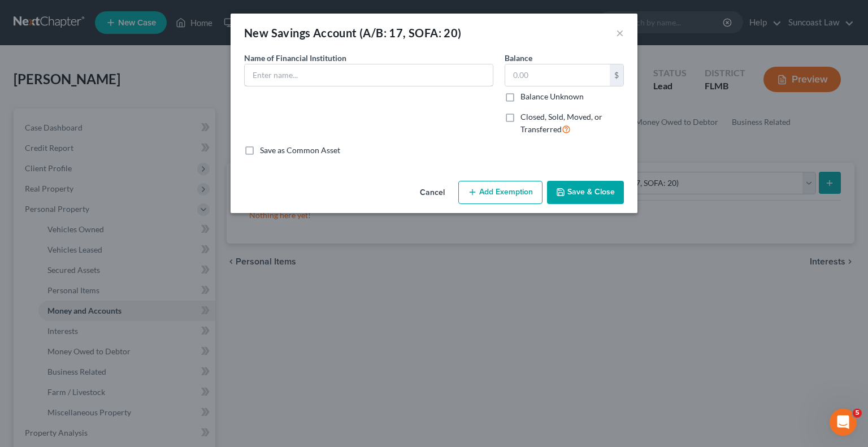
click at [338, 80] on input "text" at bounding box center [369, 74] width 248 height 21
type input "TD Bank *7484"
type input "624.07"
drag, startPoint x: 334, startPoint y: 76, endPoint x: 240, endPoint y: 70, distance: 95.1
click at [240, 70] on div "Name of Financial Institution * TD Bank *7484" at bounding box center [368, 98] width 260 height 93
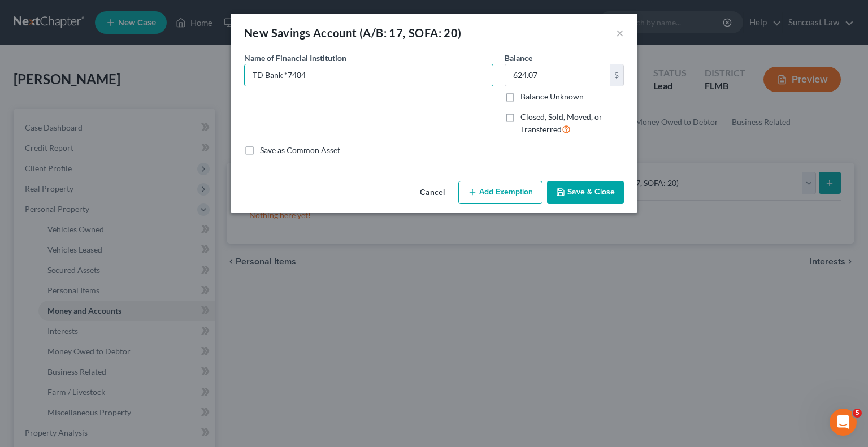
click at [593, 188] on button "Save & Close" at bounding box center [585, 193] width 77 height 24
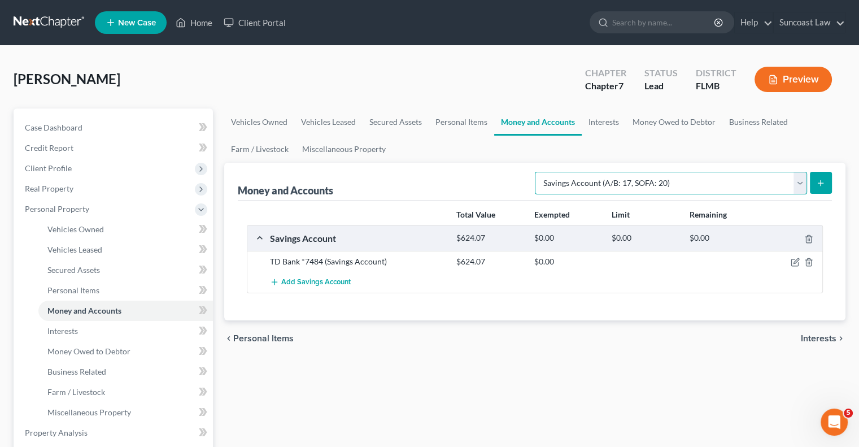
drag, startPoint x: 602, startPoint y: 182, endPoint x: 608, endPoint y: 192, distance: 11.1
click at [602, 182] on select "Select Account Type Brokerage (A/B: 18, SOFA: 20) Cash on Hand (A/B: 16) Certif…" at bounding box center [671, 183] width 272 height 23
select select "checking"
click at [538, 172] on select "Select Account Type Brokerage (A/B: 18, SOFA: 20) Cash on Hand (A/B: 16) Certif…" at bounding box center [671, 183] width 272 height 23
click at [825, 178] on button "submit" at bounding box center [821, 183] width 22 height 22
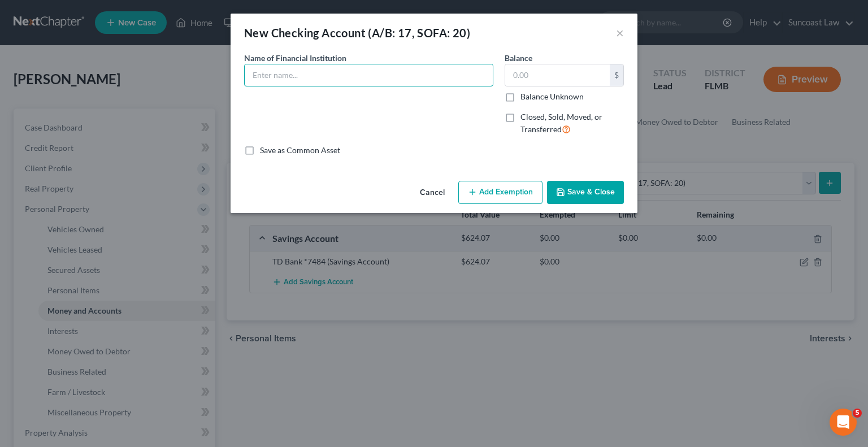
drag, startPoint x: 367, startPoint y: 72, endPoint x: 373, endPoint y: 35, distance: 37.9
click at [367, 72] on input "text" at bounding box center [369, 74] width 248 height 21
type input "CashAPP"
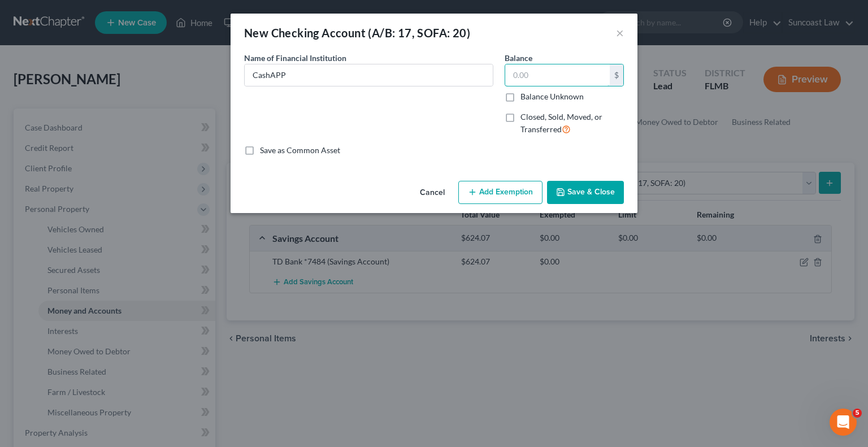
type input "1"
type input "0"
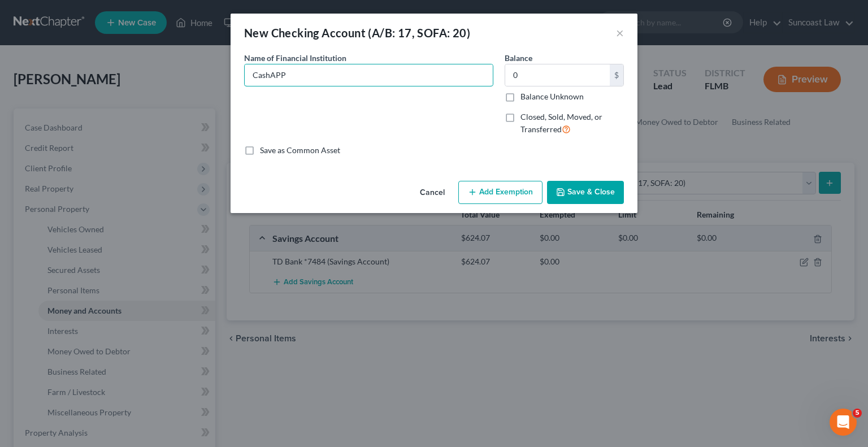
drag, startPoint x: 172, startPoint y: 66, endPoint x: 306, endPoint y: 99, distance: 137.8
click at [168, 66] on div "New Checking Account (A/B: 17, SOFA: 20) × An exemption set must first be selec…" at bounding box center [434, 223] width 868 height 447
click at [599, 185] on button "Save & Close" at bounding box center [585, 193] width 77 height 24
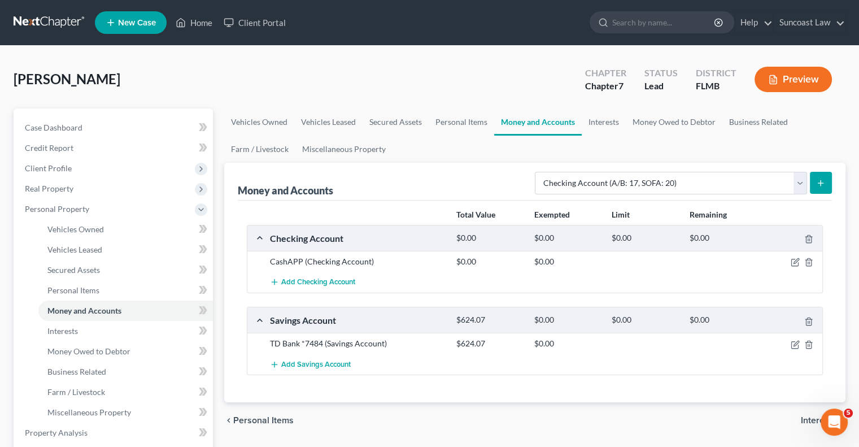
click at [823, 176] on button "submit" at bounding box center [821, 183] width 22 height 22
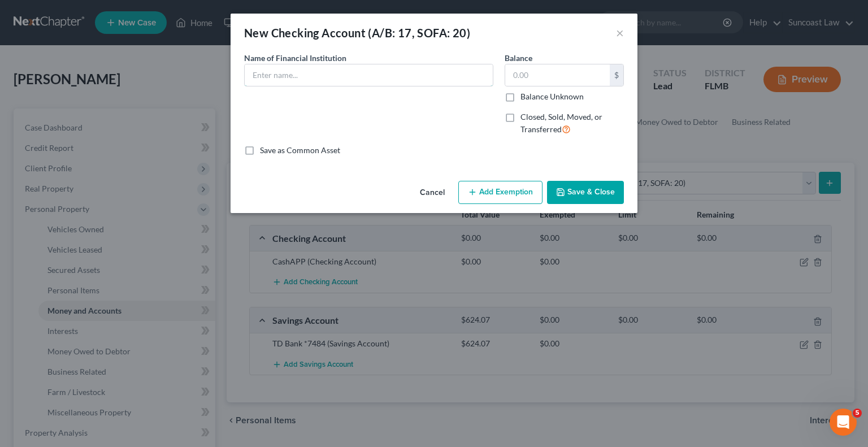
drag, startPoint x: 329, startPoint y: 81, endPoint x: 329, endPoint y: 31, distance: 50.3
click at [329, 81] on input "text" at bounding box center [369, 74] width 248 height 21
type input "TD Bank *3505"
type input "341.86"
click at [530, 185] on button "Add Exemption" at bounding box center [500, 193] width 84 height 24
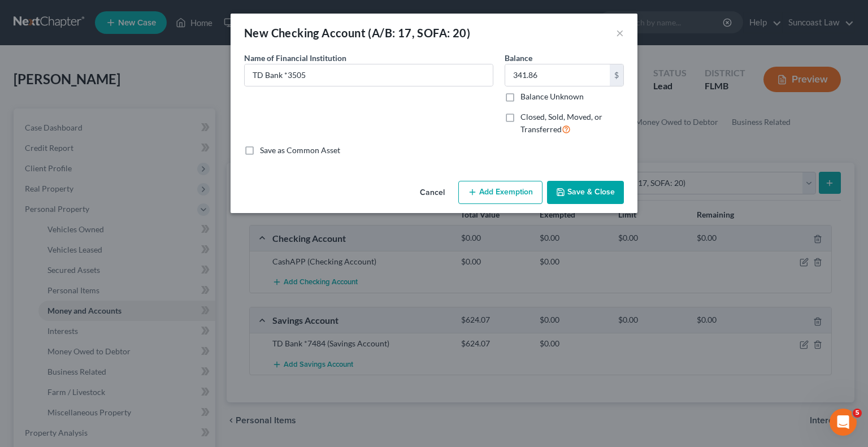
select select "2"
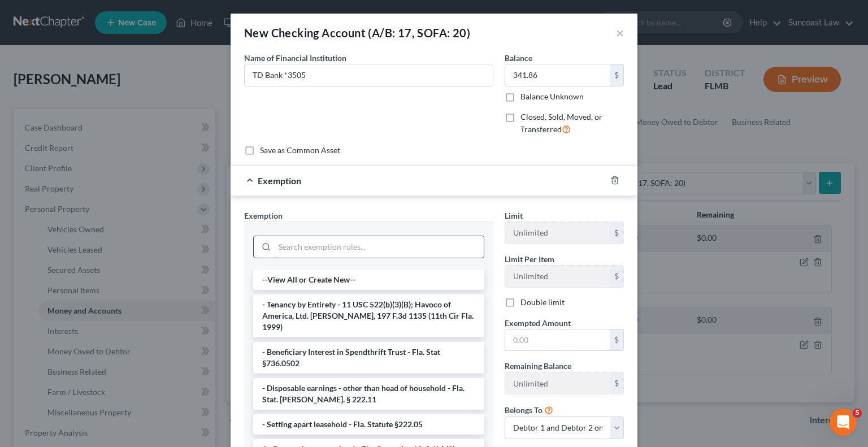
click at [377, 245] on input "search" at bounding box center [379, 246] width 209 height 21
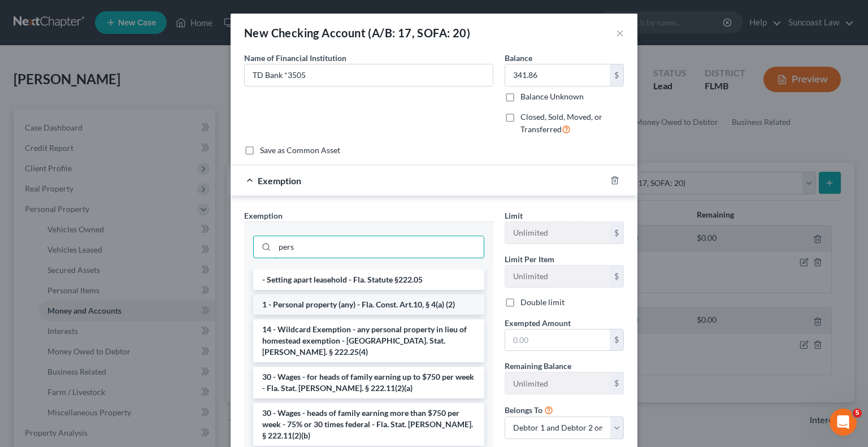
type input "pers"
click at [334, 303] on li "1 - Personal property (any) - Fla. Const. Art.10, § 4(a) (2)" at bounding box center [368, 304] width 231 height 20
click at [334, 303] on div "Exemption Set must be selected for CA. Exemption * pers - Setting apart leaseho…" at bounding box center [368, 335] width 260 height 250
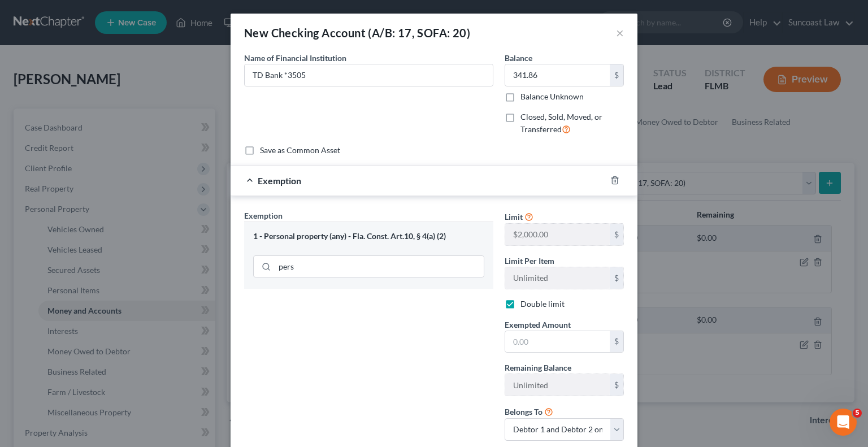
checkbox input "true"
drag, startPoint x: 548, startPoint y: 343, endPoint x: 660, endPoint y: 298, distance: 120.9
click at [548, 343] on input "text" at bounding box center [557, 341] width 105 height 21
type input "250"
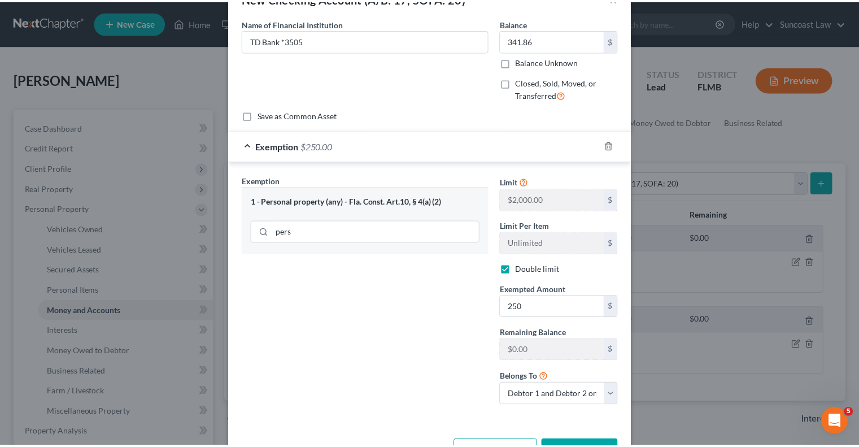
scroll to position [72, 0]
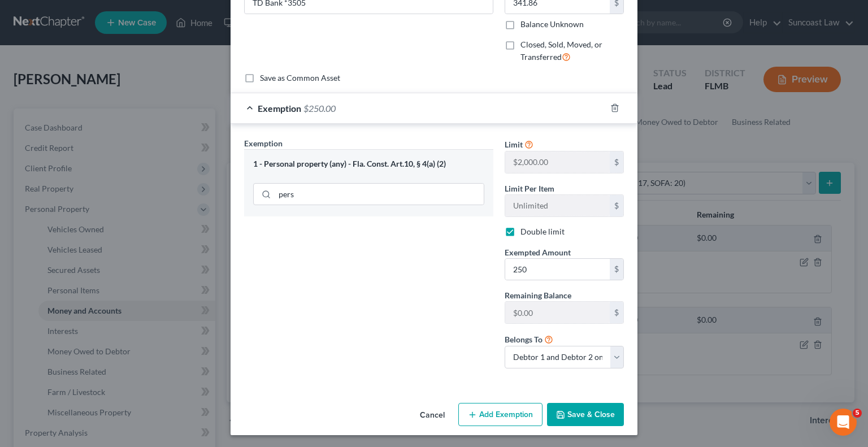
click at [599, 410] on button "Save & Close" at bounding box center [585, 415] width 77 height 24
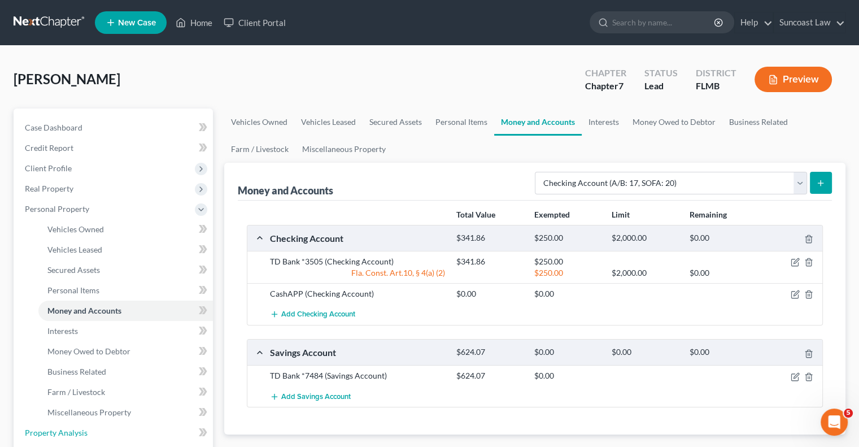
drag, startPoint x: 77, startPoint y: 429, endPoint x: 247, endPoint y: 381, distance: 176.7
click at [77, 429] on span "Property Analysis" at bounding box center [56, 433] width 63 height 10
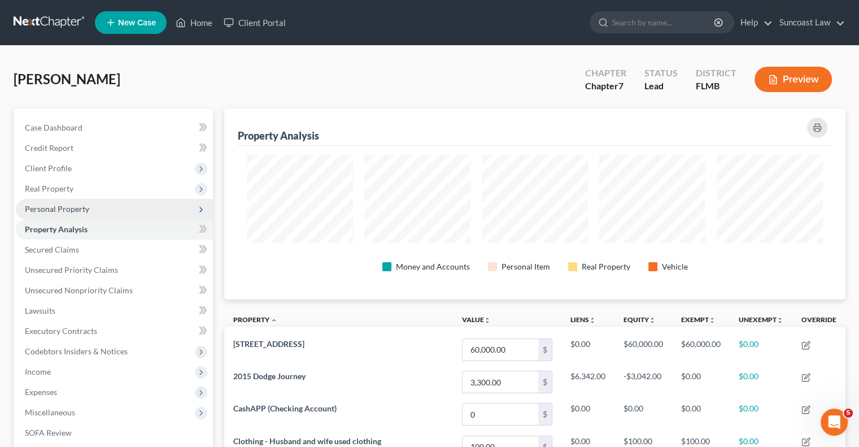
click at [81, 205] on span "Personal Property" at bounding box center [57, 209] width 64 height 10
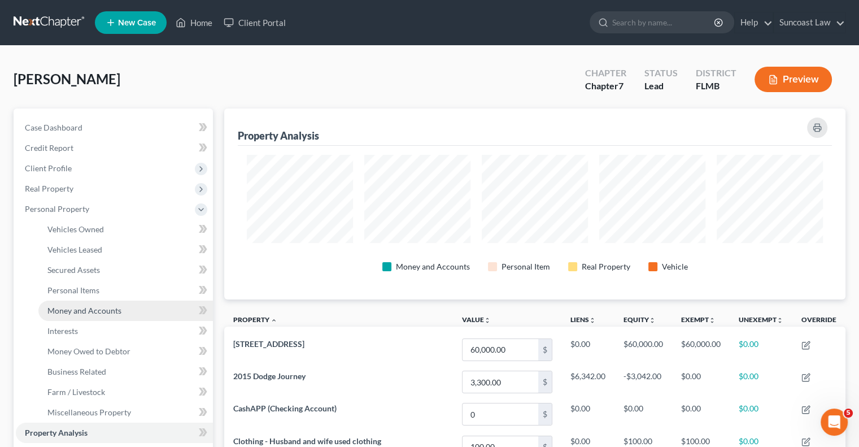
click at [124, 308] on link "Money and Accounts" at bounding box center [125, 311] width 175 height 20
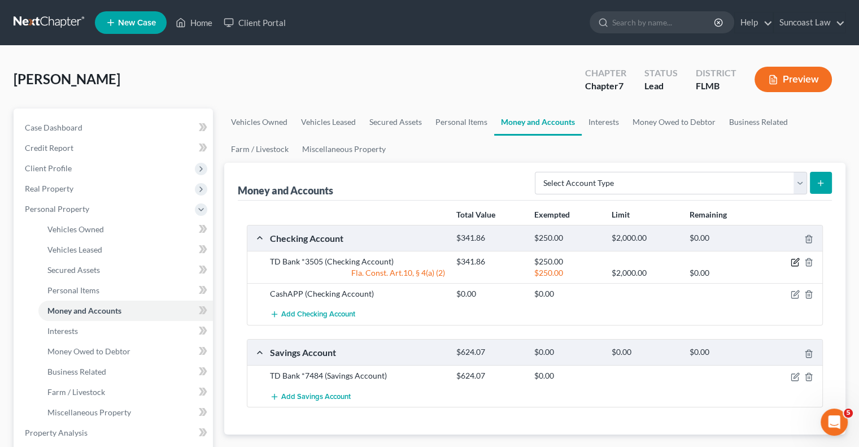
click at [795, 261] on icon "button" at bounding box center [795, 262] width 9 height 9
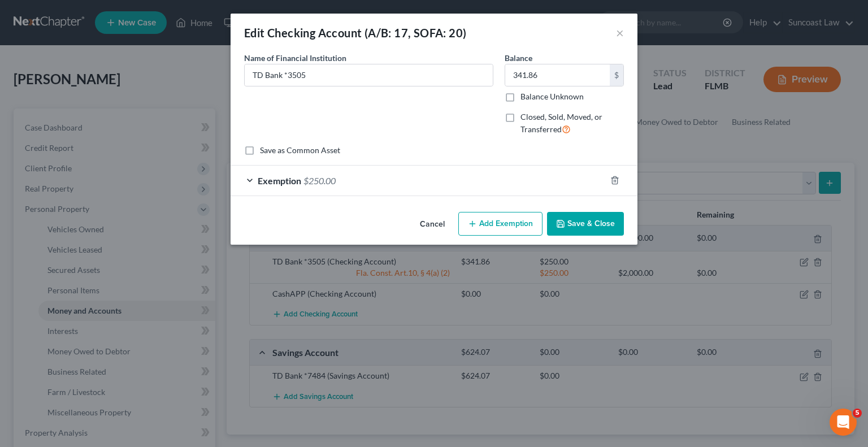
click at [490, 230] on button "Add Exemption" at bounding box center [500, 224] width 84 height 24
select select "2"
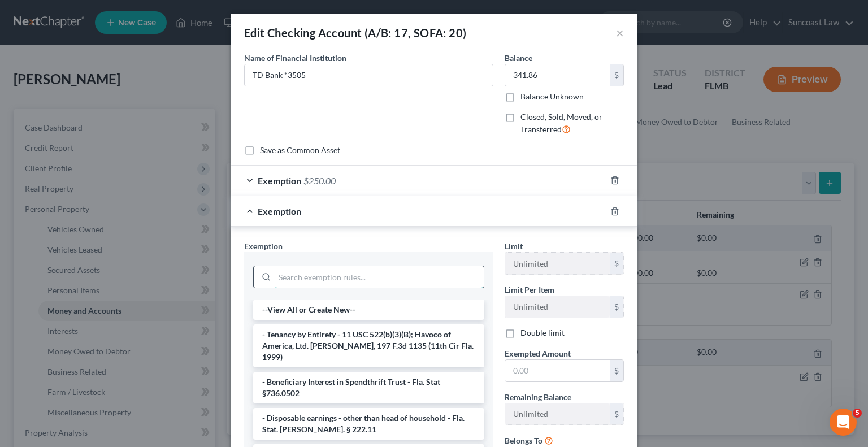
click at [334, 273] on input "search" at bounding box center [379, 276] width 209 height 21
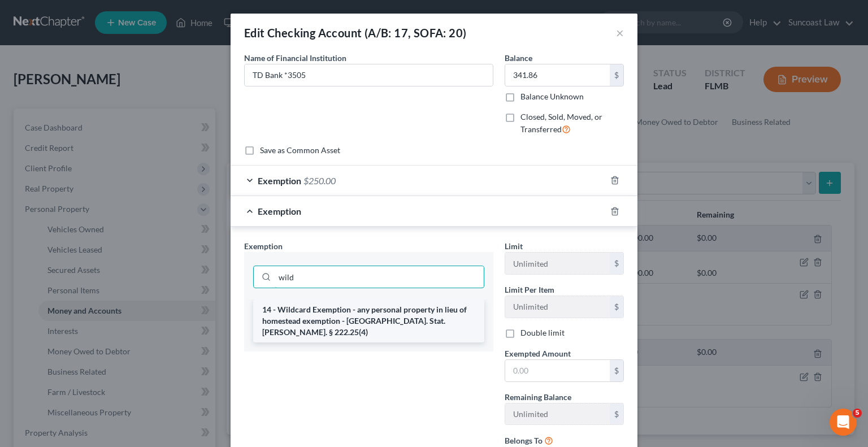
type input "wild"
click at [386, 321] on li "14 - Wildcard Exemption - any personal property in lieu of homestead exemption …" at bounding box center [368, 320] width 231 height 43
click at [386, 299] on div "wild" at bounding box center [368, 275] width 249 height 47
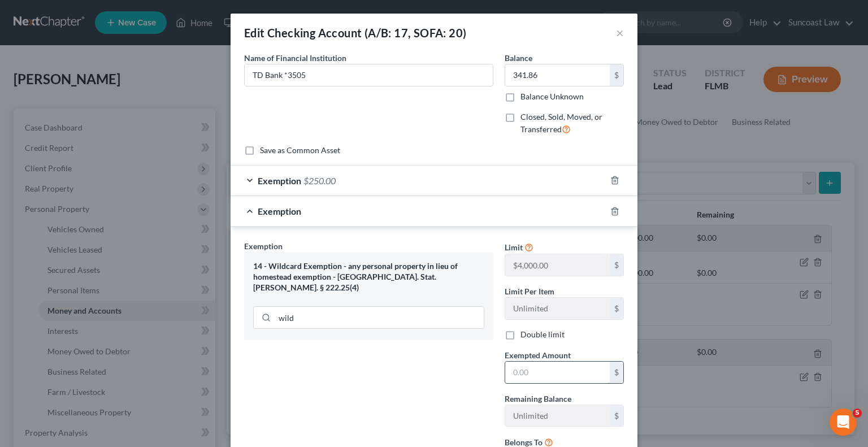
drag, startPoint x: 537, startPoint y: 369, endPoint x: 556, endPoint y: 373, distance: 19.6
click at [537, 369] on input "text" at bounding box center [557, 372] width 105 height 21
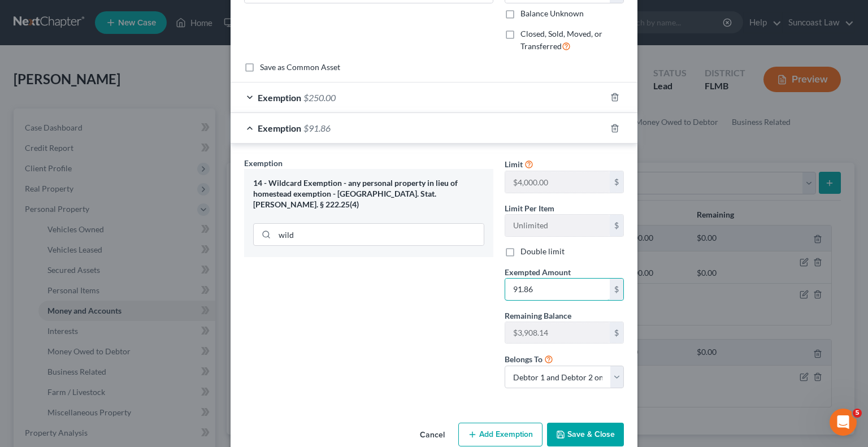
scroll to position [103, 0]
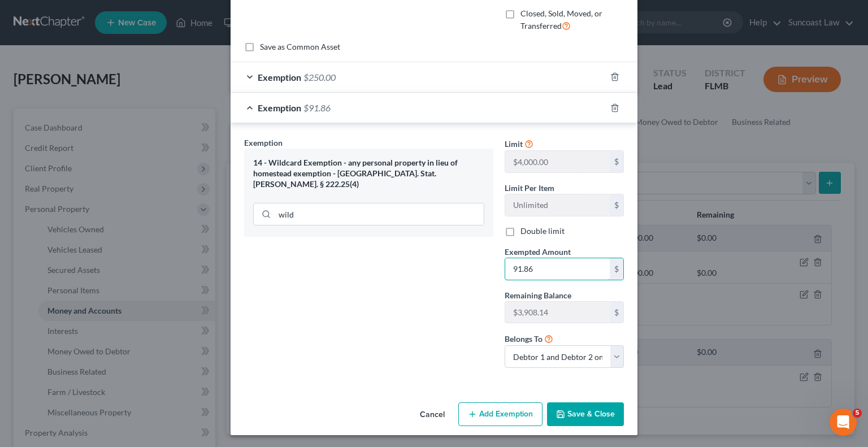
type input "91.86"
click at [591, 414] on button "Save & Close" at bounding box center [585, 414] width 77 height 24
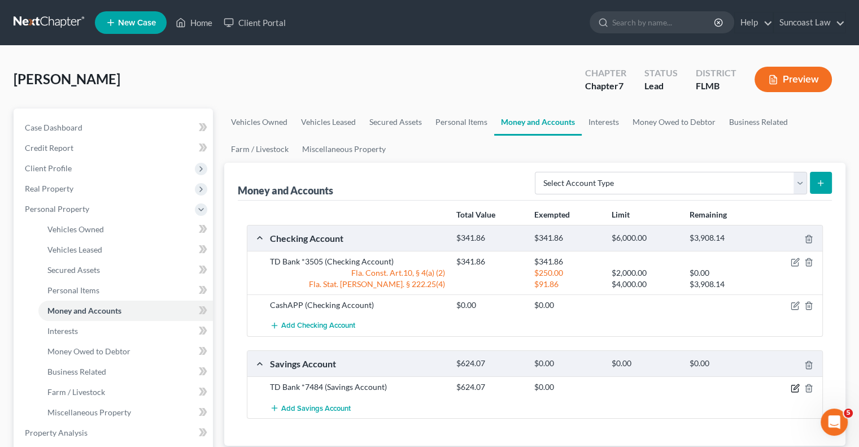
click at [797, 388] on icon "button" at bounding box center [795, 388] width 9 height 9
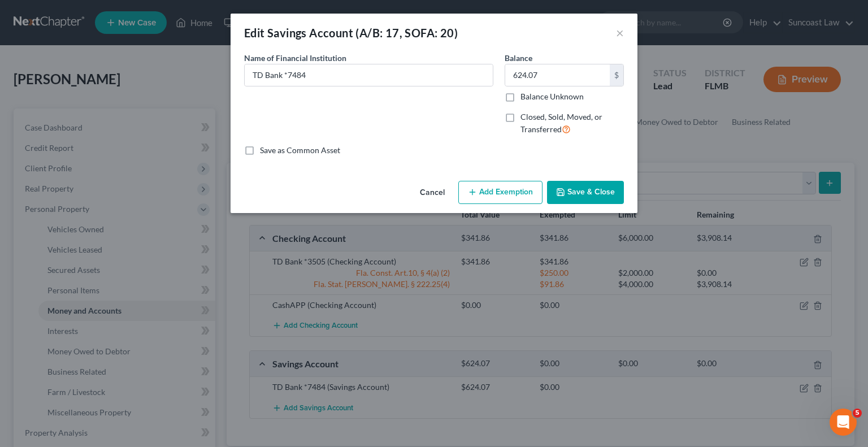
click at [519, 200] on button "Add Exemption" at bounding box center [500, 193] width 84 height 24
select select "2"
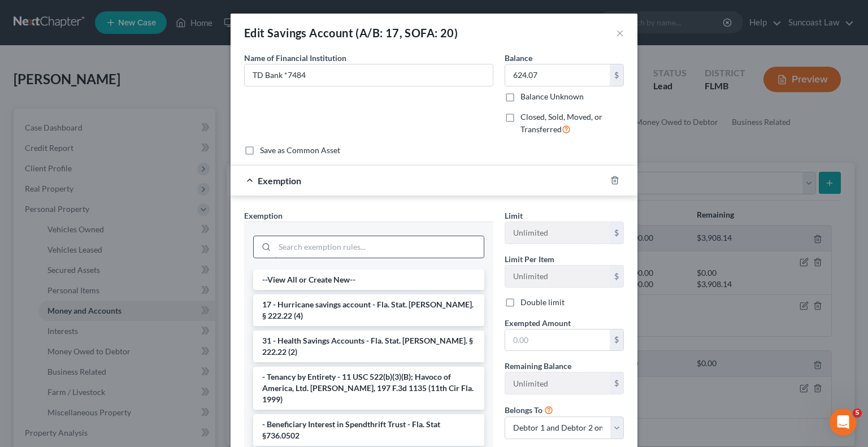
click at [407, 242] on input "search" at bounding box center [379, 246] width 209 height 21
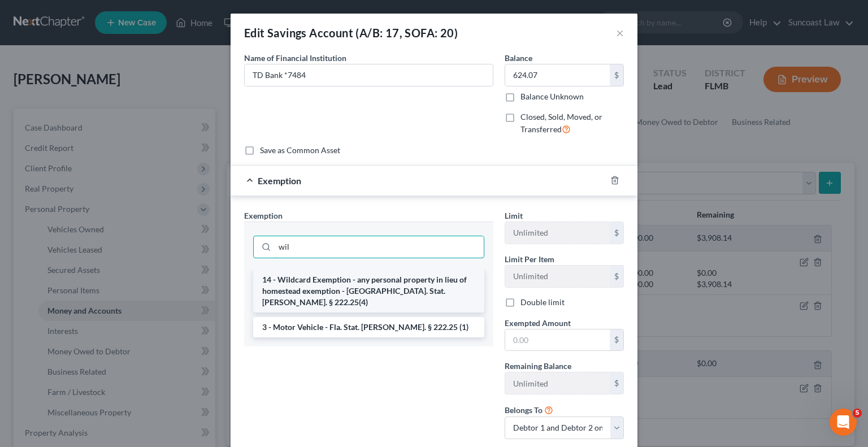
type input "wil"
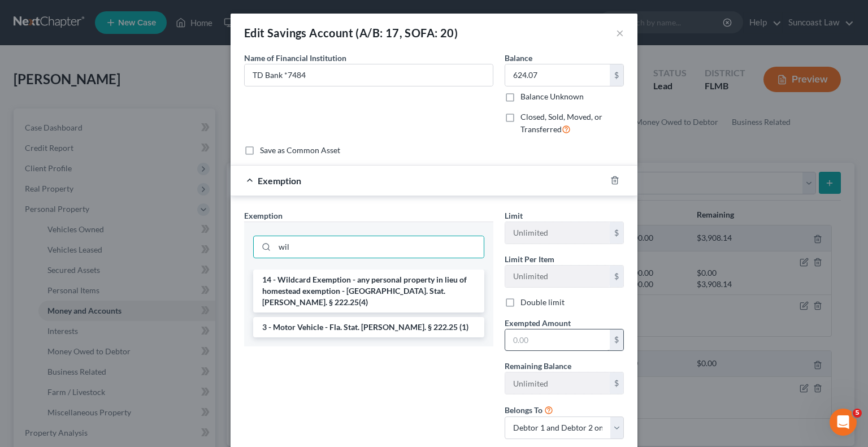
drag, startPoint x: 363, startPoint y: 286, endPoint x: 537, endPoint y: 330, distance: 178.9
click at [363, 286] on li "14 - Wildcard Exemption - any personal property in lieu of homestead exemption …" at bounding box center [368, 290] width 231 height 43
click at [363, 258] on input "wil" at bounding box center [379, 246] width 209 height 21
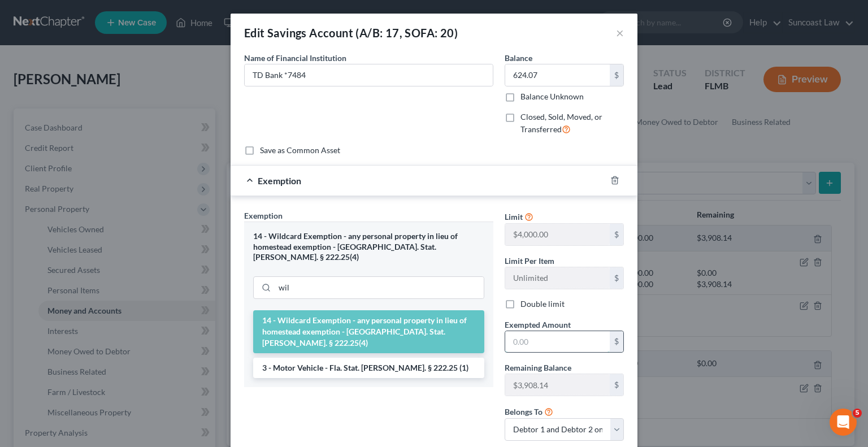
click at [542, 336] on input "text" at bounding box center [557, 341] width 105 height 21
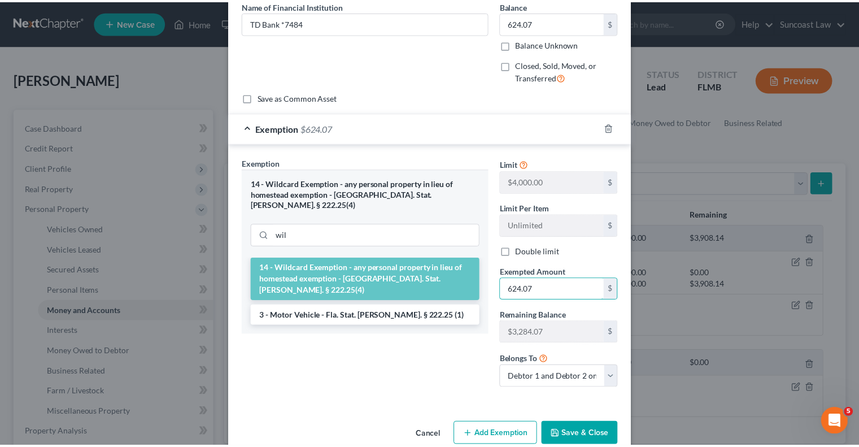
scroll to position [72, 0]
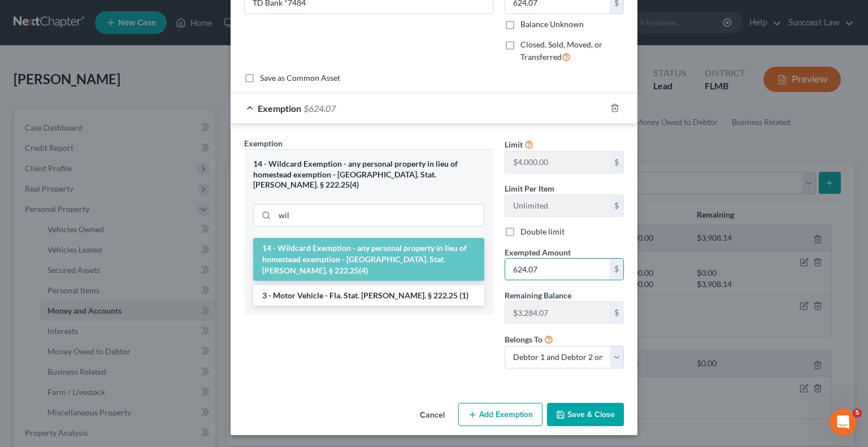
type input "624.07"
click at [585, 413] on button "Save & Close" at bounding box center [585, 415] width 77 height 24
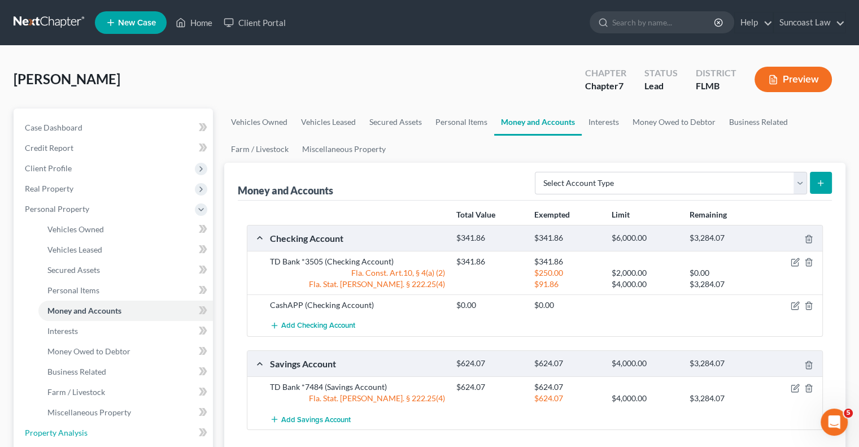
drag, startPoint x: 56, startPoint y: 433, endPoint x: 310, endPoint y: 378, distance: 260.0
click at [56, 433] on span "Property Analysis" at bounding box center [56, 433] width 63 height 10
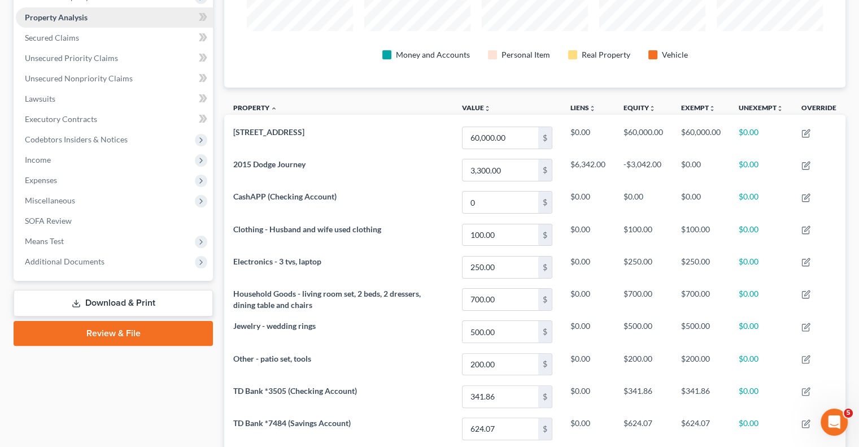
scroll to position [113, 0]
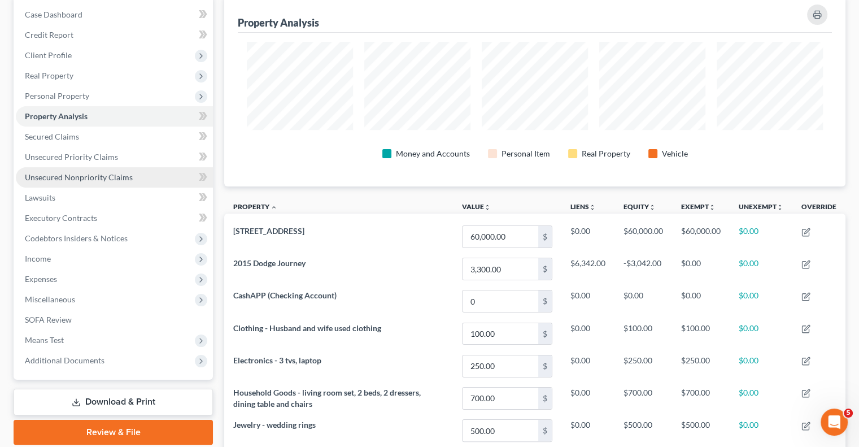
click at [102, 179] on span "Unsecured Nonpriority Claims" at bounding box center [79, 177] width 108 height 10
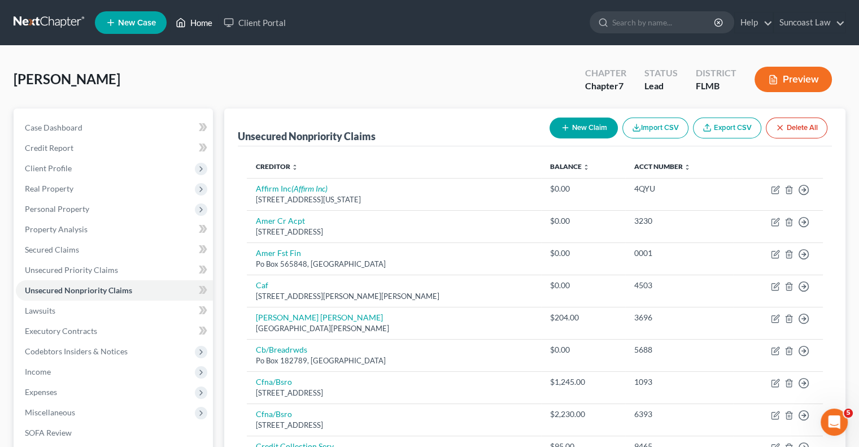
drag, startPoint x: 188, startPoint y: 23, endPoint x: 254, endPoint y: 89, distance: 93.5
click at [188, 23] on link "Home" at bounding box center [194, 22] width 48 height 20
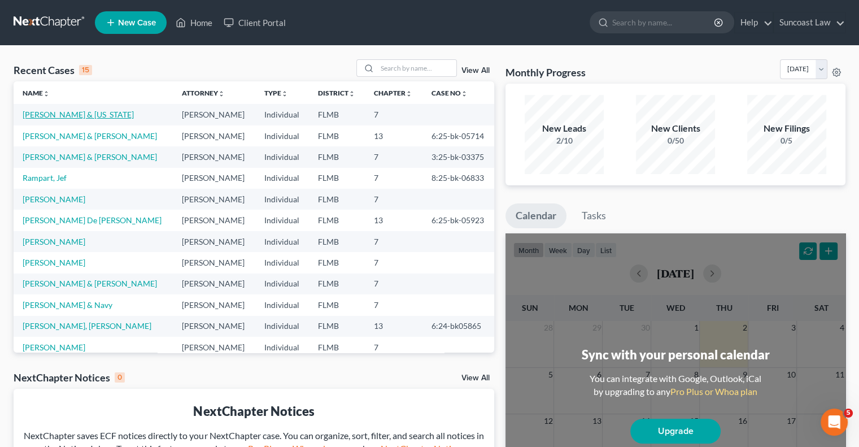
click at [70, 112] on link "[PERSON_NAME] & [US_STATE]" at bounding box center [78, 115] width 111 height 10
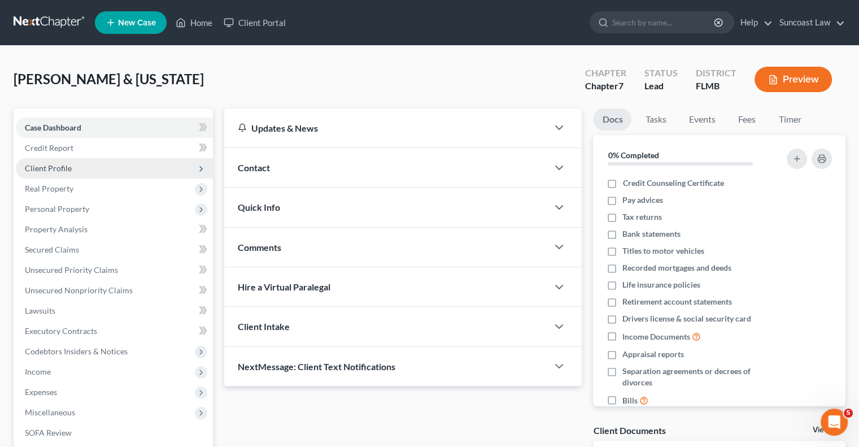
click at [66, 170] on span "Client Profile" at bounding box center [48, 168] width 47 height 10
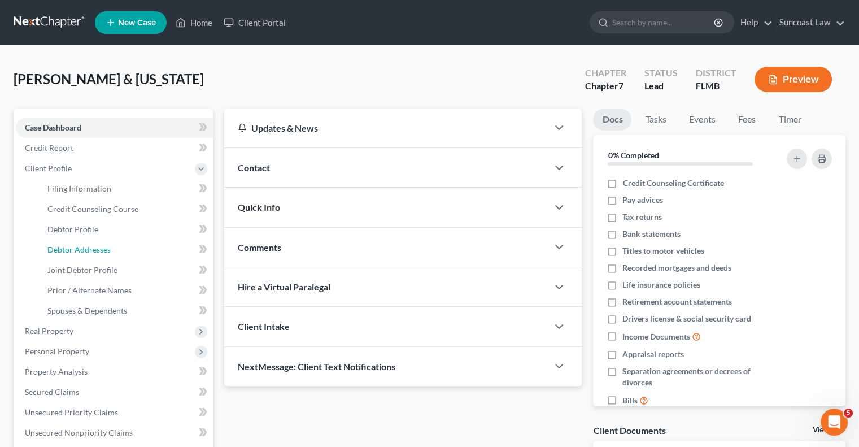
drag, startPoint x: 96, startPoint y: 252, endPoint x: 424, endPoint y: 202, distance: 331.4
click at [97, 251] on span "Debtor Addresses" at bounding box center [78, 250] width 63 height 10
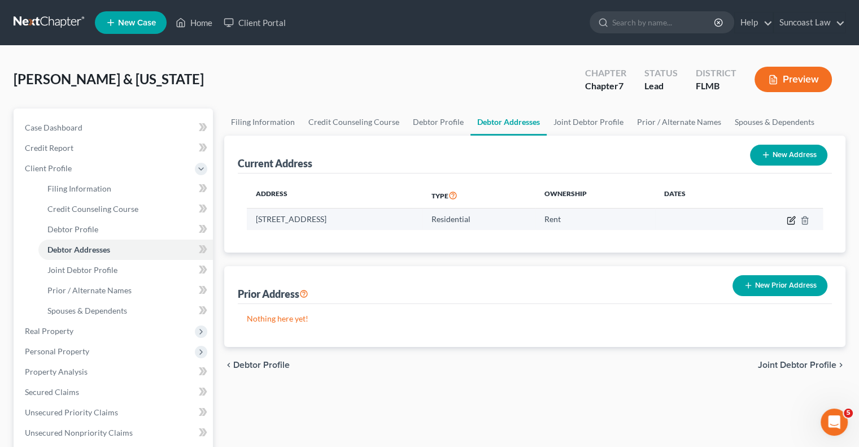
click at [792, 219] on icon "button" at bounding box center [792, 218] width 5 height 5
select select "9"
select select "47"
select select "0"
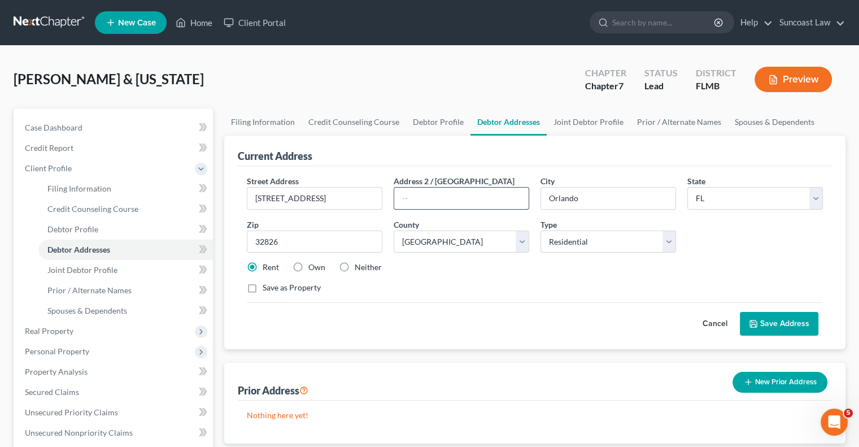
click at [476, 190] on input "text" at bounding box center [461, 198] width 134 height 21
type input "Lot1112"
click at [789, 324] on button "Save Address" at bounding box center [779, 324] width 79 height 24
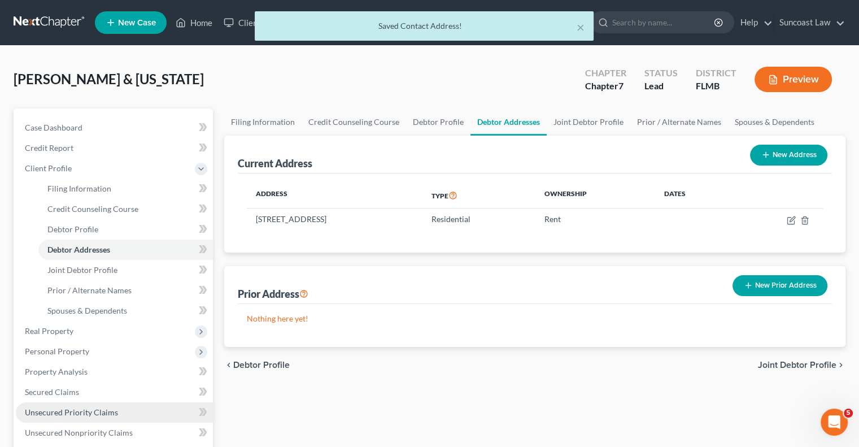
scroll to position [56, 0]
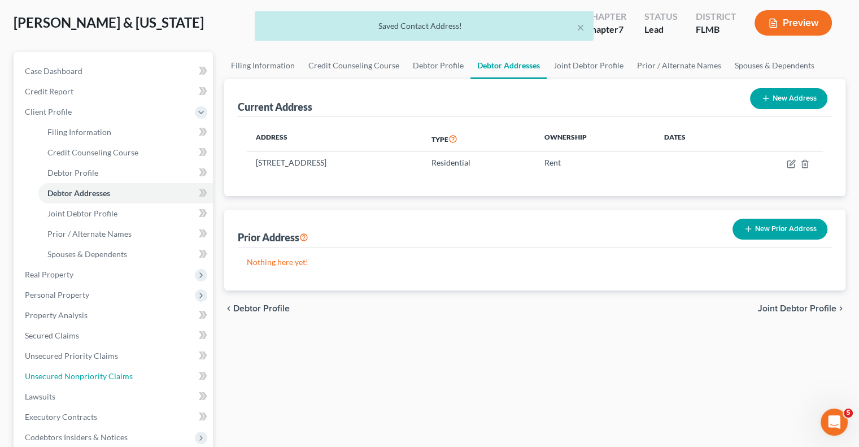
drag, startPoint x: 104, startPoint y: 372, endPoint x: 550, endPoint y: 254, distance: 461.1
click at [104, 371] on span "Unsecured Nonpriority Claims" at bounding box center [79, 376] width 108 height 10
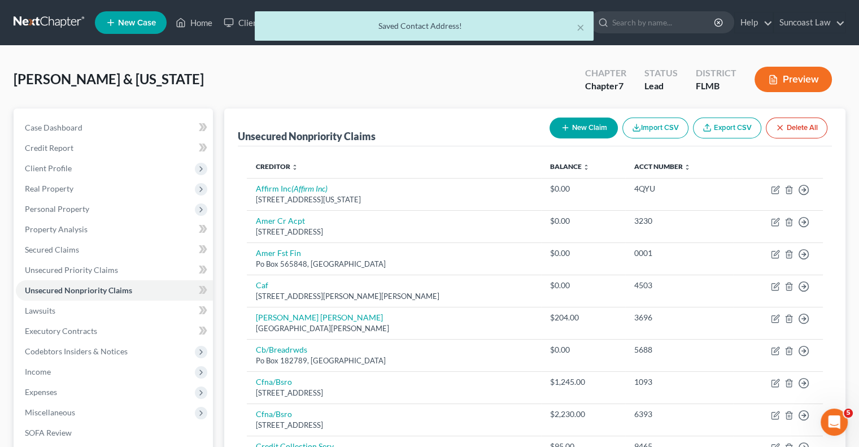
click at [581, 130] on button "New Claim" at bounding box center [584, 128] width 68 height 21
select select "2"
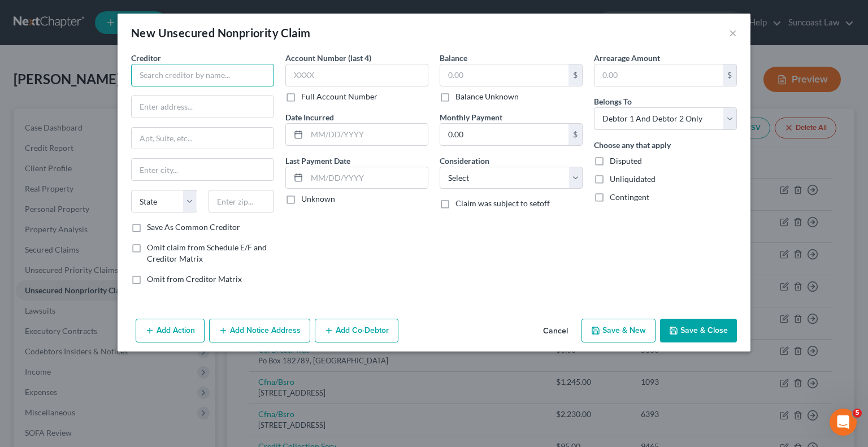
drag, startPoint x: 176, startPoint y: 77, endPoint x: 222, endPoint y: 125, distance: 66.3
click at [176, 77] on input "text" at bounding box center [202, 75] width 143 height 23
type input "FDOT"
type input "q"
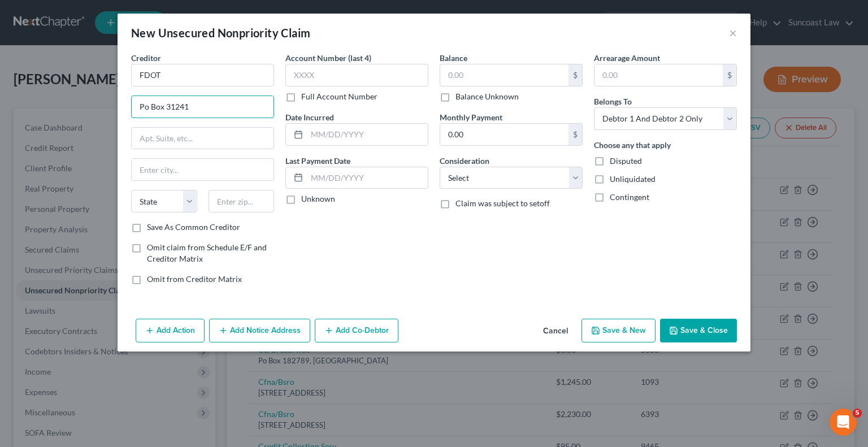
type input "Po Box 31241"
type input "33631"
type input "[GEOGRAPHIC_DATA]"
select select "9"
click at [301, 94] on label "Full Account Number" at bounding box center [339, 96] width 76 height 11
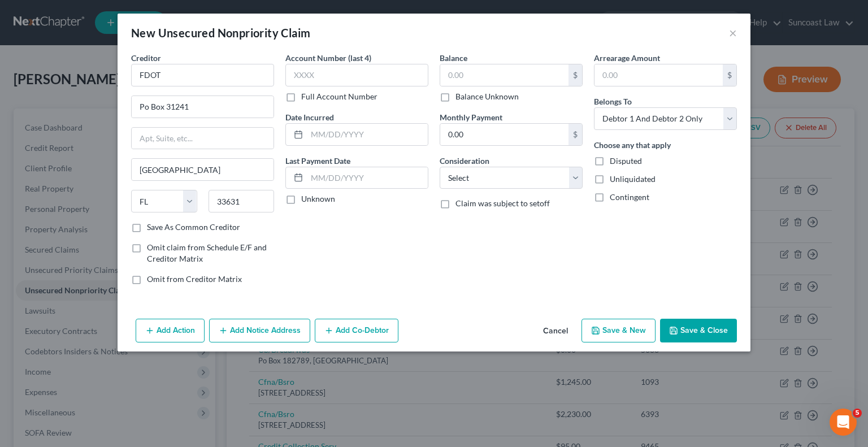
click at [306, 94] on input "Full Account Number" at bounding box center [309, 94] width 7 height 7
click at [321, 70] on input "text" at bounding box center [356, 75] width 143 height 23
type input "1424426219"
click at [463, 79] on input "text" at bounding box center [504, 74] width 128 height 21
type input "962.62"
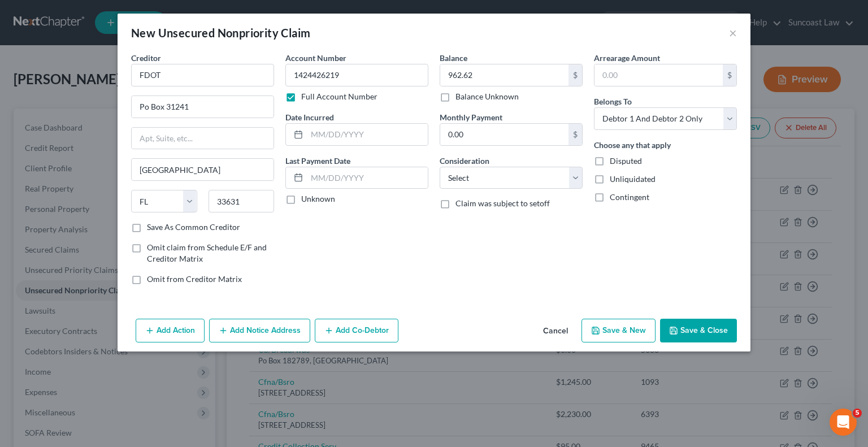
click at [719, 324] on button "Save & Close" at bounding box center [698, 331] width 77 height 24
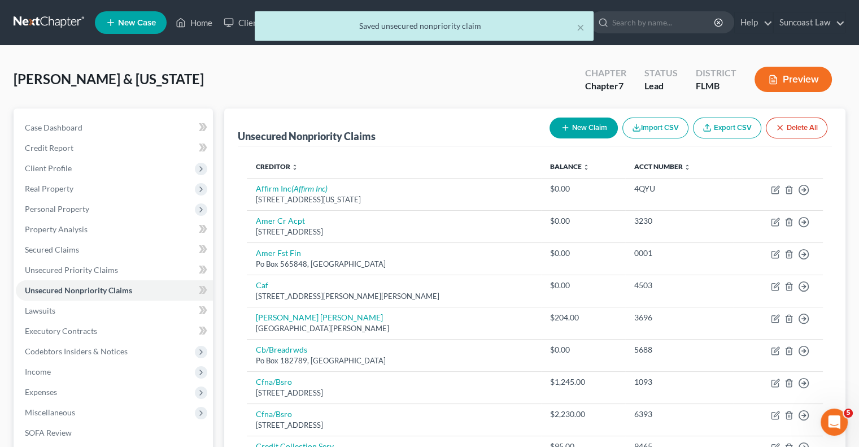
click at [599, 128] on button "New Claim" at bounding box center [584, 128] width 68 height 21
select select "2"
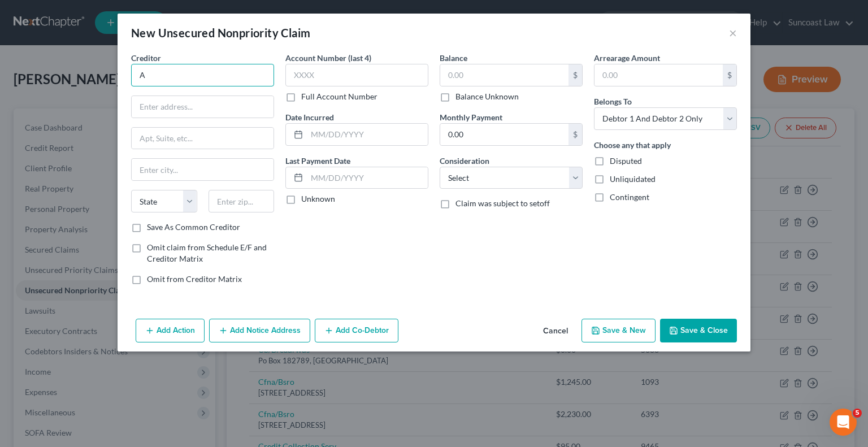
click at [249, 69] on input "A" at bounding box center [202, 75] width 143 height 23
type input "Advent Health"
type input "PO Box 105572"
type input "30348"
type input "[GEOGRAPHIC_DATA]"
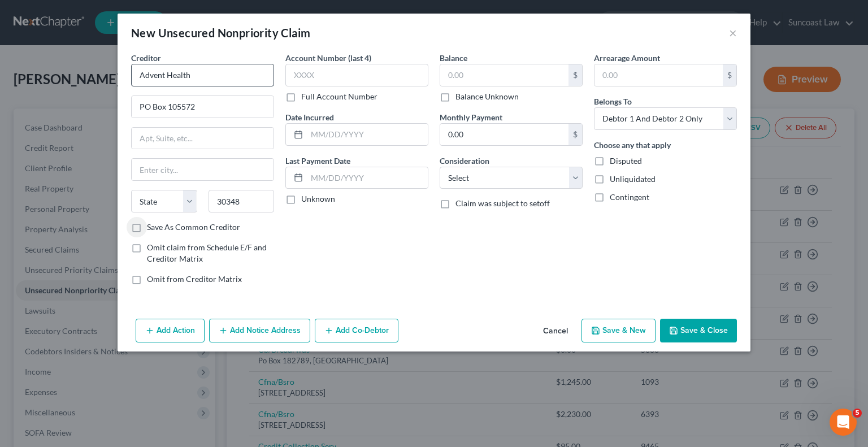
select select "10"
click at [301, 95] on label "Full Account Number" at bounding box center [339, 96] width 76 height 11
click at [306, 95] on input "Full Account Number" at bounding box center [309, 94] width 7 height 7
click at [338, 62] on label "Account Number" at bounding box center [315, 58] width 61 height 12
click at [334, 71] on input "text" at bounding box center [356, 75] width 143 height 23
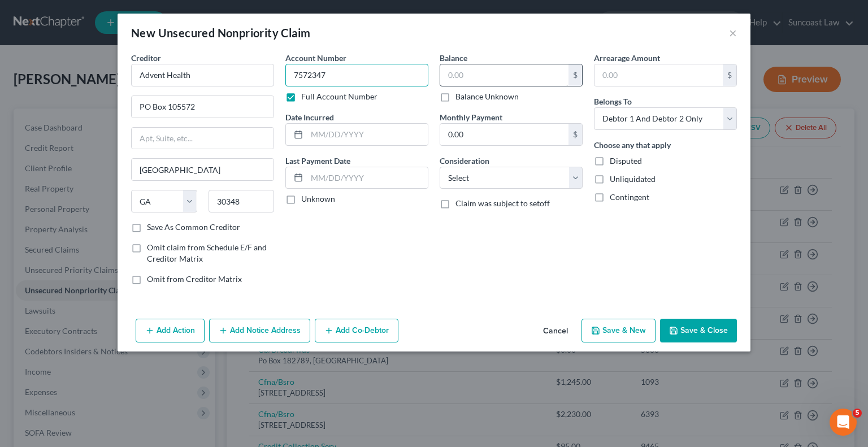
type input "7572347"
click at [525, 76] on input "text" at bounding box center [504, 74] width 128 height 21
type input "1,049"
click at [696, 325] on button "Save & Close" at bounding box center [698, 331] width 77 height 24
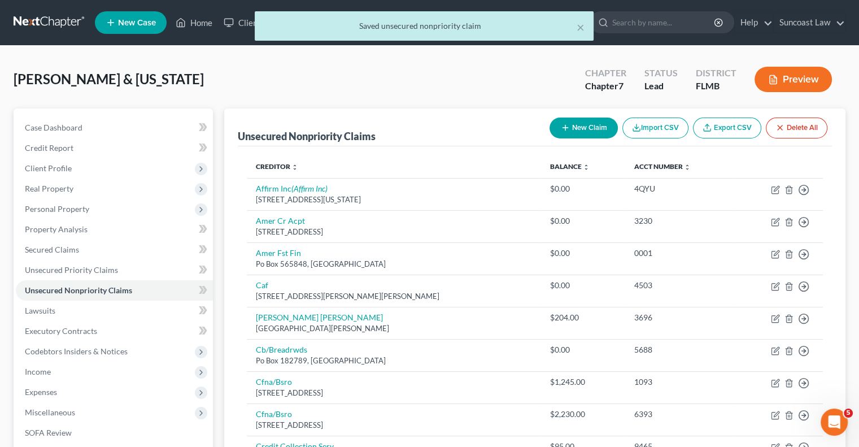
click at [592, 128] on button "New Claim" at bounding box center [584, 128] width 68 height 21
select select "2"
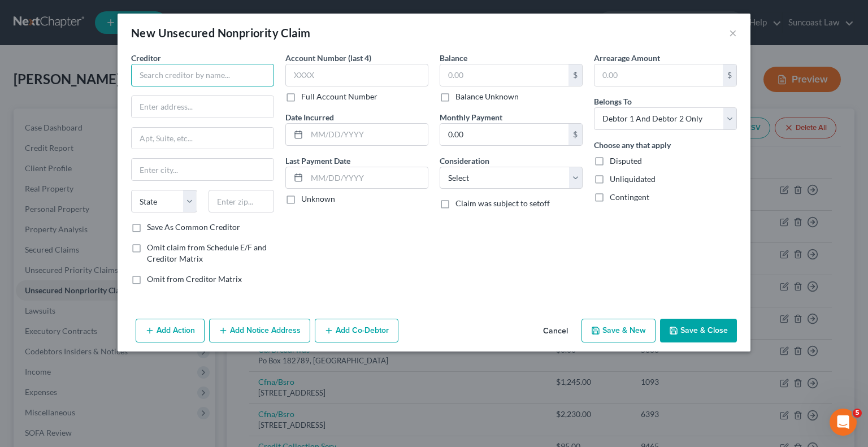
click at [238, 75] on input "text" at bounding box center [202, 75] width 143 height 23
type input "North American Credit Services"
type input "PO Box 182221"
type input "37422"
type input "Chattanooga"
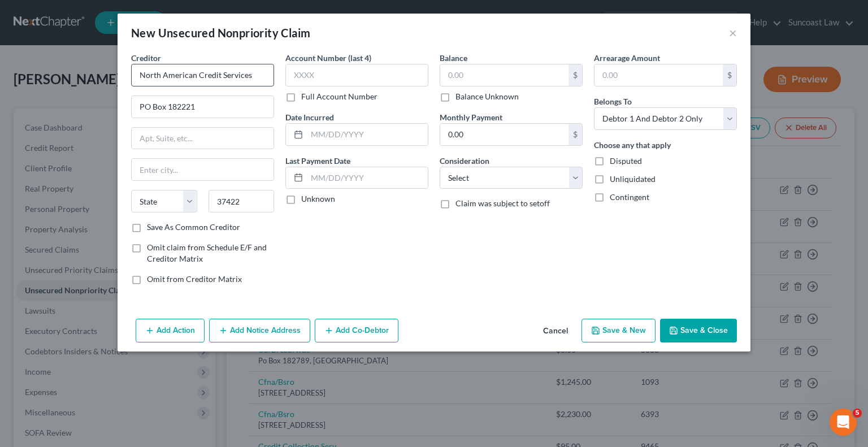
select select "44"
click at [301, 94] on label "Full Account Number" at bounding box center [339, 96] width 76 height 11
click at [306, 94] on input "Full Account Number" at bounding box center [309, 94] width 7 height 7
click at [337, 81] on input "text" at bounding box center [356, 75] width 143 height 23
type input "10763078"
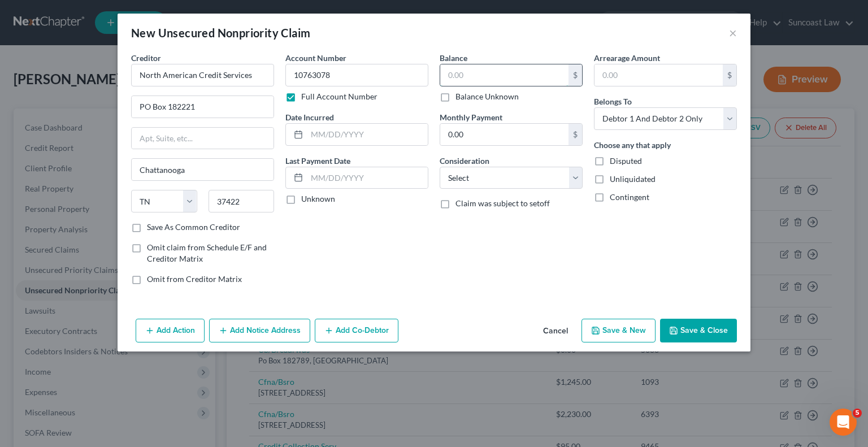
click at [455, 69] on input "text" at bounding box center [504, 74] width 128 height 21
type input "807.38"
click at [694, 324] on button "Save & Close" at bounding box center [698, 331] width 77 height 24
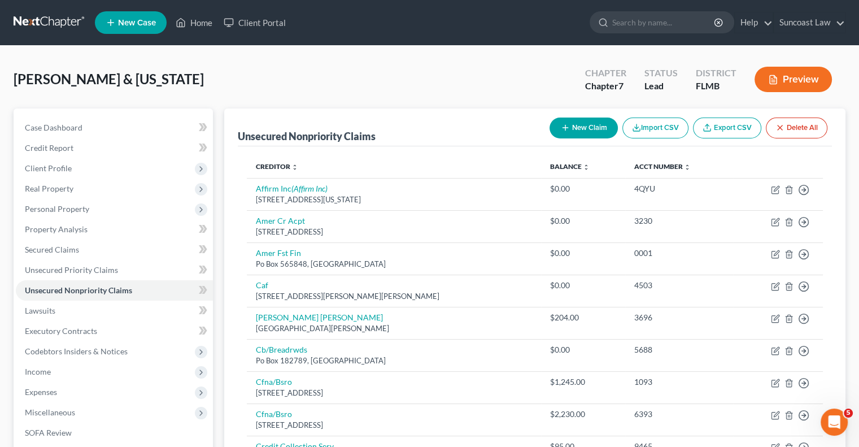
click at [585, 127] on button "New Claim" at bounding box center [584, 128] width 68 height 21
select select "2"
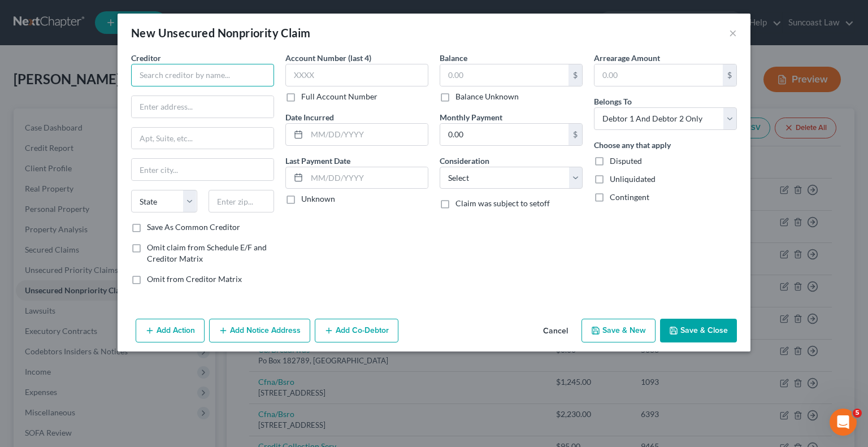
click at [219, 67] on input "text" at bounding box center [202, 75] width 143 height 23
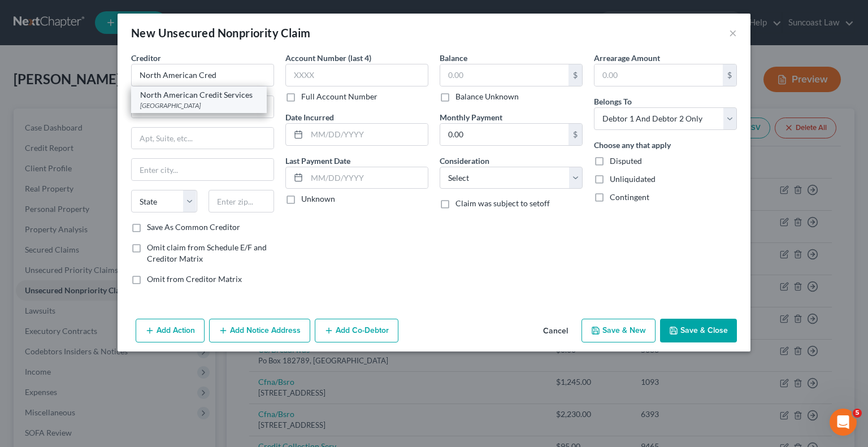
click at [215, 97] on div "North American Credit Services" at bounding box center [199, 94] width 118 height 11
type input "North American Credit Services"
type input "Po Box 182221"
type input "Chattanooga"
select select "44"
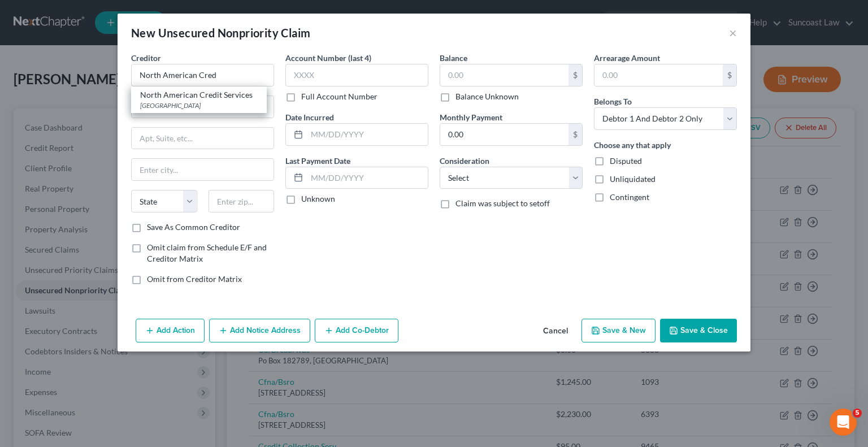
type input "37422"
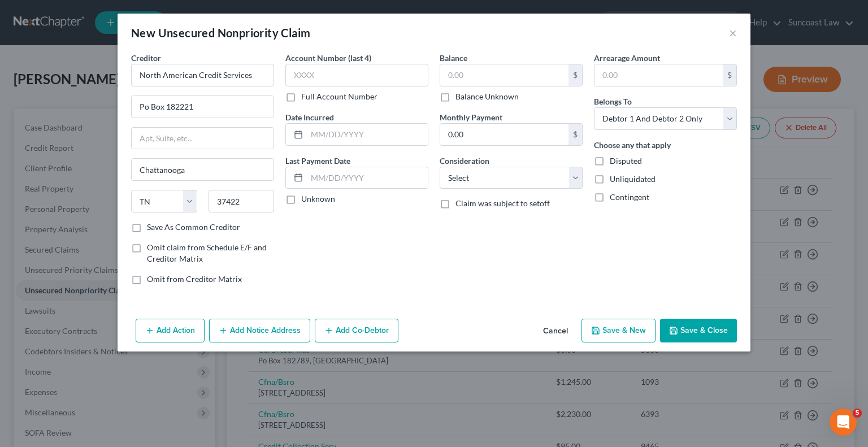
click at [301, 92] on label "Full Account Number" at bounding box center [339, 96] width 76 height 11
click at [306, 92] on input "Full Account Number" at bounding box center [309, 94] width 7 height 7
click at [325, 76] on input "text" at bounding box center [356, 75] width 143 height 23
type input "10763080"
click at [508, 71] on input "text" at bounding box center [504, 74] width 128 height 21
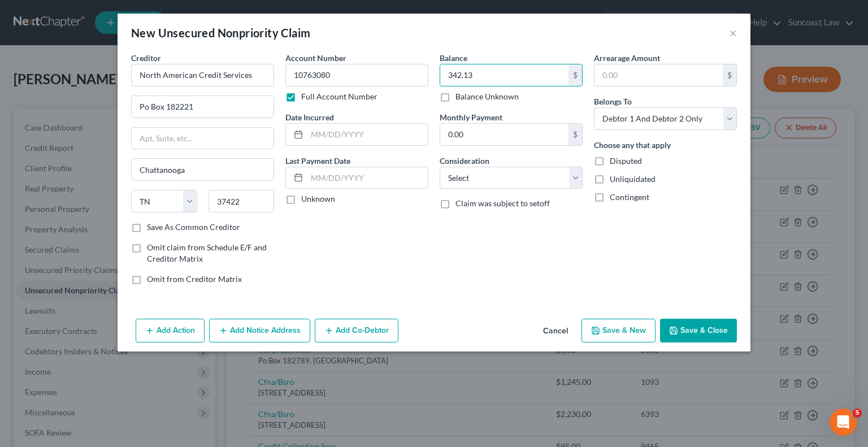
type input "342.13"
click at [696, 324] on button "Save & Close" at bounding box center [698, 331] width 77 height 24
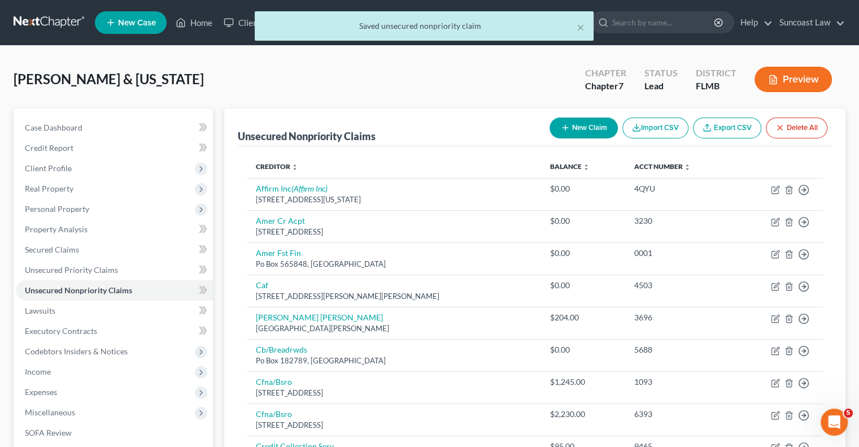
click at [590, 124] on button "New Claim" at bounding box center [584, 128] width 68 height 21
select select "2"
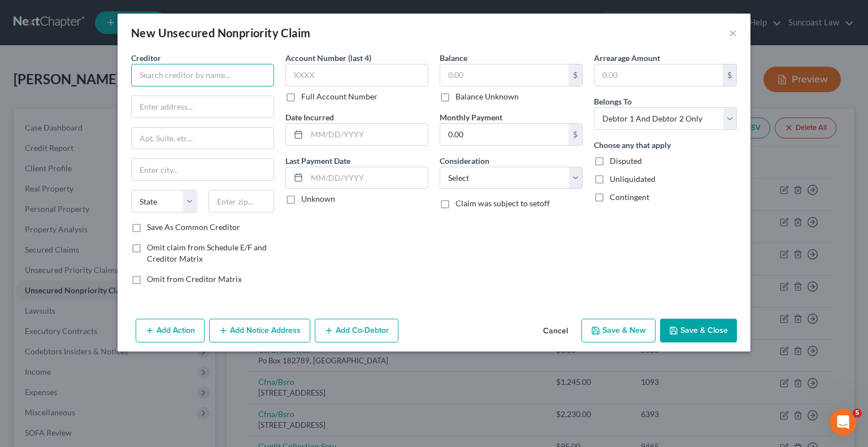
click at [227, 74] on input "text" at bounding box center [202, 75] width 143 height 23
type input "FL Emerg Physicians Kang & assoc"
type input "PO Box 740023"
type input "45274"
type input "[GEOGRAPHIC_DATA]"
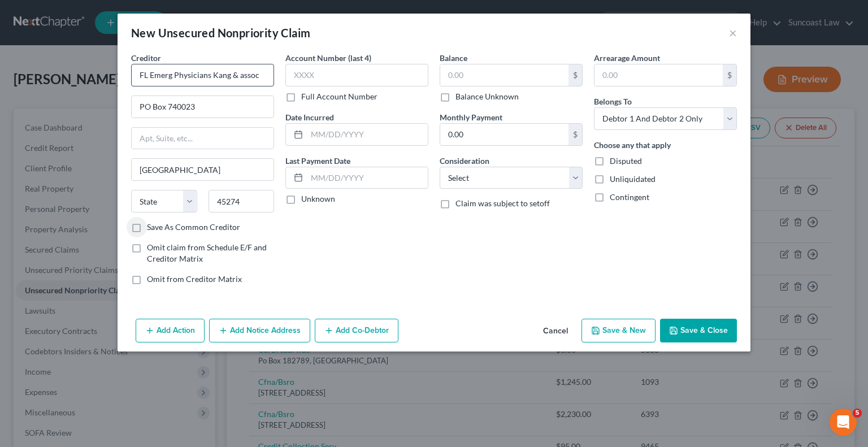
select select "36"
click at [301, 93] on label "Full Account Number" at bounding box center [339, 96] width 76 height 11
click at [306, 93] on input "Full Account Number" at bounding box center [309, 94] width 7 height 7
type input "M64605024"
click at [536, 69] on input "text" at bounding box center [504, 74] width 128 height 21
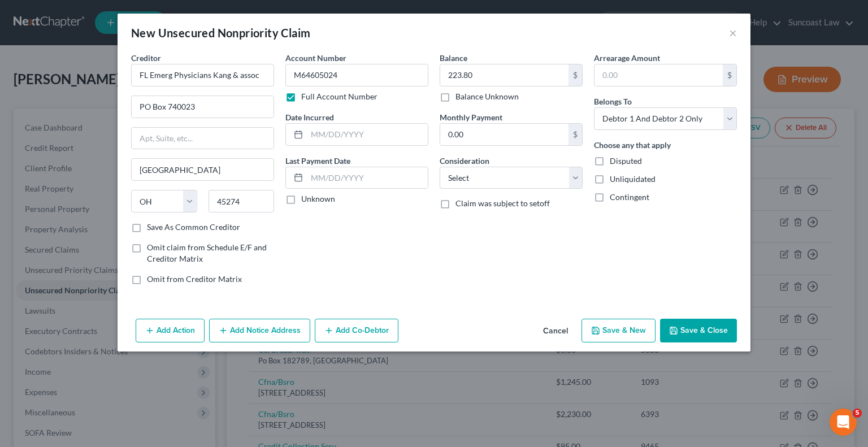
click at [700, 325] on button "Save & Close" at bounding box center [698, 331] width 77 height 24
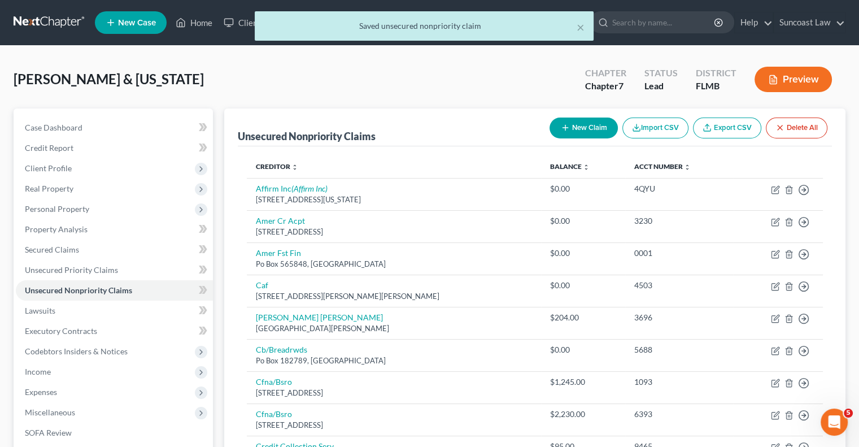
click at [575, 127] on button "New Claim" at bounding box center [584, 128] width 68 height 21
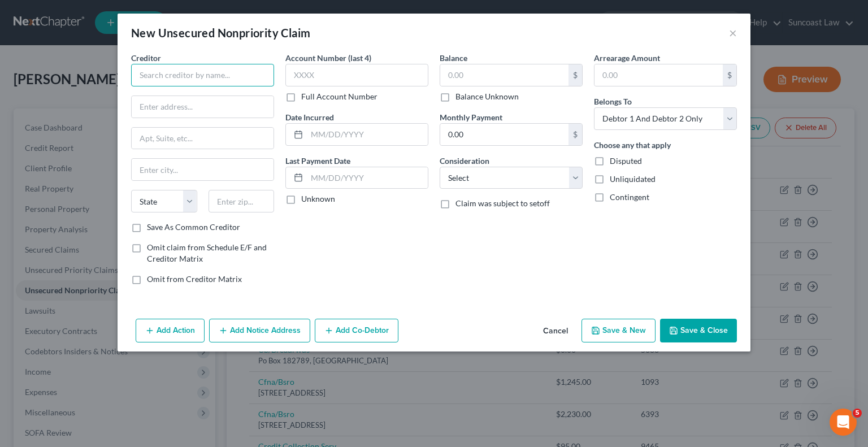
click at [228, 76] on input "text" at bounding box center [202, 75] width 143 height 23
click at [301, 97] on label "Full Account Number" at bounding box center [339, 96] width 76 height 11
click at [306, 97] on input "Full Account Number" at bounding box center [309, 94] width 7 height 7
click at [504, 75] on input "text" at bounding box center [504, 74] width 128 height 21
click at [707, 330] on button "Save & Close" at bounding box center [698, 331] width 77 height 24
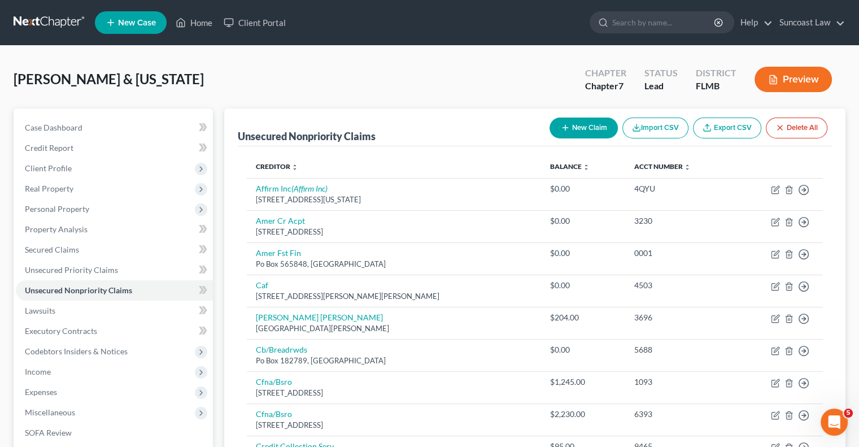
click at [598, 123] on button "New Claim" at bounding box center [584, 128] width 68 height 21
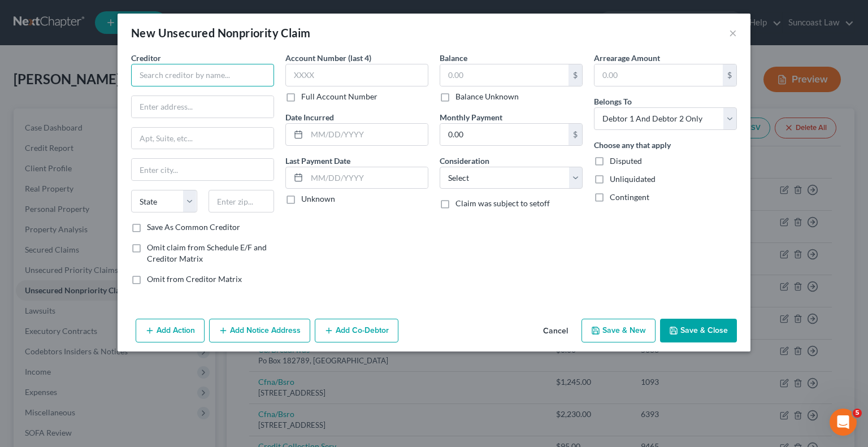
click at [228, 74] on input "text" at bounding box center [202, 75] width 143 height 23
click at [301, 98] on label "Full Account Number" at bounding box center [339, 96] width 76 height 11
click at [306, 98] on input "Full Account Number" at bounding box center [309, 94] width 7 height 7
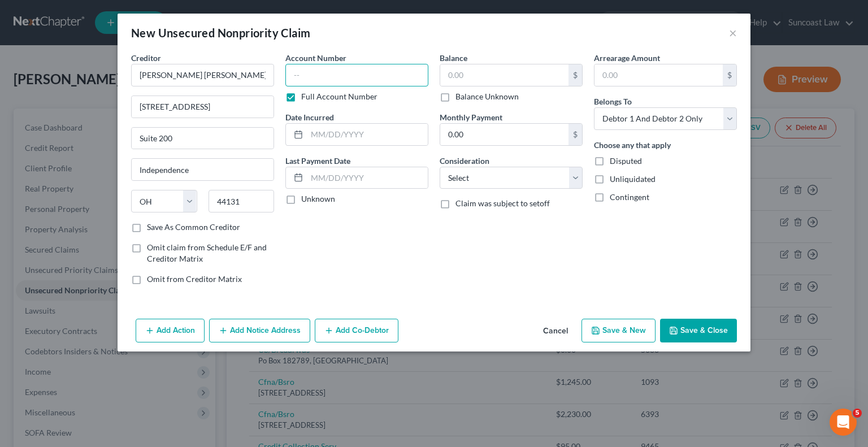
click at [340, 69] on input "text" at bounding box center [356, 75] width 143 height 23
click at [540, 73] on input "text" at bounding box center [504, 74] width 128 height 21
click at [716, 330] on button "Save & Close" at bounding box center [698, 331] width 77 height 24
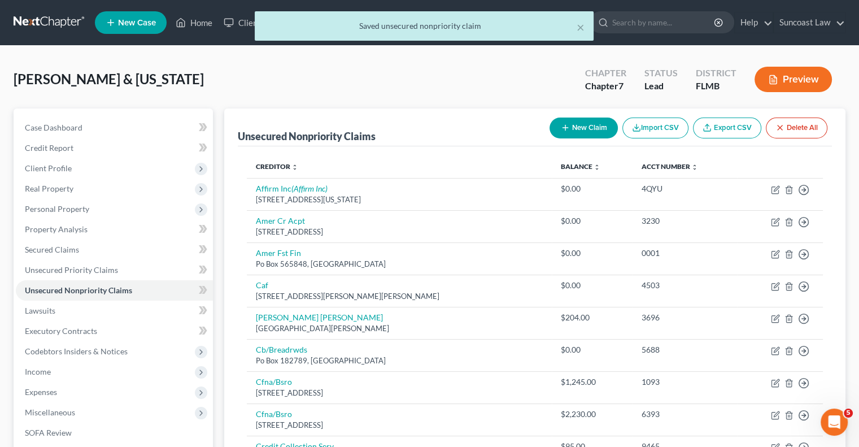
click at [585, 123] on button "New Claim" at bounding box center [584, 128] width 68 height 21
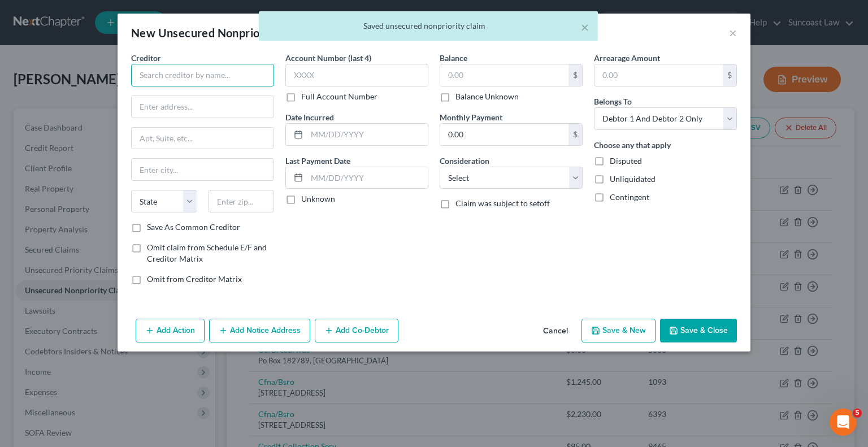
click at [233, 76] on input "text" at bounding box center [202, 75] width 143 height 23
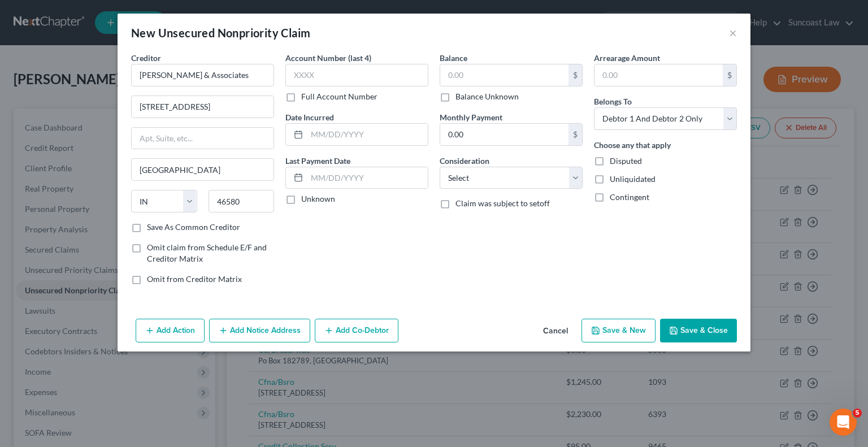
click at [301, 97] on label "Full Account Number" at bounding box center [339, 96] width 76 height 11
click at [306, 97] on input "Full Account Number" at bounding box center [309, 94] width 7 height 7
click at [341, 71] on input "text" at bounding box center [356, 75] width 143 height 23
click at [484, 66] on input "text" at bounding box center [504, 74] width 128 height 21
click at [710, 325] on button "Save & Close" at bounding box center [698, 331] width 77 height 24
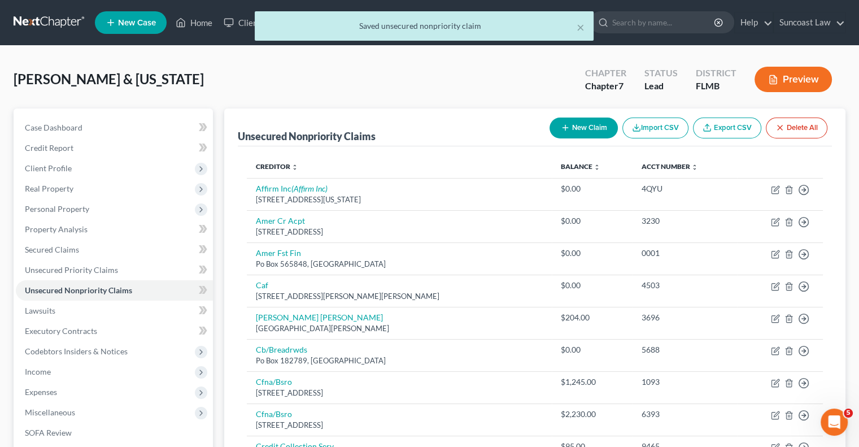
click at [565, 125] on icon "button" at bounding box center [565, 127] width 9 height 9
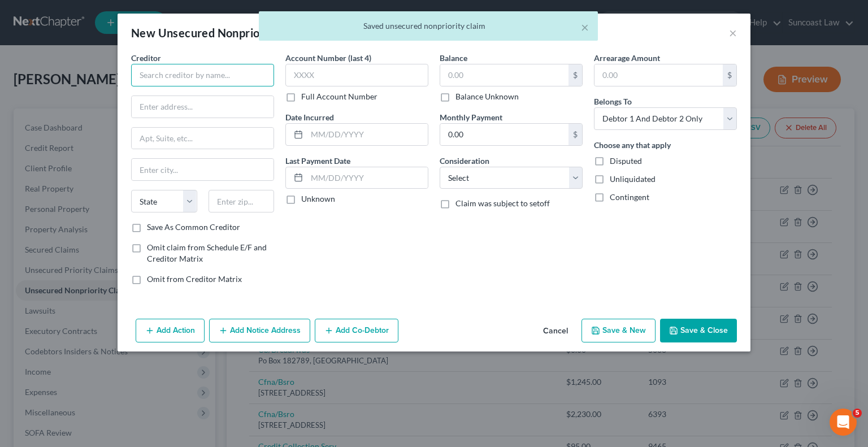
click at [251, 73] on input "text" at bounding box center [202, 75] width 143 height 23
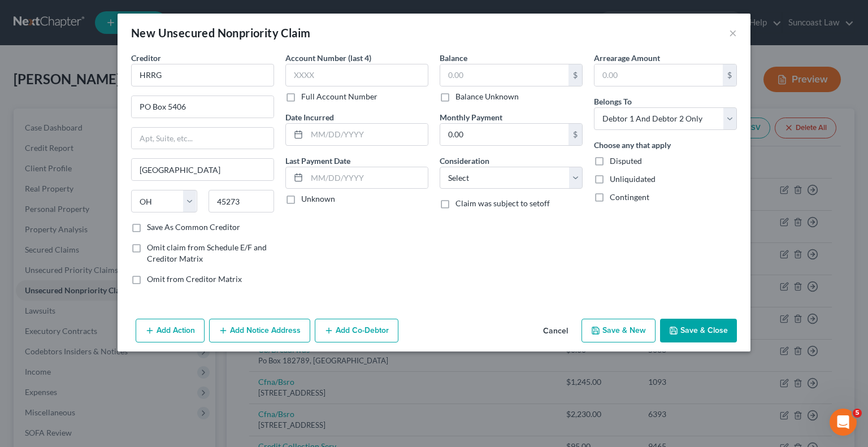
click at [301, 97] on label "Full Account Number" at bounding box center [339, 96] width 76 height 11
click at [306, 97] on input "Full Account Number" at bounding box center [309, 94] width 7 height 7
click at [337, 71] on input "text" at bounding box center [356, 75] width 143 height 23
click at [523, 80] on input "text" at bounding box center [504, 74] width 128 height 21
click at [708, 332] on button "Save & Close" at bounding box center [698, 331] width 77 height 24
